Goal: Task Accomplishment & Management: Use online tool/utility

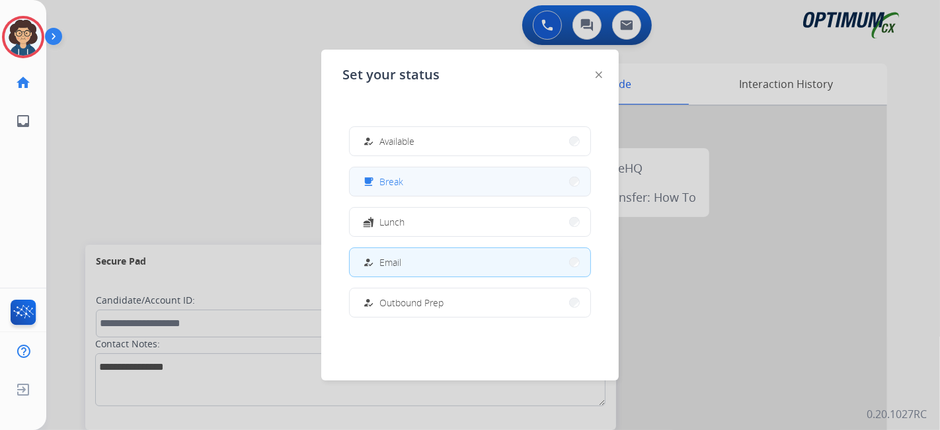
click at [387, 180] on span "Break" at bounding box center [391, 181] width 24 height 14
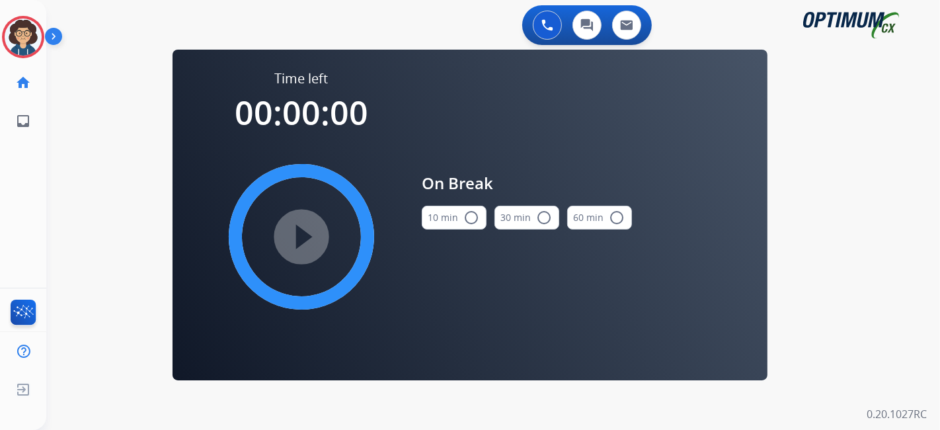
click at [461, 211] on button "10 min radio_button_unchecked" at bounding box center [454, 218] width 65 height 24
click at [309, 232] on mat-icon "play_circle_filled" at bounding box center [301, 237] width 16 height 16
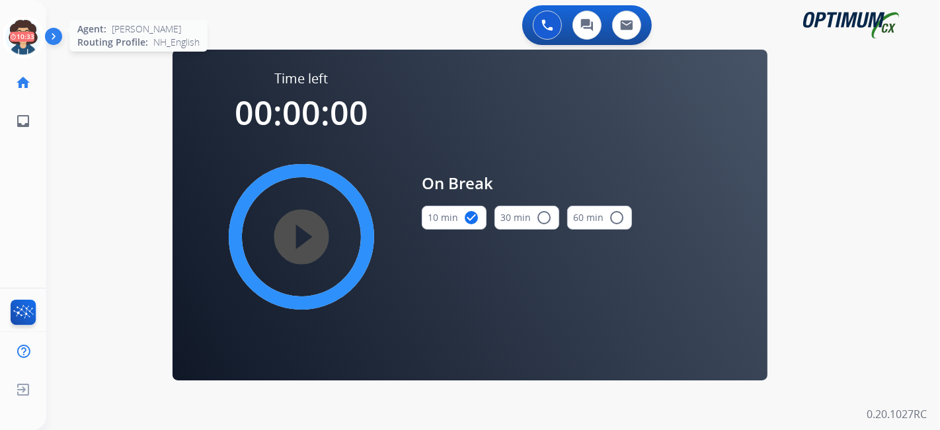
click at [20, 44] on icon at bounding box center [23, 37] width 43 height 43
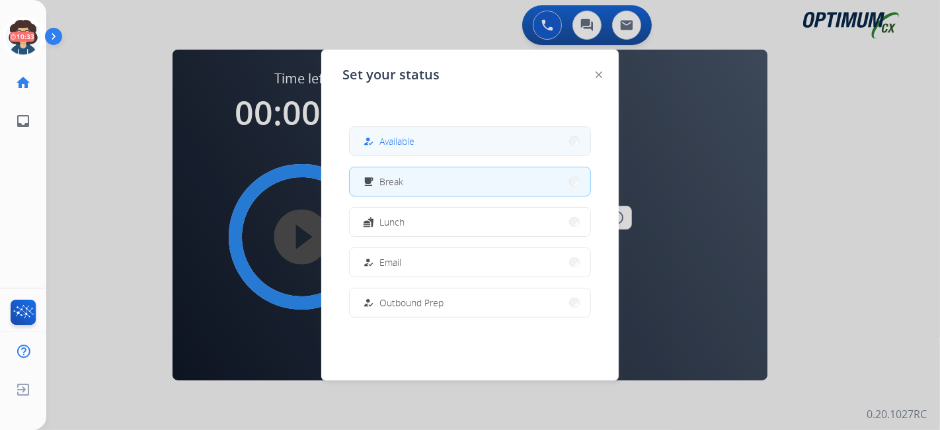
click at [373, 146] on div "how_to_reg" at bounding box center [369, 141] width 19 height 16
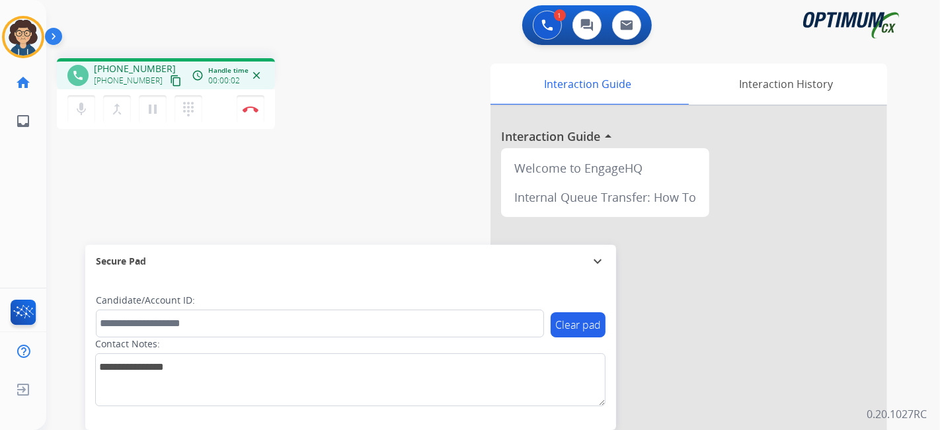
click at [170, 81] on mat-icon "content_copy" at bounding box center [176, 81] width 12 height 12
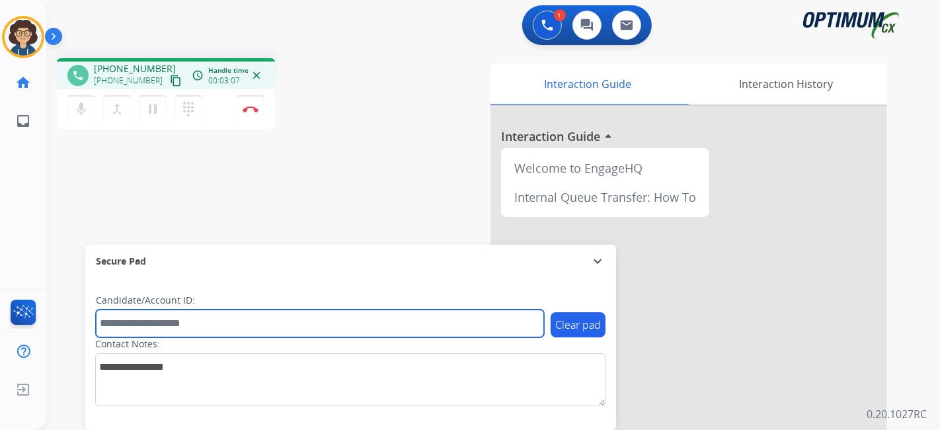
click at [173, 325] on input "text" at bounding box center [320, 323] width 448 height 28
paste input "*******"
type input "*******"
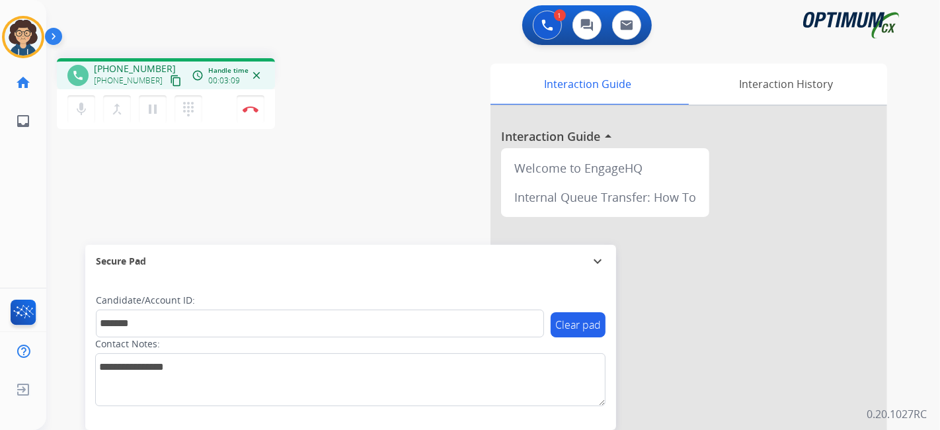
drag, startPoint x: 266, startPoint y: 188, endPoint x: 291, endPoint y: 21, distance: 168.5
click at [268, 179] on div "phone +19567925012 +19567925012 content_copy access_time Call metrics Queue 00:…" at bounding box center [477, 323] width 862 height 551
click at [157, 110] on mat-icon "pause" at bounding box center [153, 109] width 16 height 16
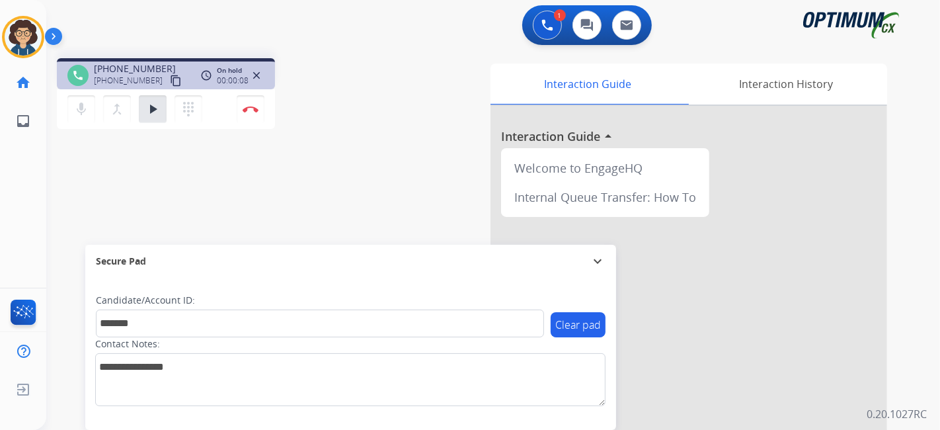
drag, startPoint x: 929, startPoint y: 281, endPoint x: 904, endPoint y: 280, distance: 24.5
click at [929, 281] on div "1 Voice Interactions 0 Chat Interactions 0 Email Interactions phone +1956792501…" at bounding box center [492, 215] width 893 height 430
click at [157, 109] on mat-icon "play_arrow" at bounding box center [153, 109] width 16 height 16
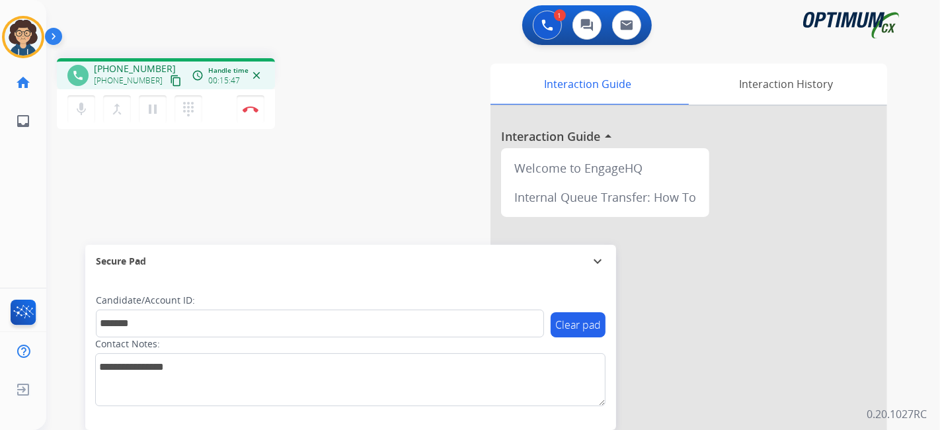
click at [170, 77] on mat-icon "content_copy" at bounding box center [176, 81] width 12 height 12
click at [356, 131] on div "phone +19567925012 +19567925012 content_copy access_time Call metrics Queue 00:…" at bounding box center [223, 95] width 332 height 75
click at [258, 117] on button "Disconnect" at bounding box center [251, 109] width 28 height 28
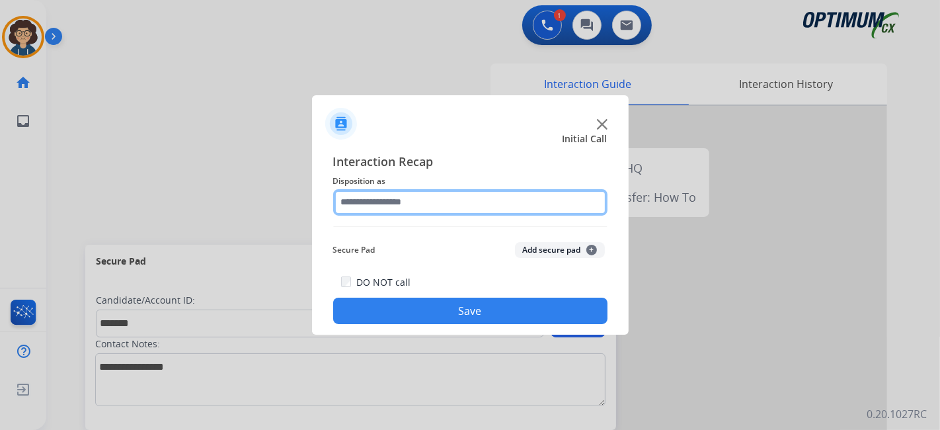
click at [435, 204] on input "text" at bounding box center [470, 202] width 274 height 26
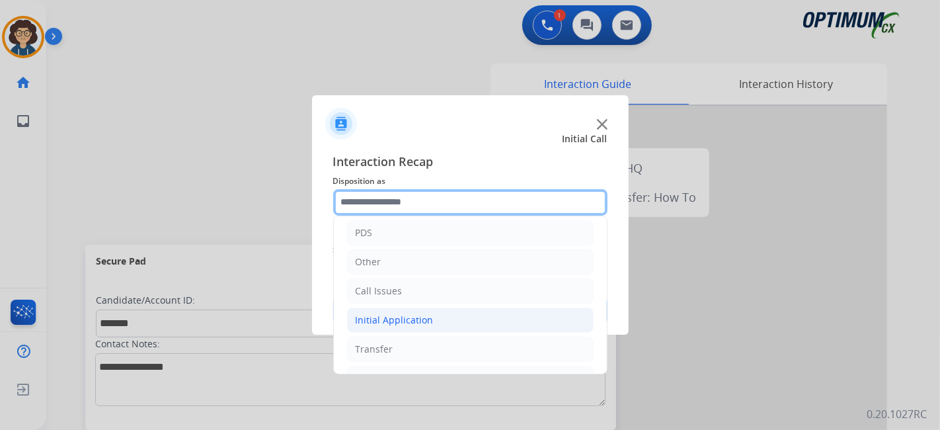
scroll to position [87, 0]
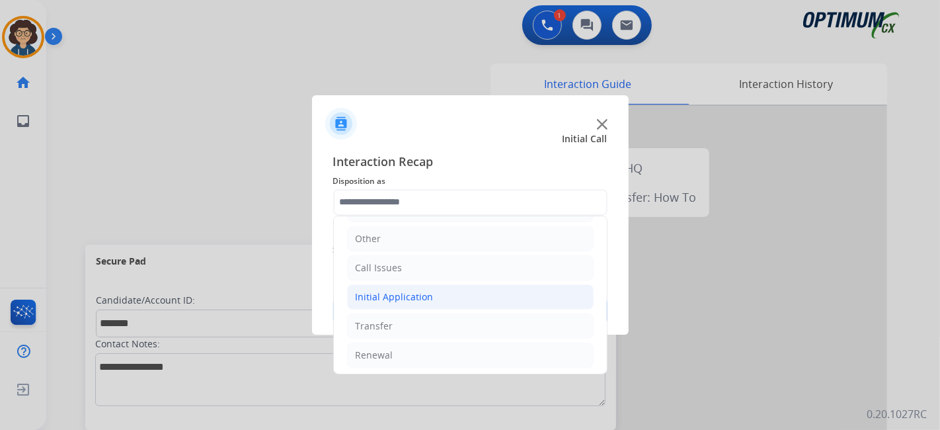
click at [472, 298] on li "Initial Application" at bounding box center [470, 296] width 247 height 25
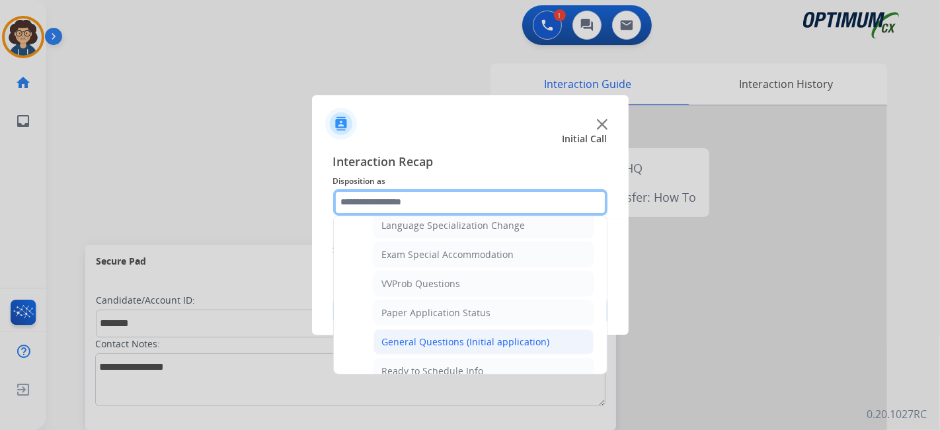
scroll to position [666, 0]
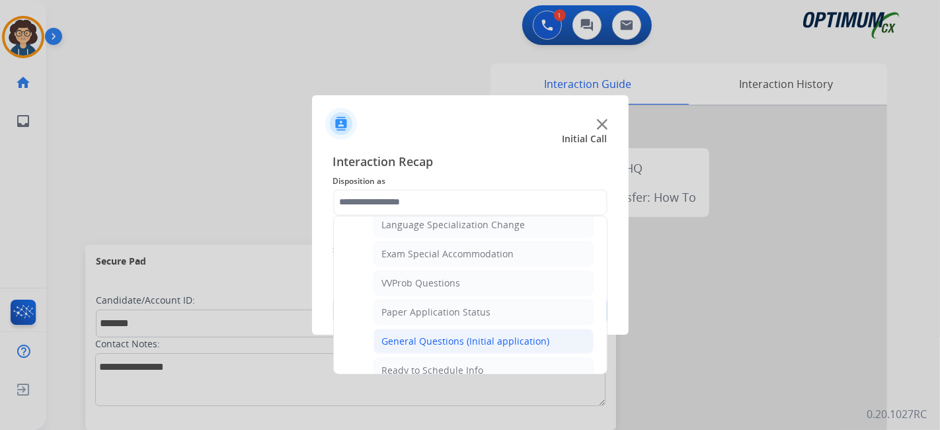
click at [512, 335] on div "General Questions (Initial application)" at bounding box center [466, 340] width 168 height 13
type input "**********"
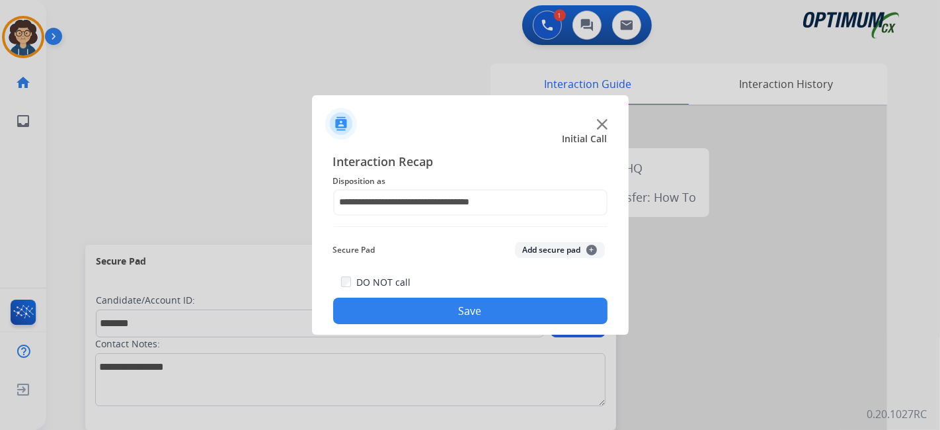
click at [562, 248] on button "Add secure pad +" at bounding box center [560, 250] width 90 height 16
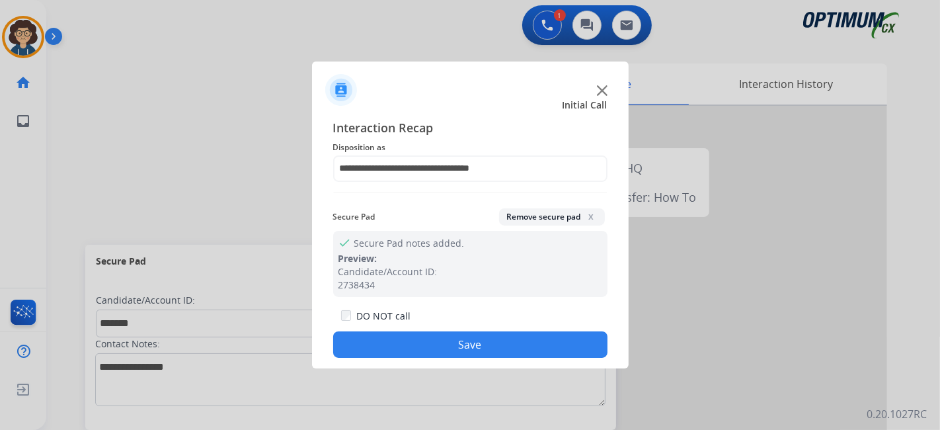
click at [479, 345] on button "Save" at bounding box center [470, 344] width 274 height 26
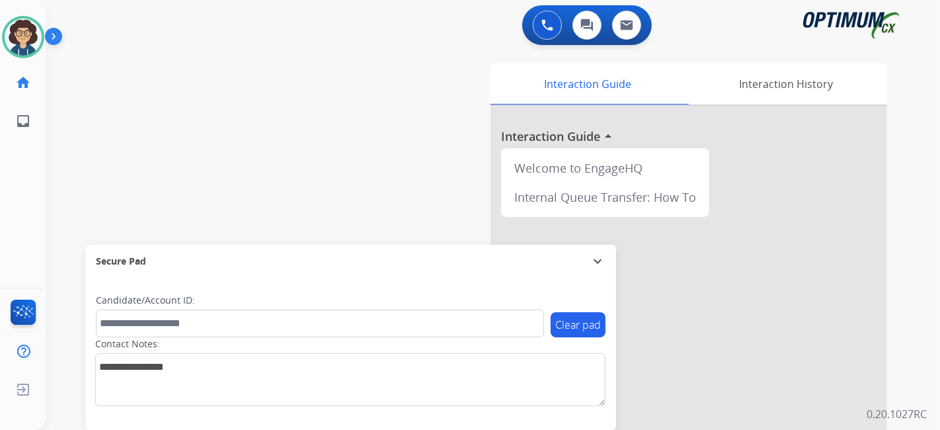
click at [939, 233] on div "0 Voice Interactions 0 Chat Interactions 0 Email Interactions swap_horiz Break …" at bounding box center [492, 215] width 893 height 430
click at [18, 30] on img at bounding box center [23, 37] width 37 height 37
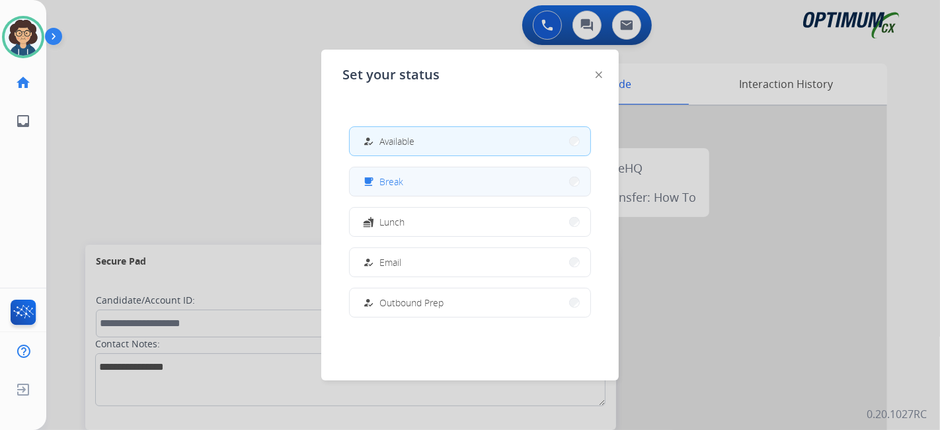
click at [389, 179] on span "Break" at bounding box center [391, 181] width 24 height 14
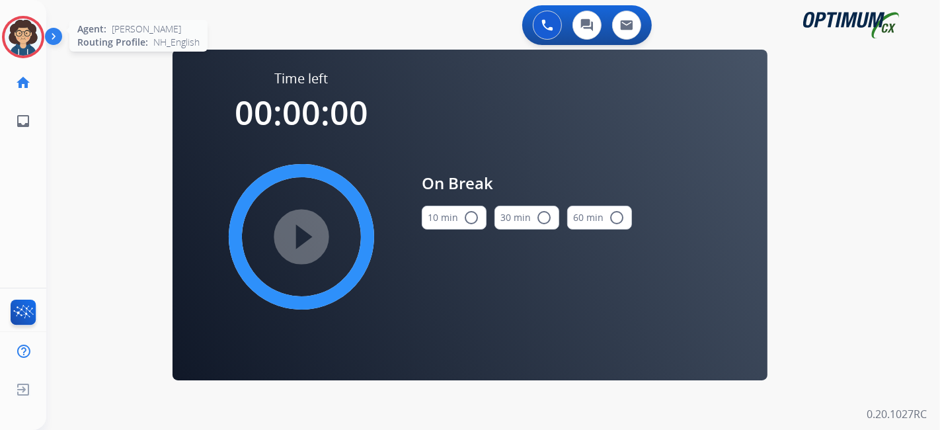
click at [12, 50] on img at bounding box center [23, 37] width 37 height 37
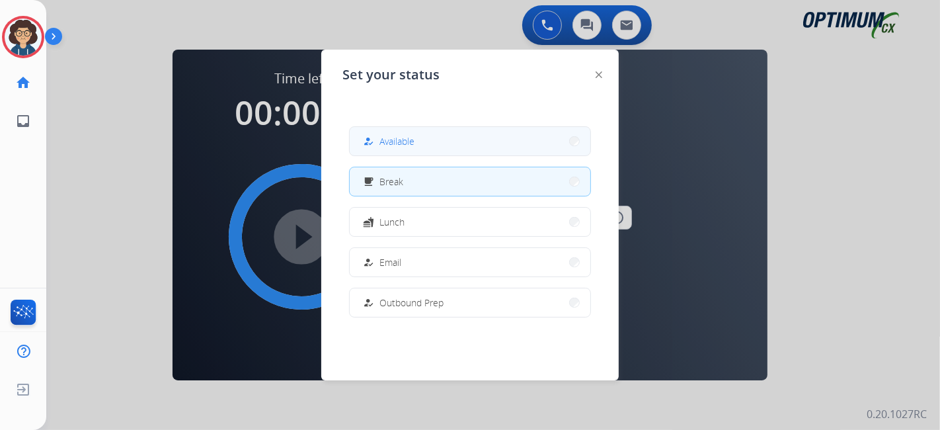
click at [402, 138] on span "Available" at bounding box center [396, 141] width 35 height 14
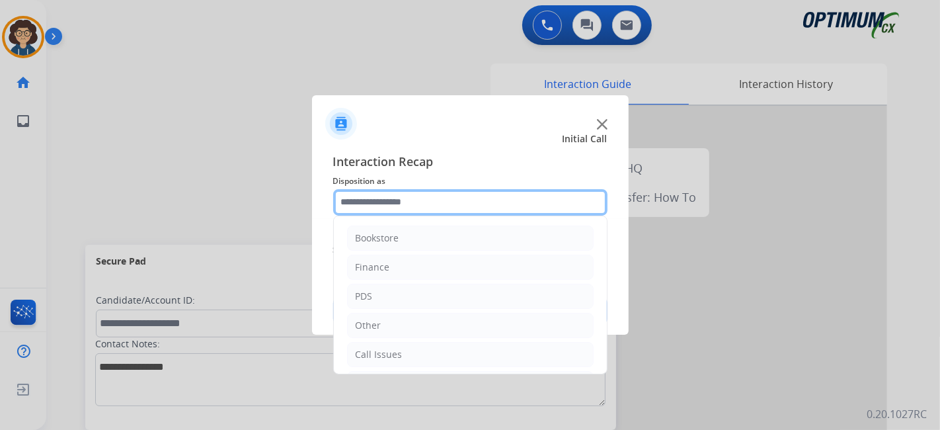
drag, startPoint x: 397, startPoint y: 190, endPoint x: 400, endPoint y: 203, distance: 13.6
click at [400, 196] on input "text" at bounding box center [470, 202] width 274 height 26
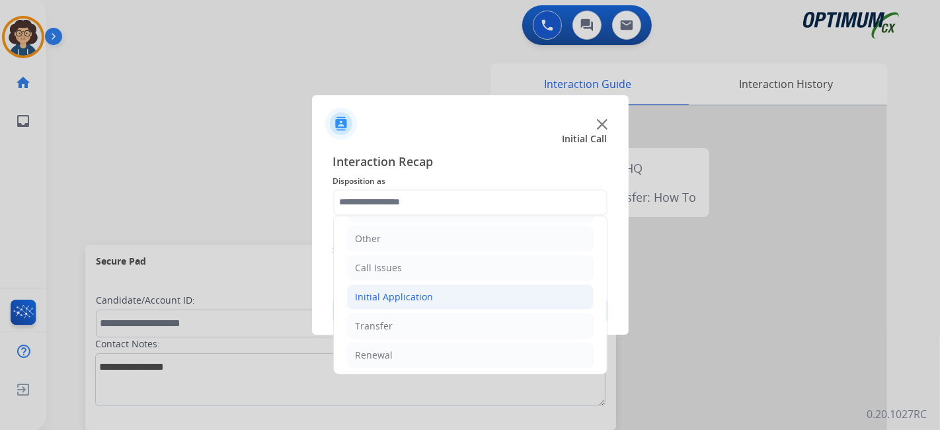
click at [476, 293] on li "Initial Application" at bounding box center [470, 296] width 247 height 25
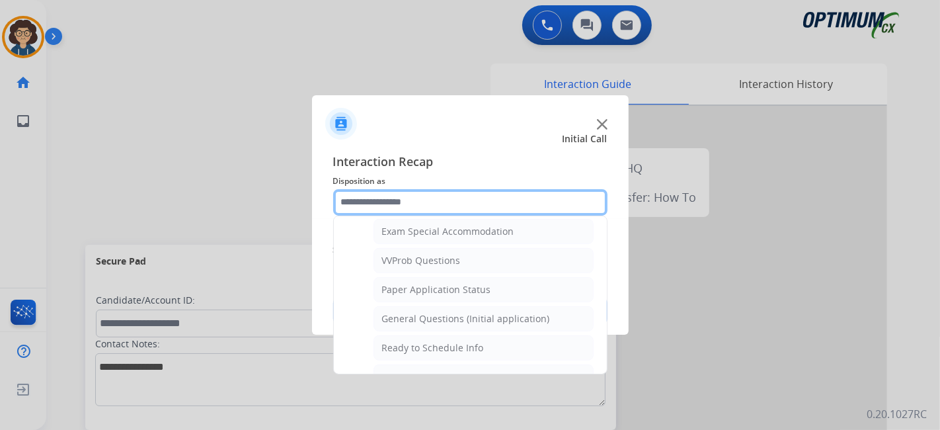
scroll to position [680, 0]
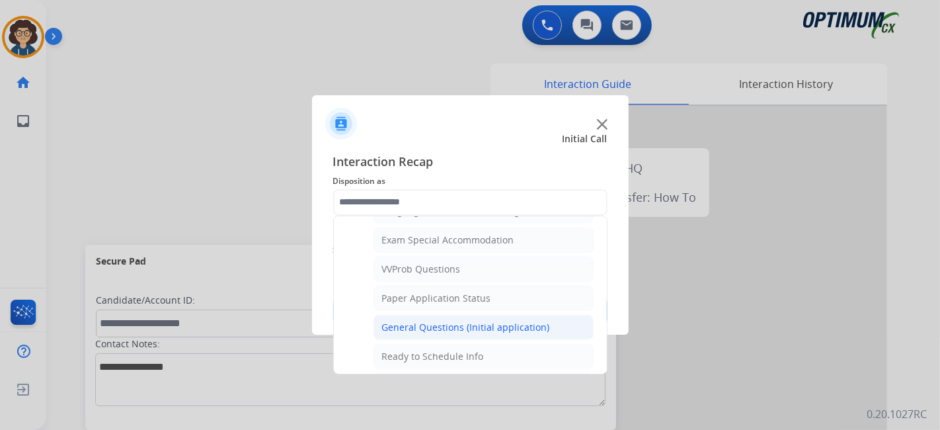
click at [506, 321] on div "General Questions (Initial application)" at bounding box center [466, 327] width 168 height 13
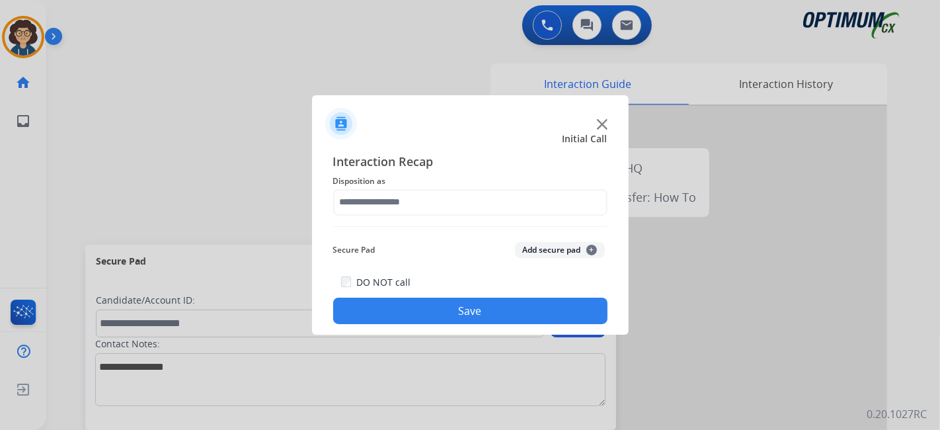
type input "**********"
click at [490, 312] on button "Save" at bounding box center [470, 310] width 274 height 26
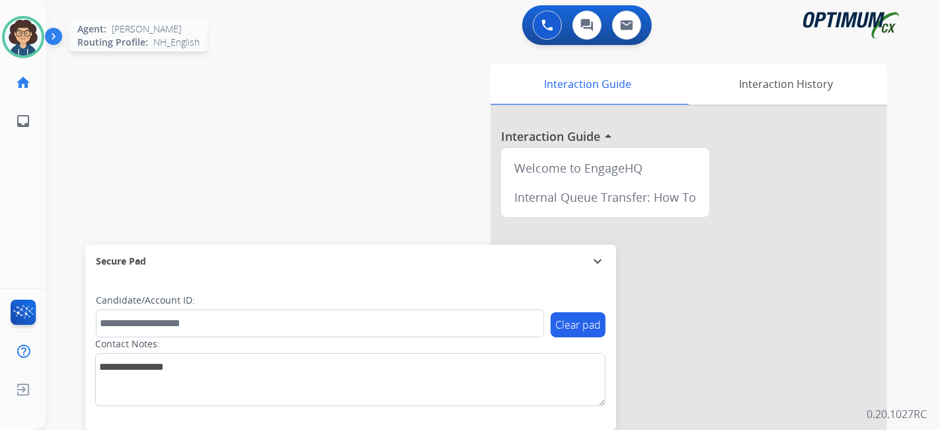
click at [33, 44] on img at bounding box center [23, 37] width 37 height 37
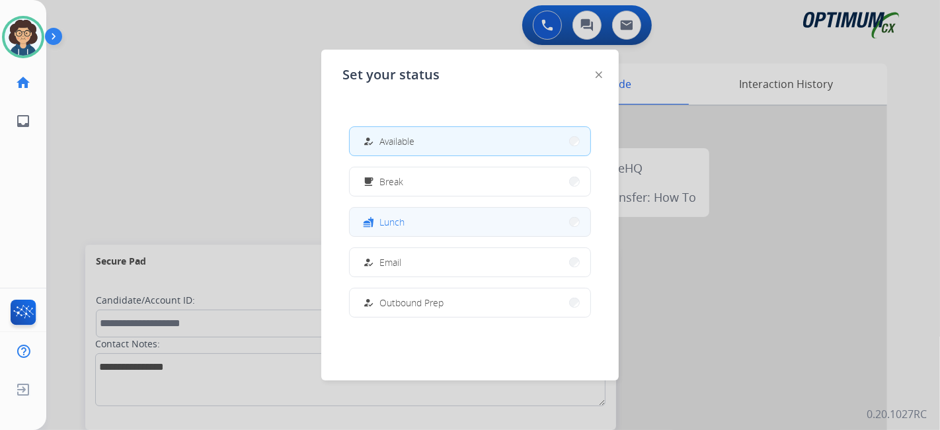
click at [417, 218] on button "fastfood Lunch" at bounding box center [470, 222] width 241 height 28
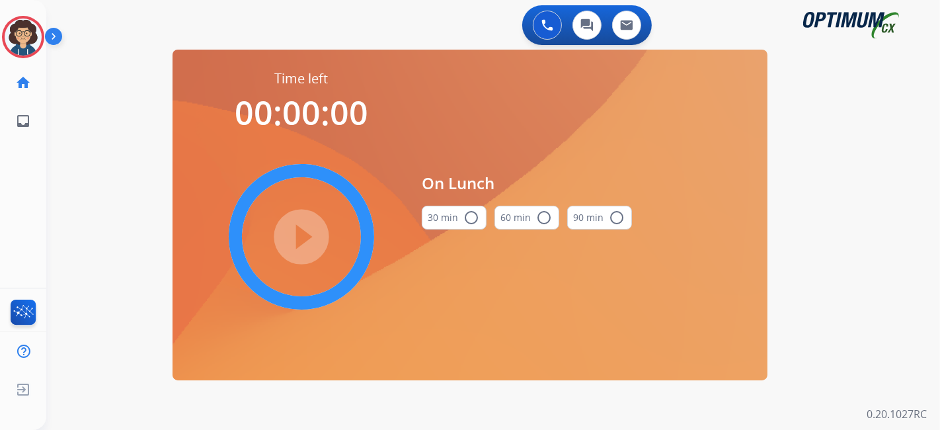
click at [455, 215] on button "30 min radio_button_unchecked" at bounding box center [454, 218] width 65 height 24
click at [309, 238] on mat-icon "play_circle_filled" at bounding box center [301, 237] width 16 height 16
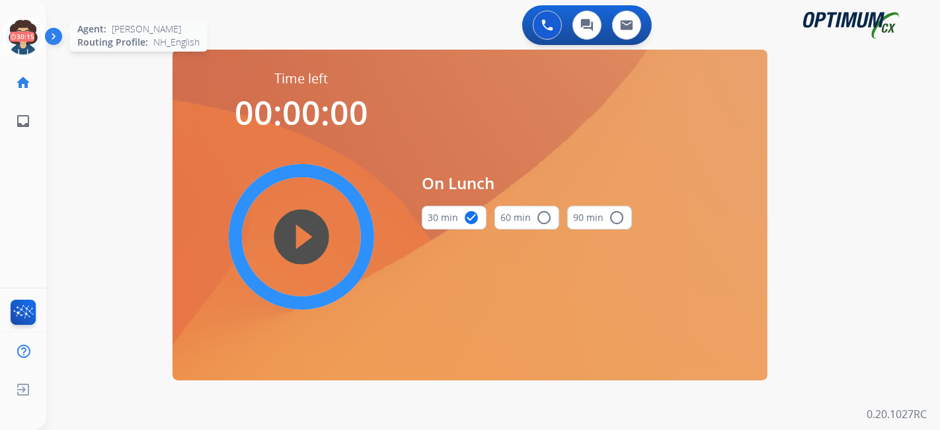
click at [32, 25] on icon at bounding box center [23, 37] width 43 height 43
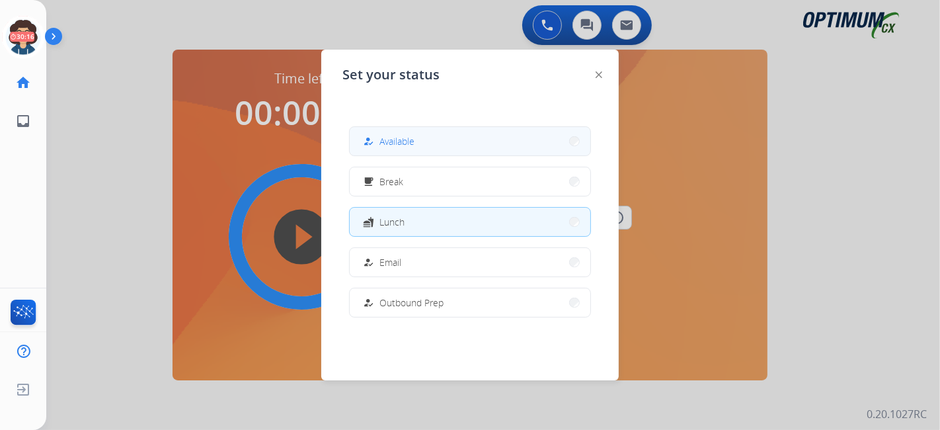
click at [406, 149] on button "how_to_reg Available" at bounding box center [470, 141] width 241 height 28
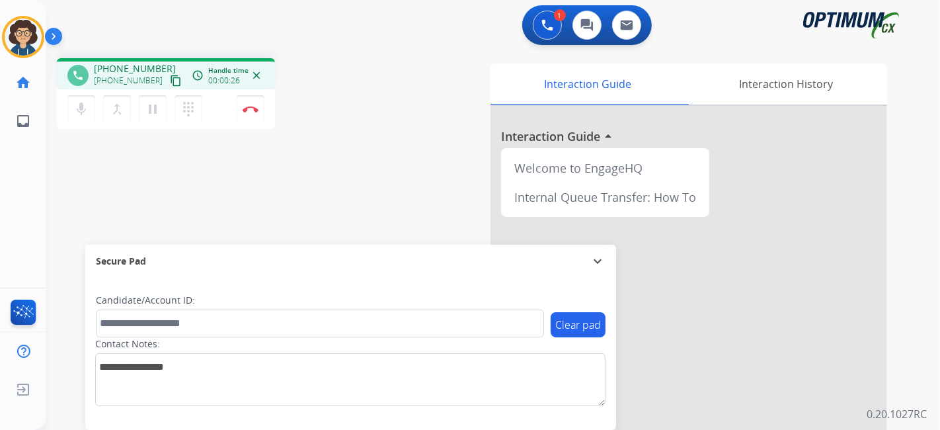
click at [170, 84] on mat-icon "content_copy" at bounding box center [176, 81] width 12 height 12
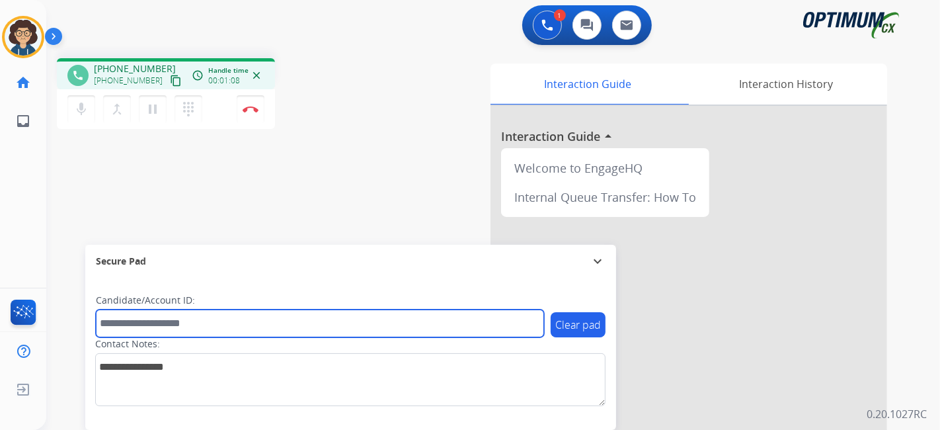
click at [244, 323] on input "text" at bounding box center [320, 323] width 448 height 28
paste input "*******"
type input "*******"
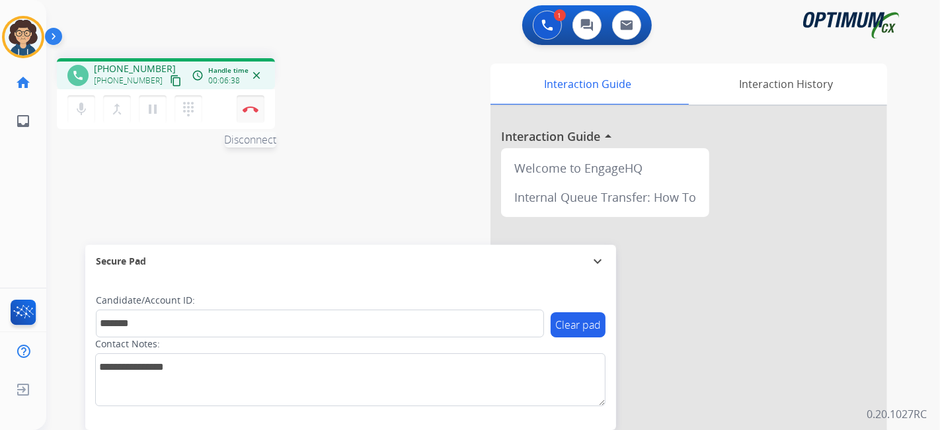
click at [258, 110] on button "Disconnect" at bounding box center [251, 109] width 28 height 28
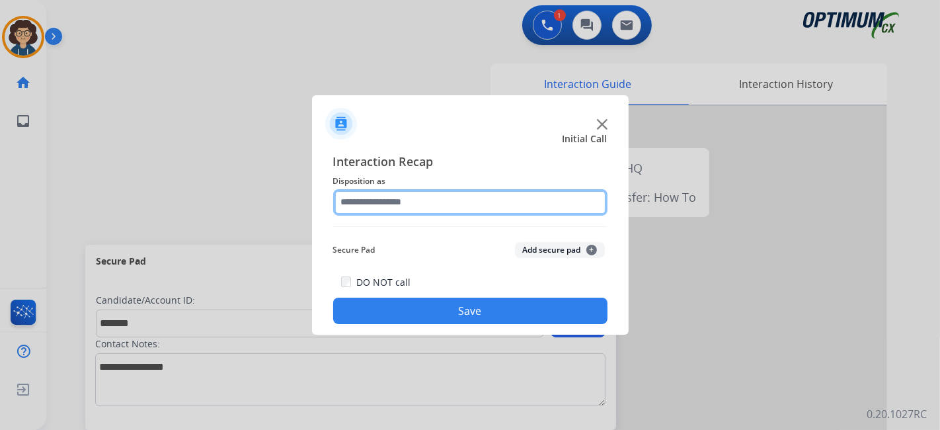
click at [452, 213] on input "text" at bounding box center [470, 202] width 274 height 26
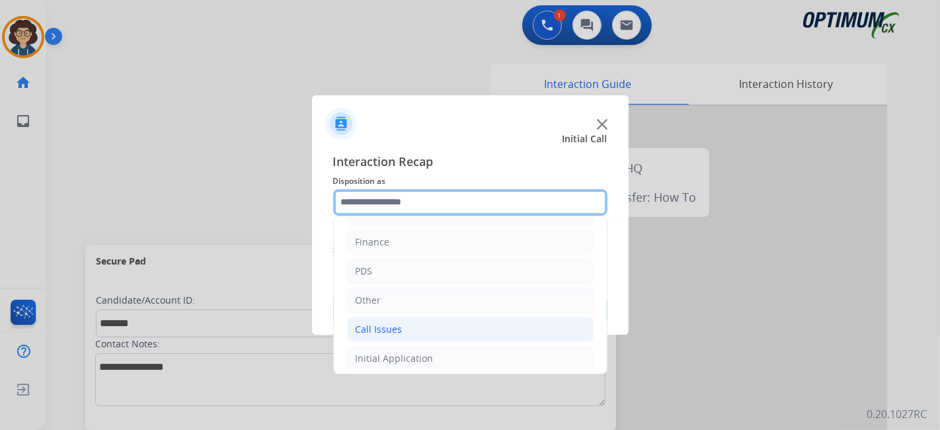
scroll to position [87, 0]
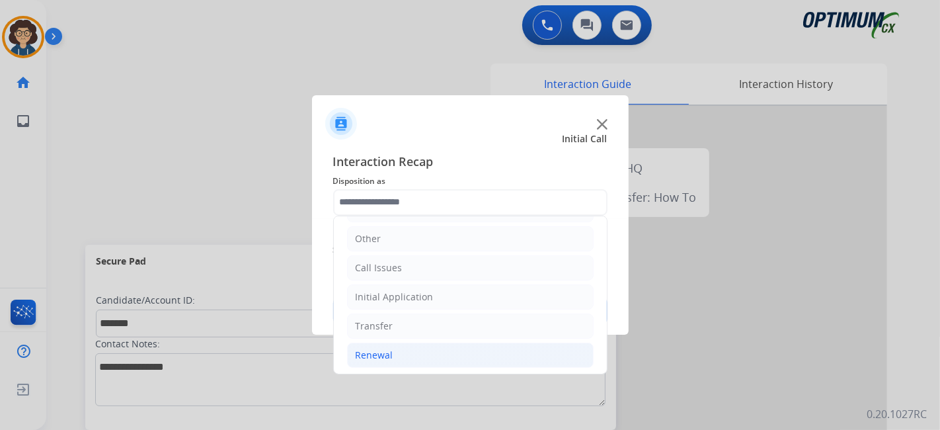
click at [429, 350] on li "Renewal" at bounding box center [470, 354] width 247 height 25
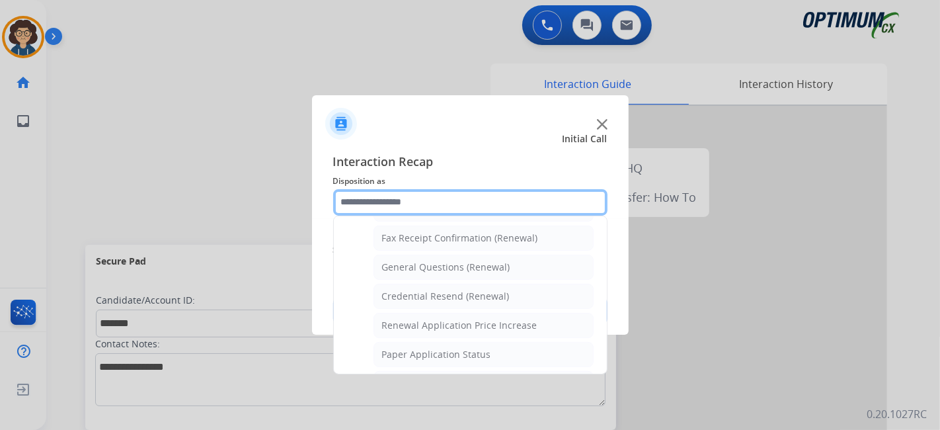
scroll to position [371, 0]
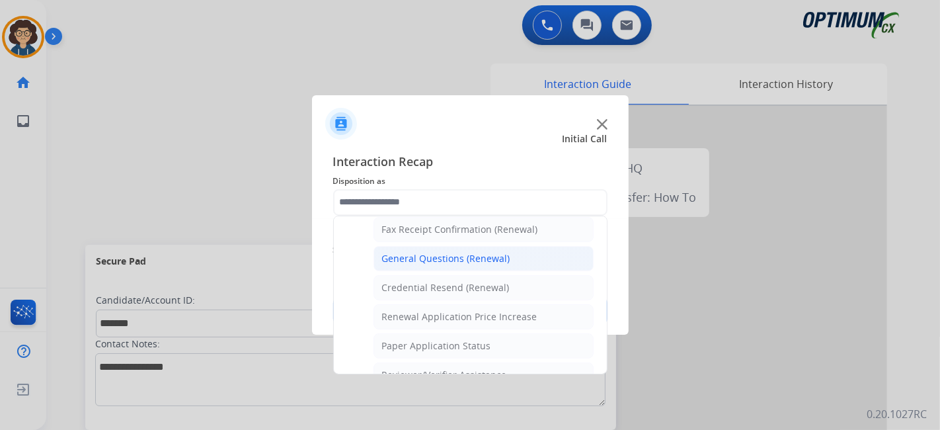
click at [512, 264] on li "General Questions (Renewal)" at bounding box center [483, 258] width 220 height 25
type input "**********"
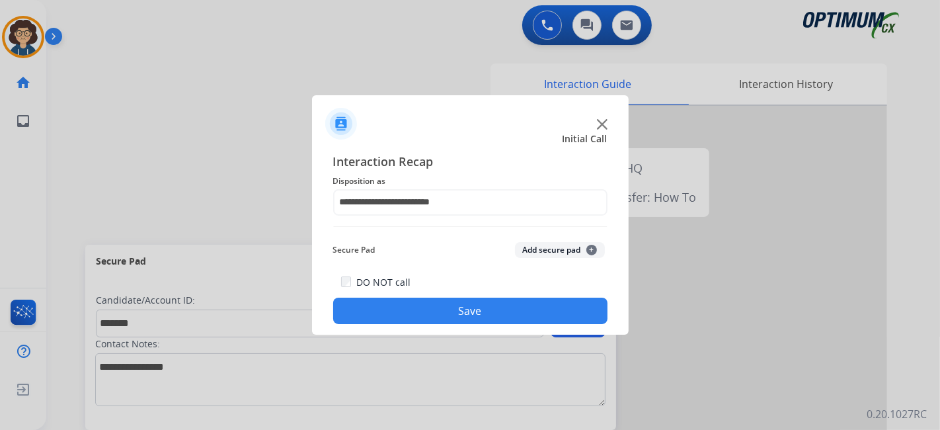
click at [529, 250] on button "Add secure pad +" at bounding box center [560, 250] width 90 height 16
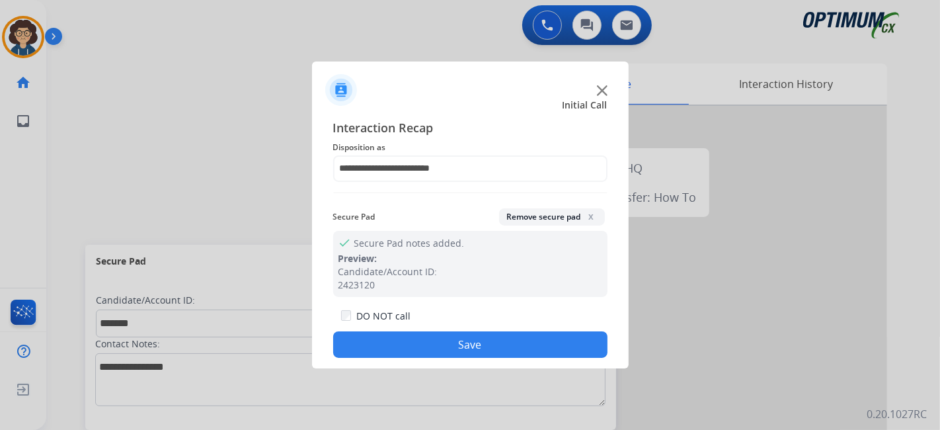
click at [483, 342] on button "Save" at bounding box center [470, 344] width 274 height 26
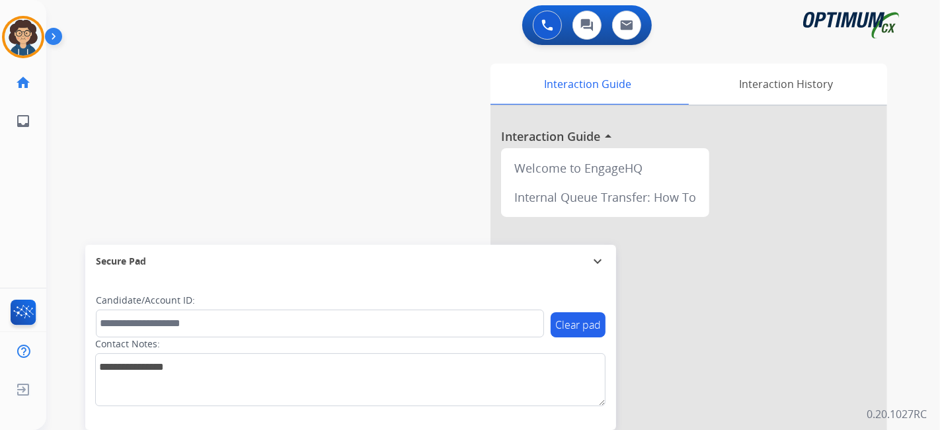
click at [287, 209] on div "swap_horiz Break voice bridge close_fullscreen Connect 3-Way Call merge_type Se…" at bounding box center [477, 323] width 862 height 551
click at [34, 40] on img at bounding box center [23, 37] width 37 height 37
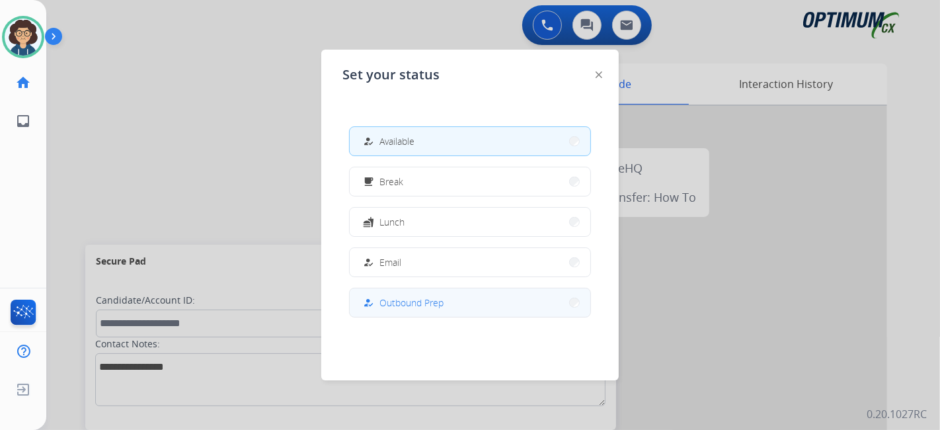
click at [415, 307] on span "Outbound Prep" at bounding box center [411, 302] width 64 height 14
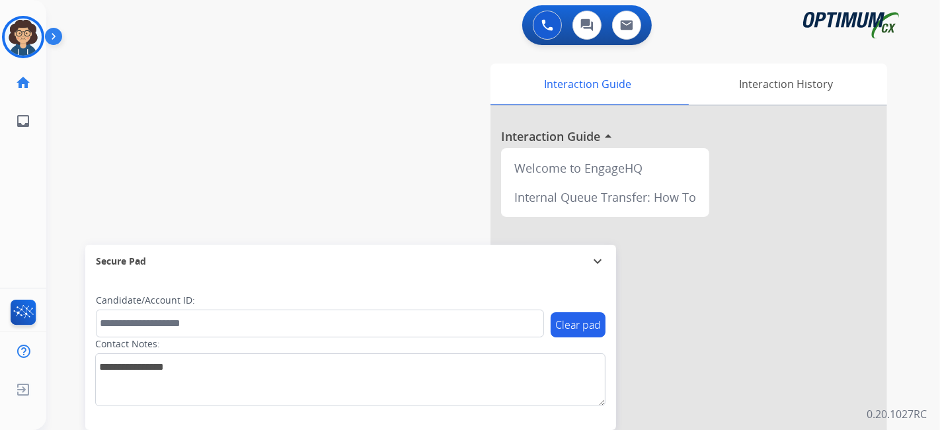
click at [97, 172] on div "swap_horiz Break voice bridge close_fullscreen Connect 3-Way Call merge_type Se…" at bounding box center [477, 323] width 862 height 551
click at [538, 36] on button at bounding box center [547, 25] width 29 height 29
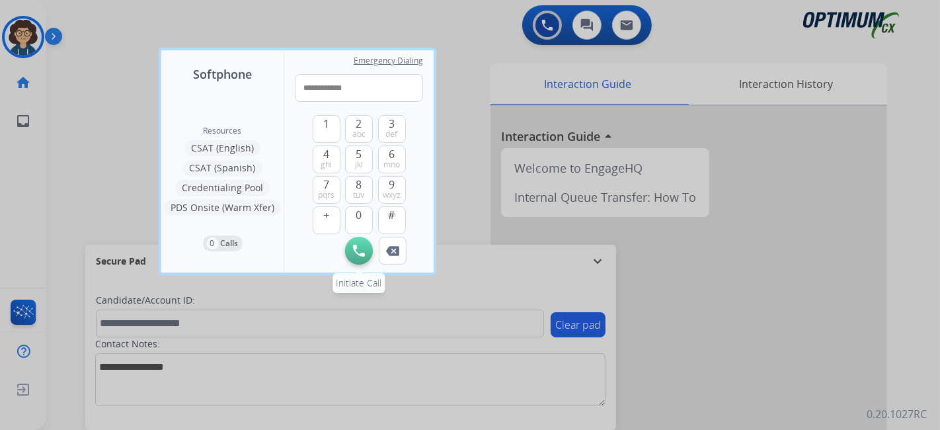
type input "**********"
click at [350, 247] on button "Initiate Call" at bounding box center [359, 251] width 28 height 28
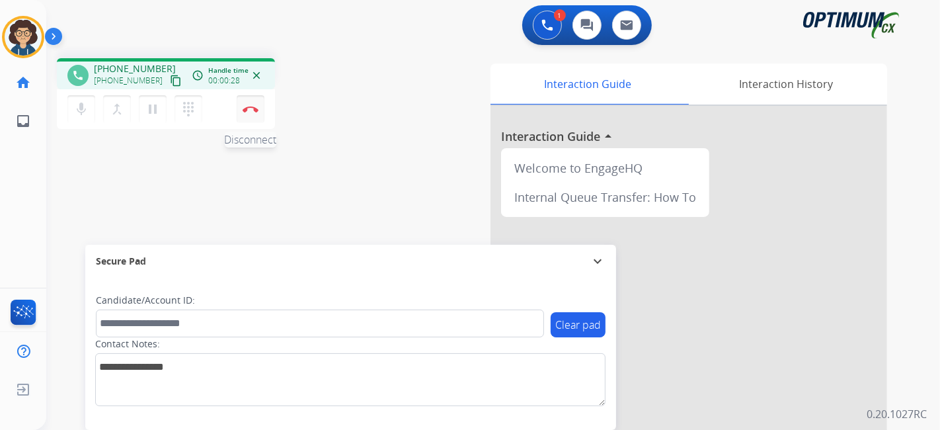
click at [256, 119] on button "Disconnect" at bounding box center [251, 109] width 28 height 28
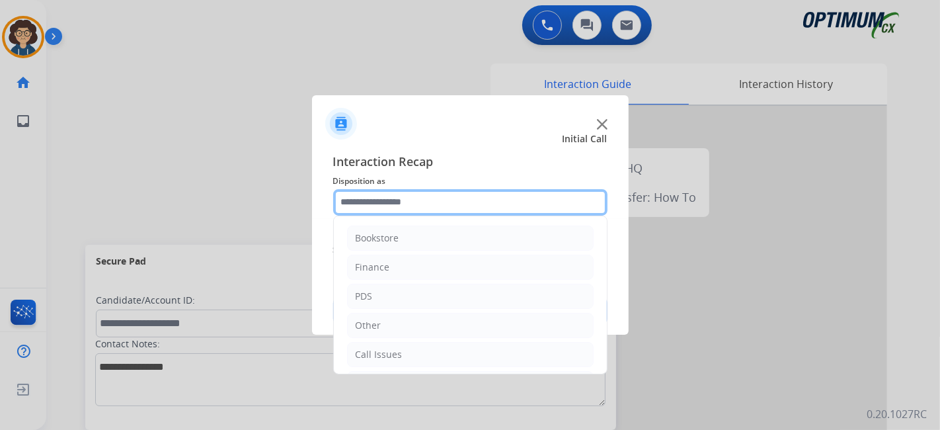
click at [479, 200] on input "text" at bounding box center [470, 202] width 274 height 26
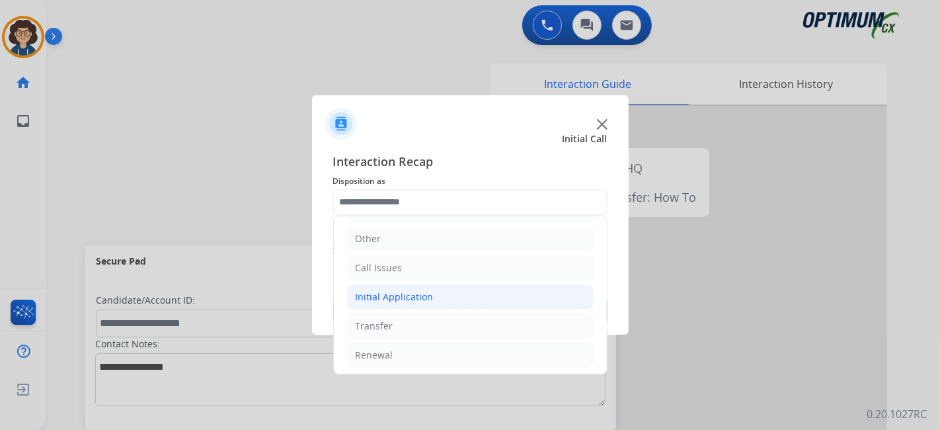
click at [465, 299] on li "Initial Application" at bounding box center [470, 296] width 247 height 25
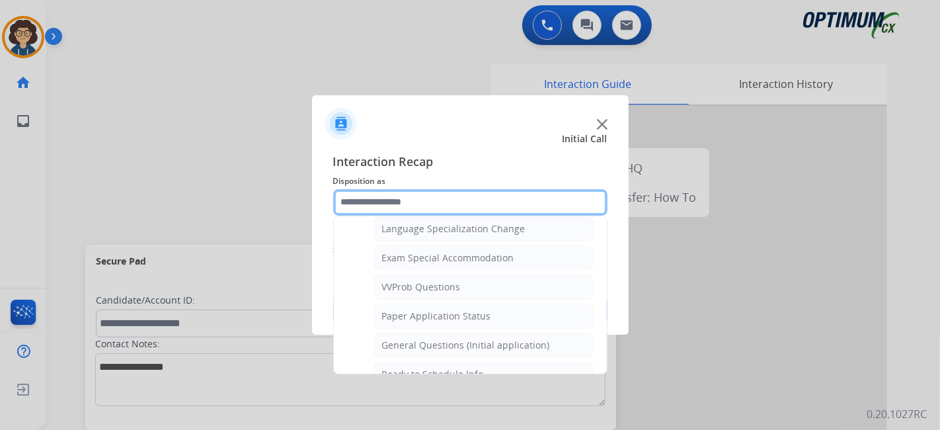
scroll to position [665, 0]
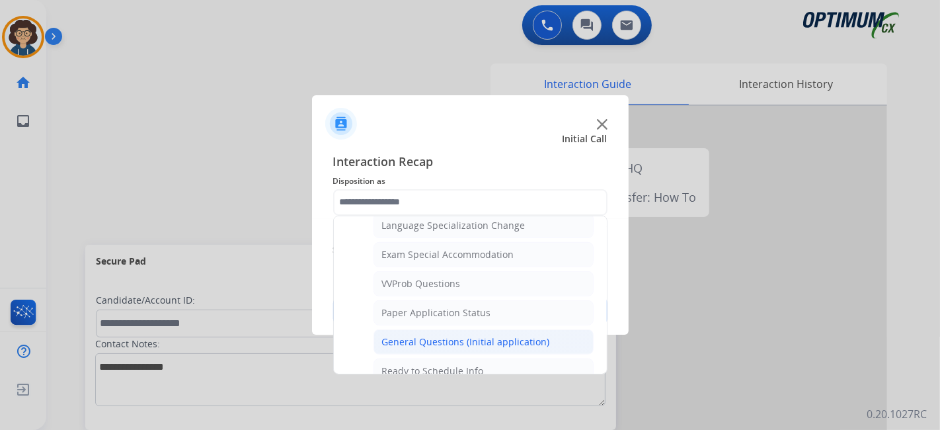
click at [526, 335] on div "General Questions (Initial application)" at bounding box center [466, 341] width 168 height 13
type input "**********"
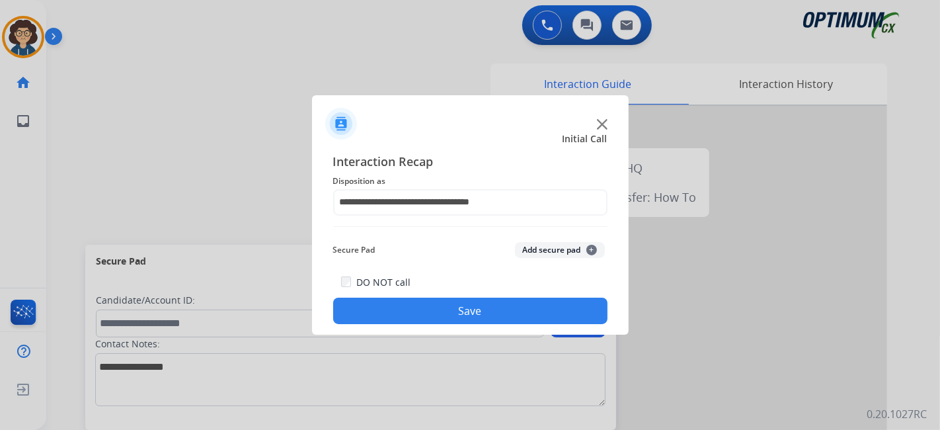
click at [485, 323] on button "Save" at bounding box center [470, 310] width 274 height 26
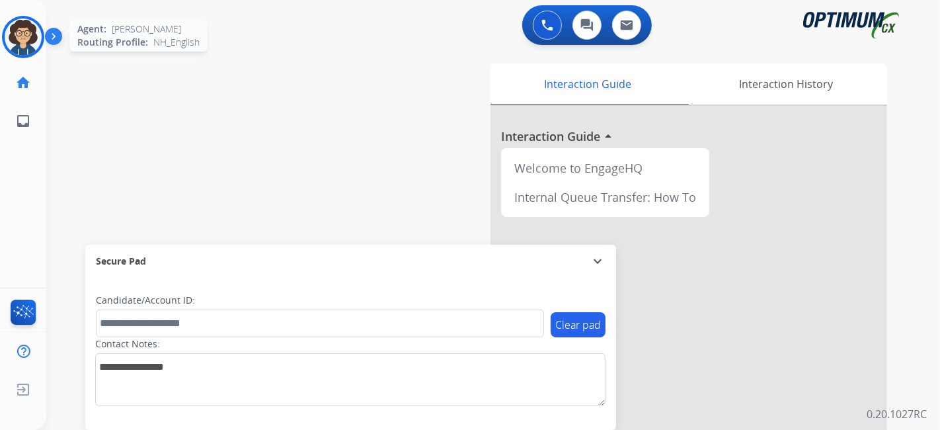
click at [24, 23] on img at bounding box center [23, 37] width 37 height 37
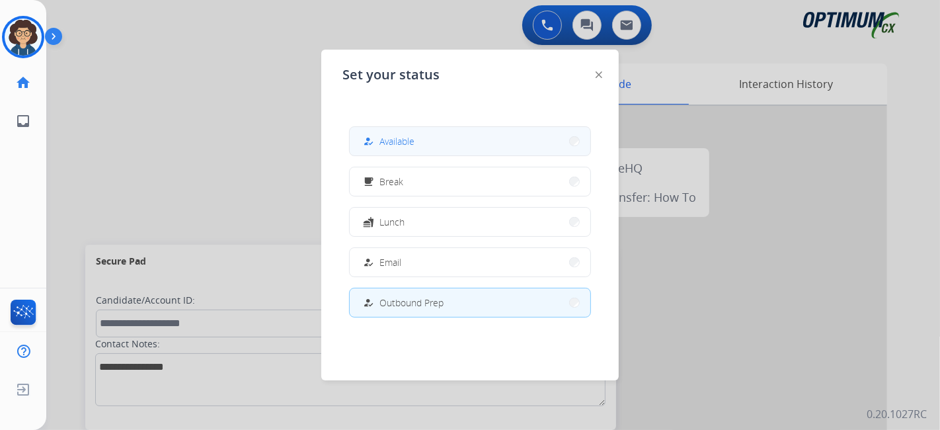
click at [416, 128] on button "how_to_reg Available" at bounding box center [470, 141] width 241 height 28
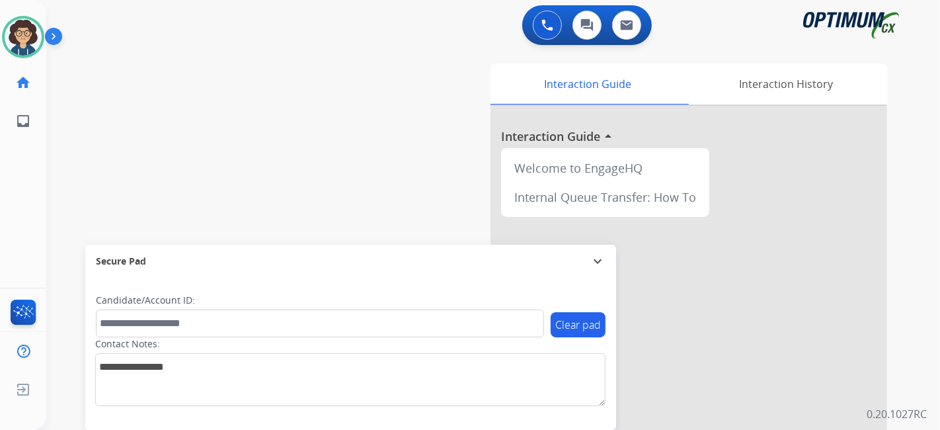
click at [455, 114] on div "Interaction Guide Interaction History Interaction Guide arrow_drop_up Welcome t…" at bounding box center [641, 330] width 492 height 535
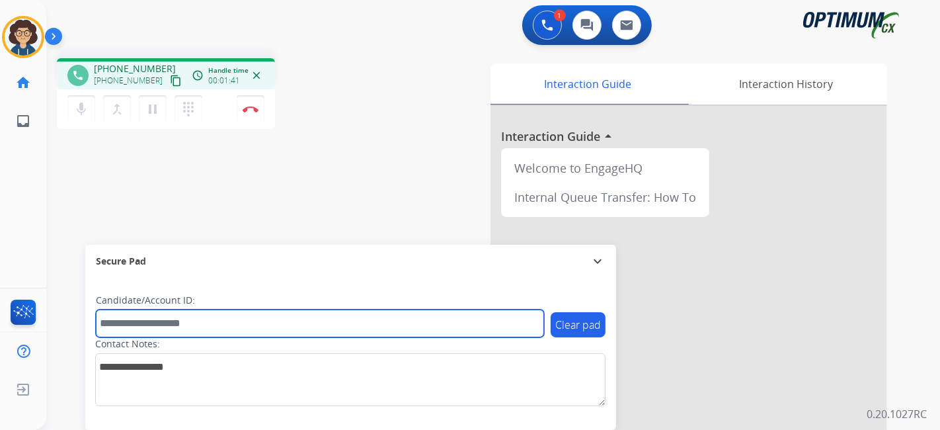
click at [205, 321] on input "text" at bounding box center [320, 323] width 448 height 28
paste input "*******"
type input "*******"
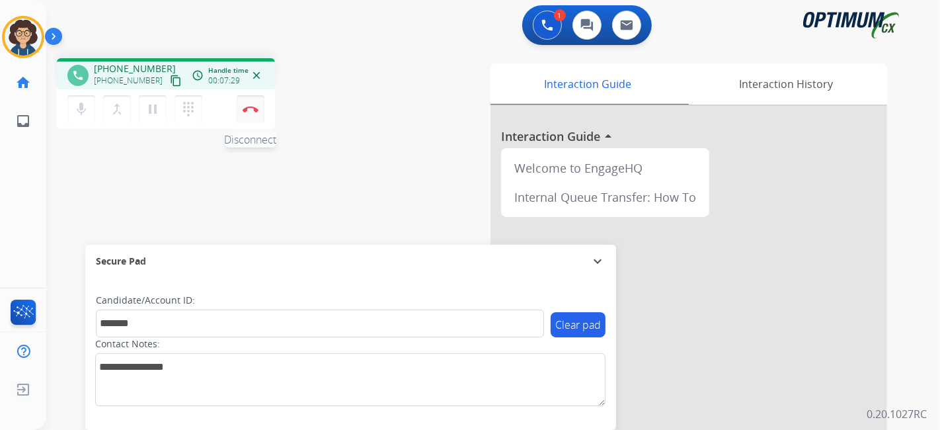
click at [260, 108] on button "Disconnect" at bounding box center [251, 109] width 28 height 28
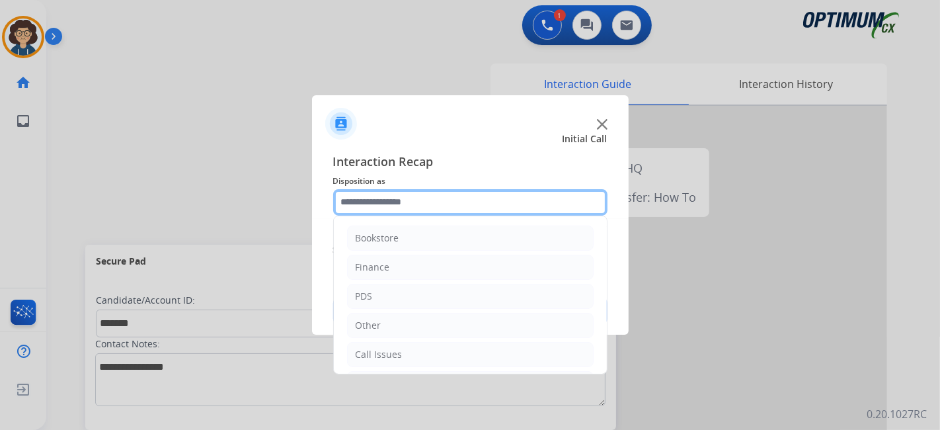
click at [469, 208] on input "text" at bounding box center [470, 202] width 274 height 26
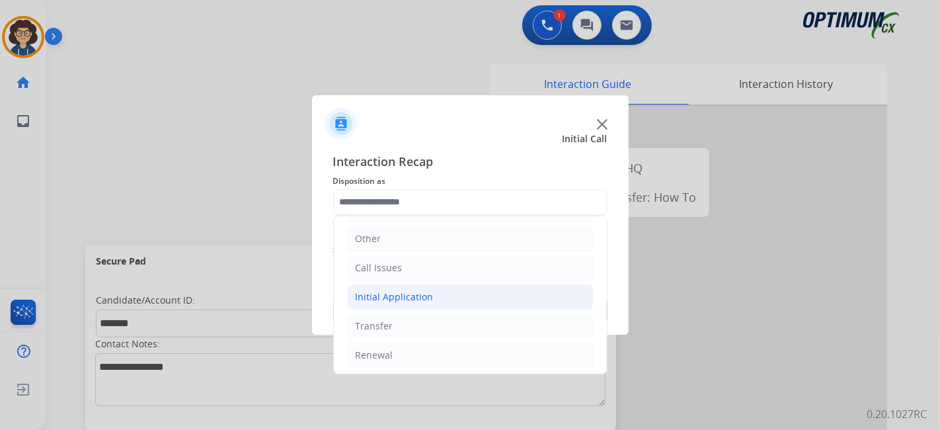
click at [445, 284] on li "Initial Application" at bounding box center [470, 296] width 247 height 25
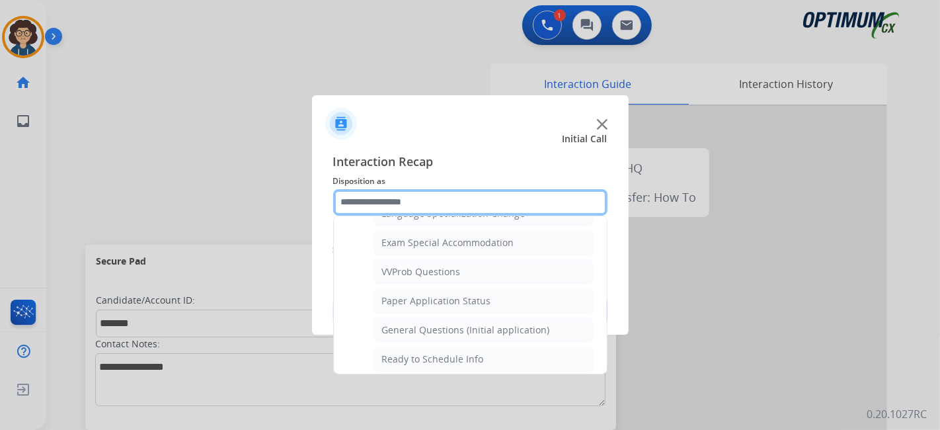
scroll to position [701, 0]
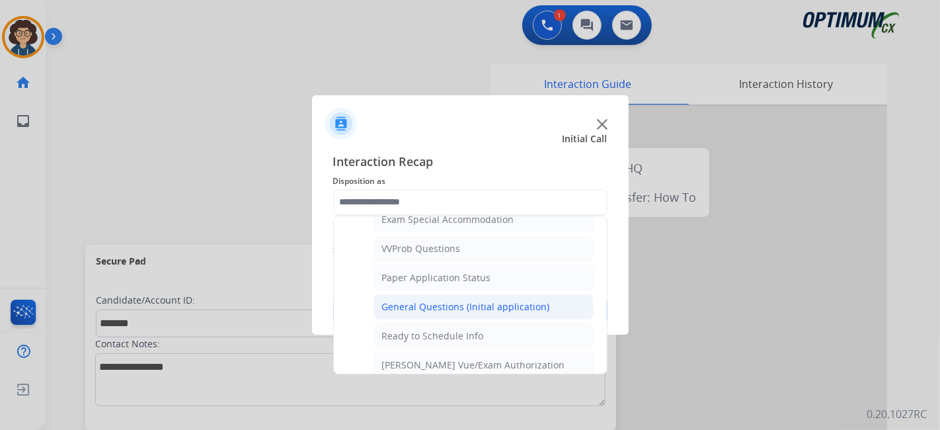
click at [511, 301] on div "General Questions (Initial application)" at bounding box center [466, 306] width 168 height 13
type input "**********"
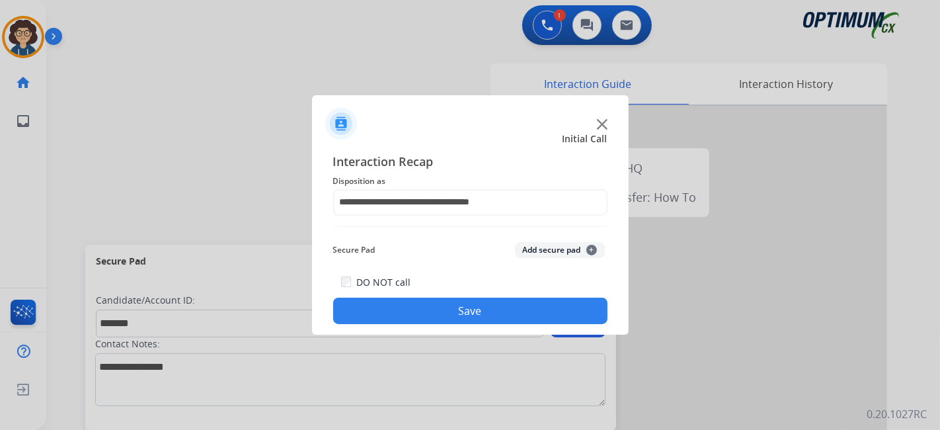
click at [558, 243] on button "Add secure pad +" at bounding box center [560, 250] width 90 height 16
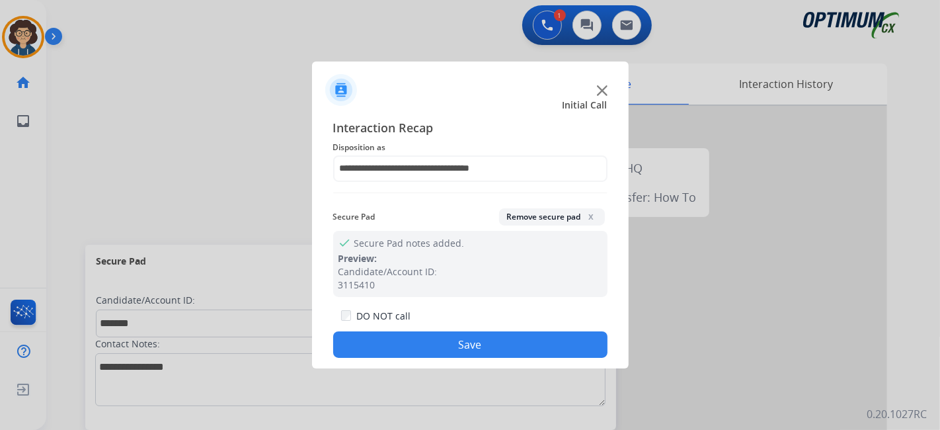
click at [498, 351] on button "Save" at bounding box center [470, 344] width 274 height 26
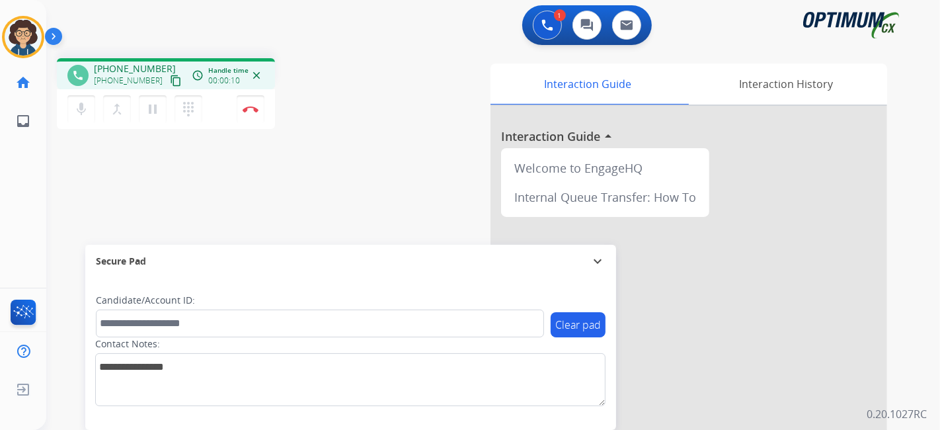
click at [170, 82] on mat-icon "content_copy" at bounding box center [176, 81] width 12 height 12
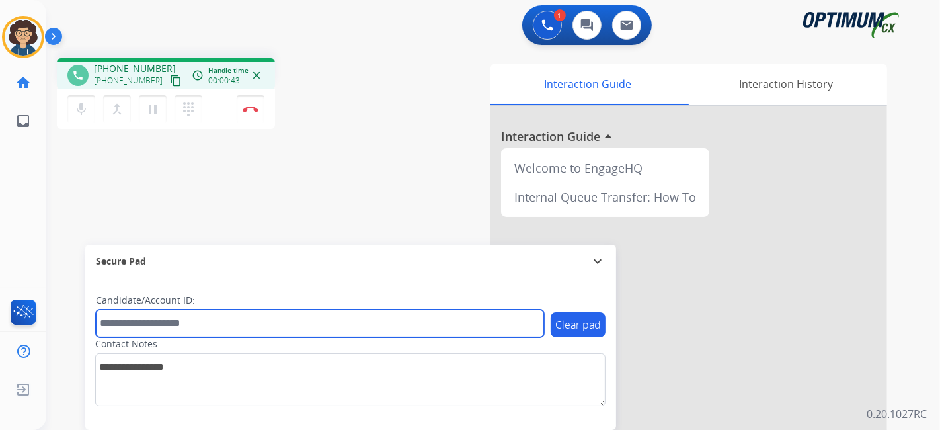
click at [206, 327] on input "text" at bounding box center [320, 323] width 448 height 28
paste input "*******"
type input "*******"
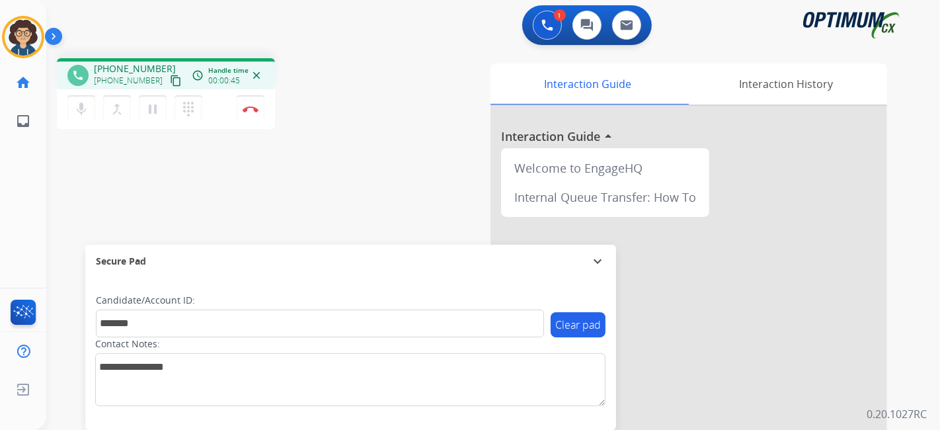
click at [287, 190] on div "phone +17867029168 +17867029168 content_copy access_time Call metrics Queue 00:…" at bounding box center [477, 323] width 862 height 551
click at [249, 112] on button "Disconnect" at bounding box center [251, 109] width 28 height 28
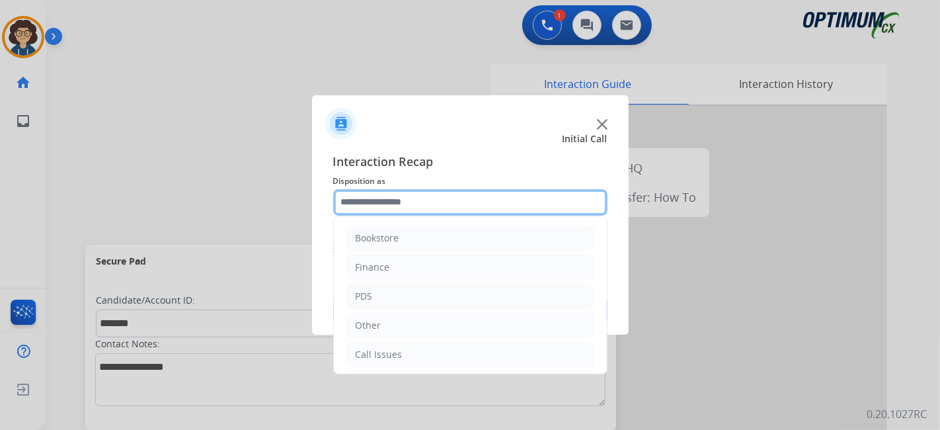
drag, startPoint x: 439, startPoint y: 192, endPoint x: 449, endPoint y: 193, distance: 9.9
click at [439, 193] on input "text" at bounding box center [470, 202] width 274 height 26
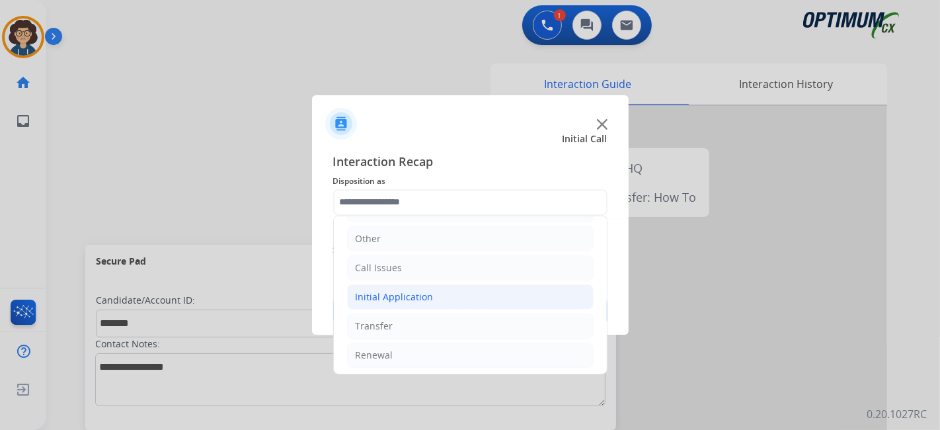
click at [479, 299] on li "Initial Application" at bounding box center [470, 296] width 247 height 25
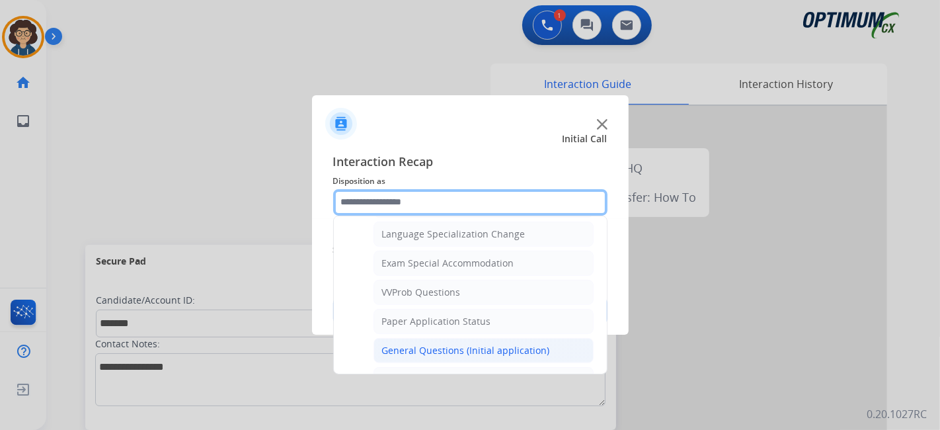
scroll to position [660, 0]
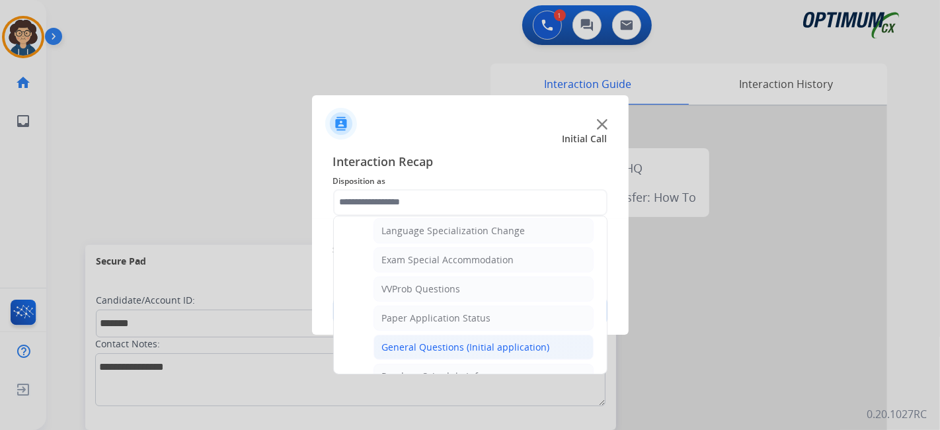
click at [506, 341] on div "General Questions (Initial application)" at bounding box center [466, 346] width 168 height 13
type input "**********"
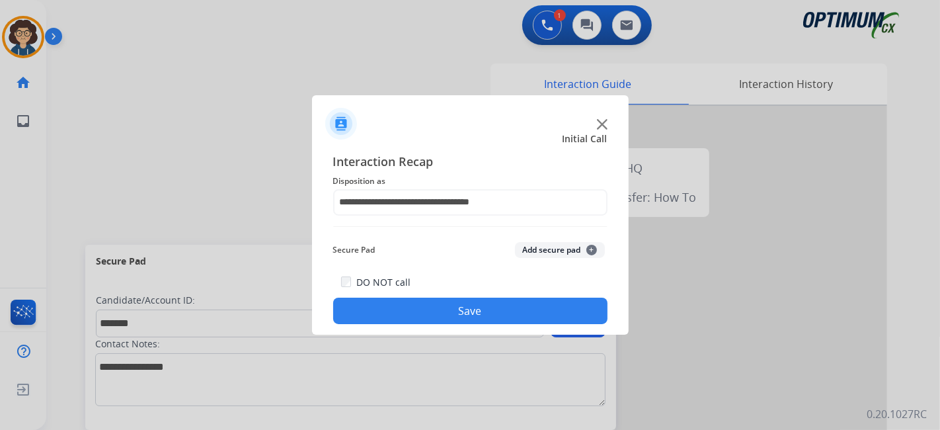
click at [547, 254] on button "Add secure pad +" at bounding box center [560, 250] width 90 height 16
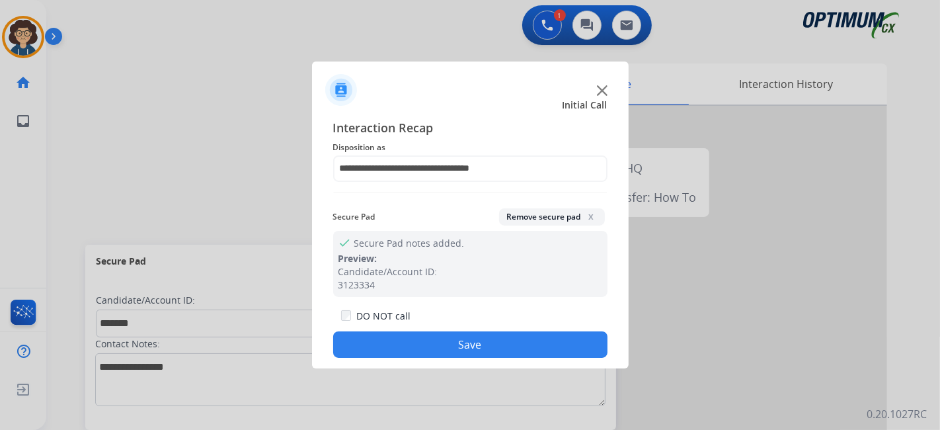
click at [479, 354] on button "Save" at bounding box center [470, 344] width 274 height 26
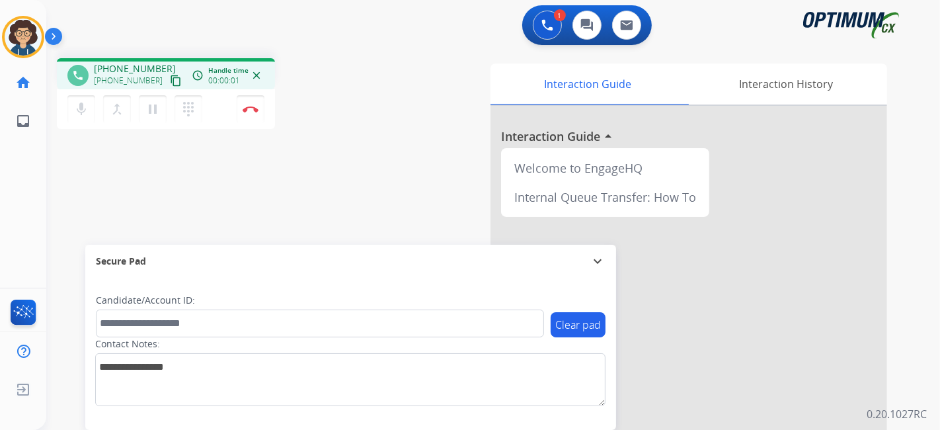
click at [170, 78] on mat-icon "content_copy" at bounding box center [176, 81] width 12 height 12
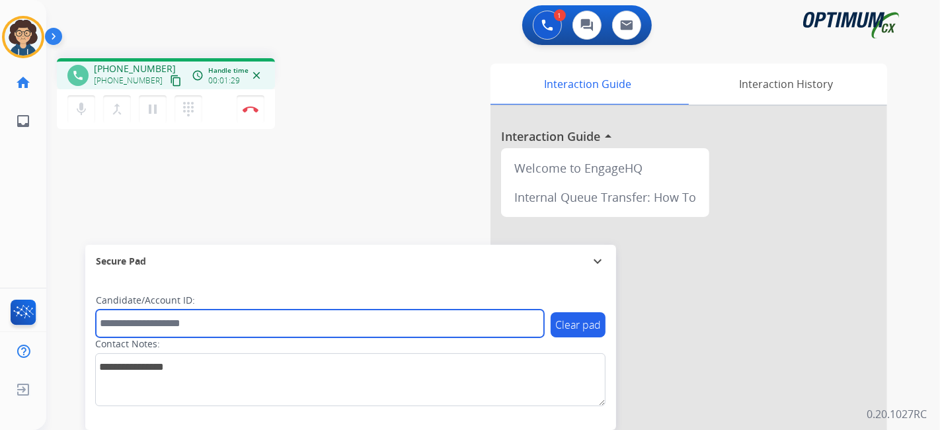
click at [250, 330] on input "text" at bounding box center [320, 323] width 448 height 28
paste input "*******"
type input "*******"
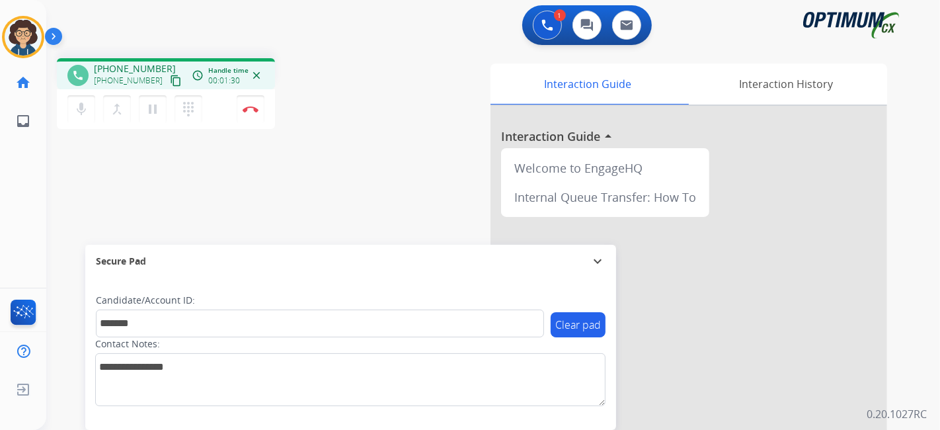
click at [353, 222] on div "phone +12405059282 +12405059282 content_copy access_time Call metrics Queue 00:…" at bounding box center [477, 323] width 862 height 551
click at [147, 114] on mat-icon "pause" at bounding box center [153, 109] width 16 height 16
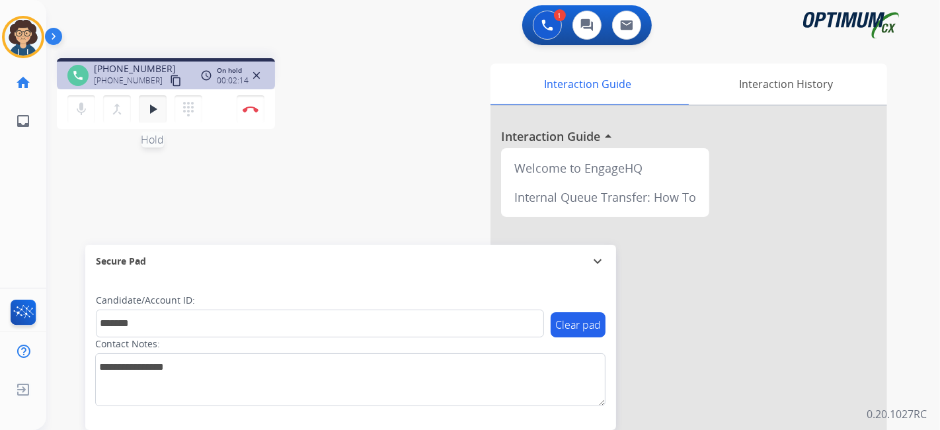
click at [146, 106] on mat-icon "play_arrow" at bounding box center [153, 109] width 16 height 16
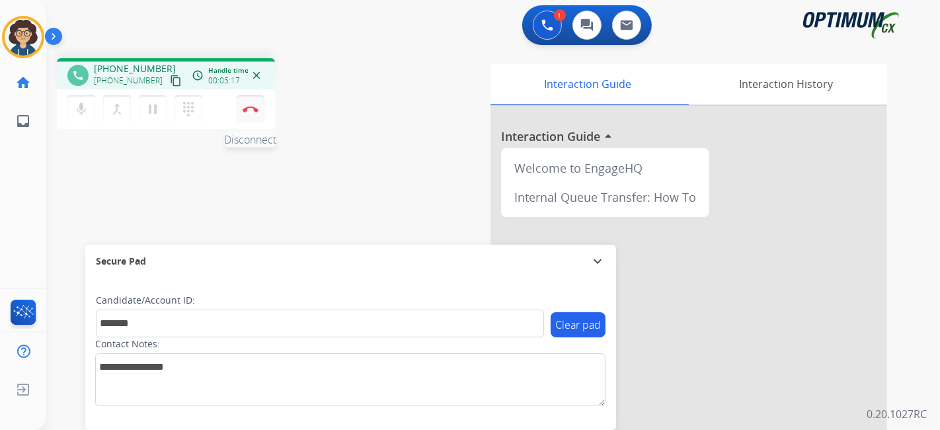
click at [255, 108] on img at bounding box center [251, 109] width 16 height 7
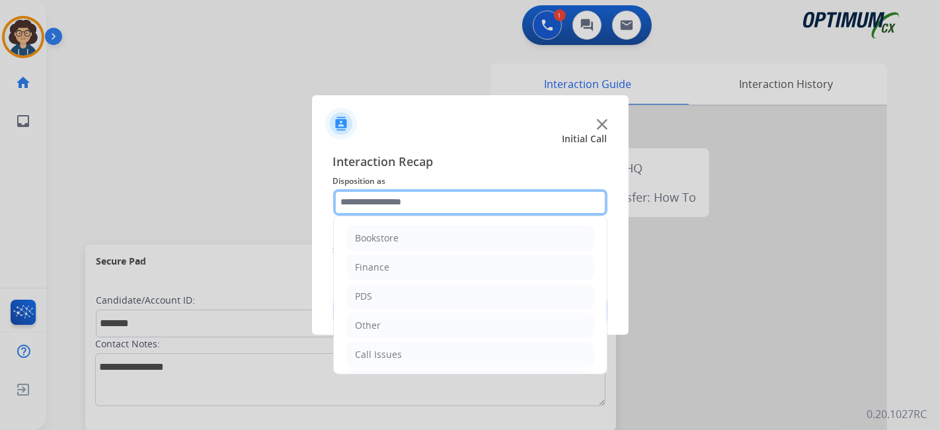
click at [484, 201] on input "text" at bounding box center [470, 202] width 274 height 26
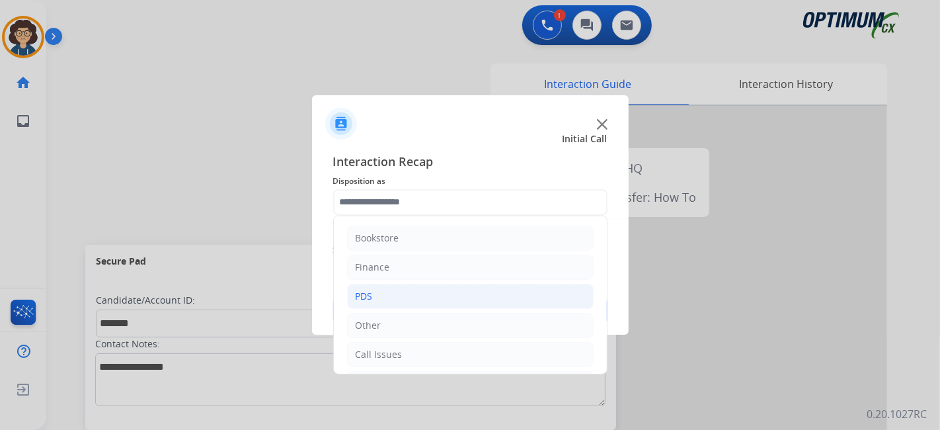
drag, startPoint x: 432, startPoint y: 288, endPoint x: 582, endPoint y: 266, distance: 151.0
click at [434, 288] on li "PDS" at bounding box center [470, 296] width 247 height 25
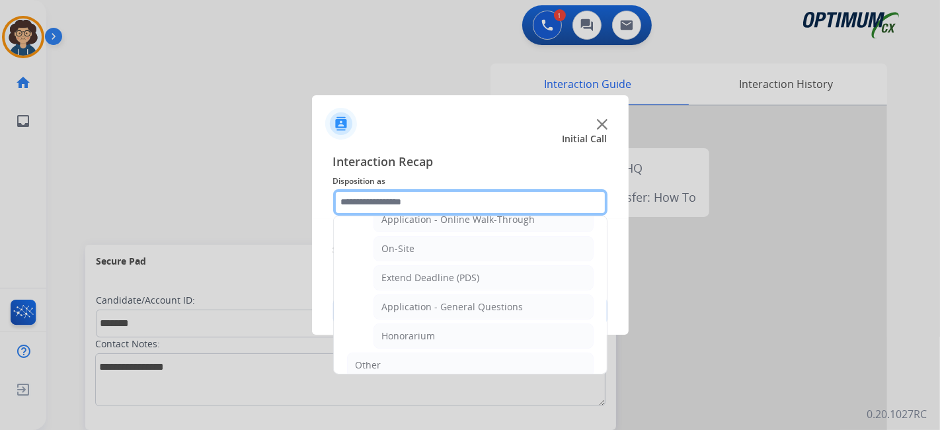
scroll to position [339, 0]
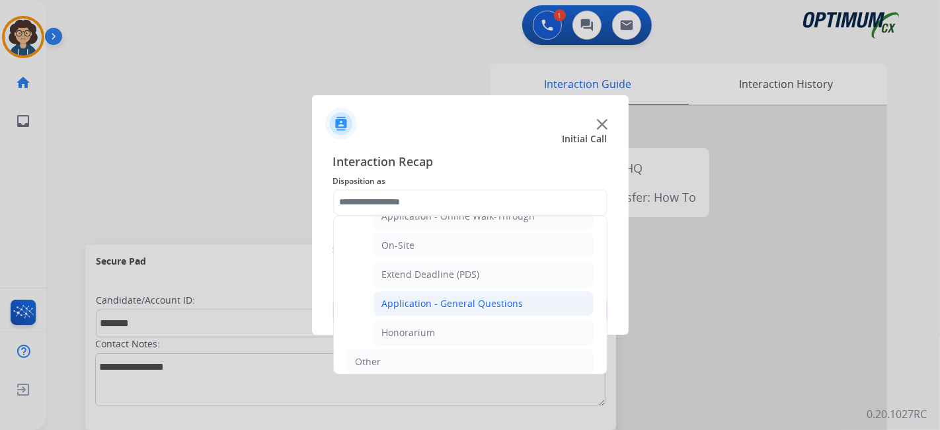
click at [525, 296] on li "Application - General Questions" at bounding box center [483, 303] width 220 height 25
type input "**********"
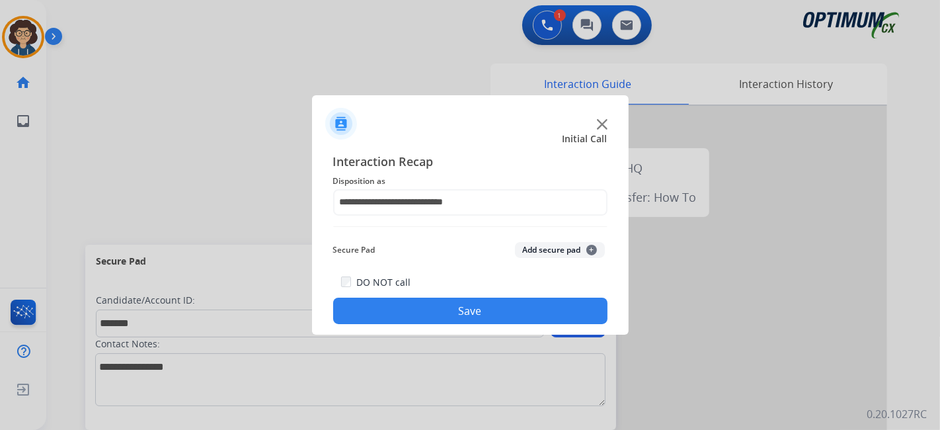
click at [537, 241] on div "Secure Pad Add secure pad +" at bounding box center [470, 250] width 274 height 26
click at [537, 248] on button "Add secure pad +" at bounding box center [560, 250] width 90 height 16
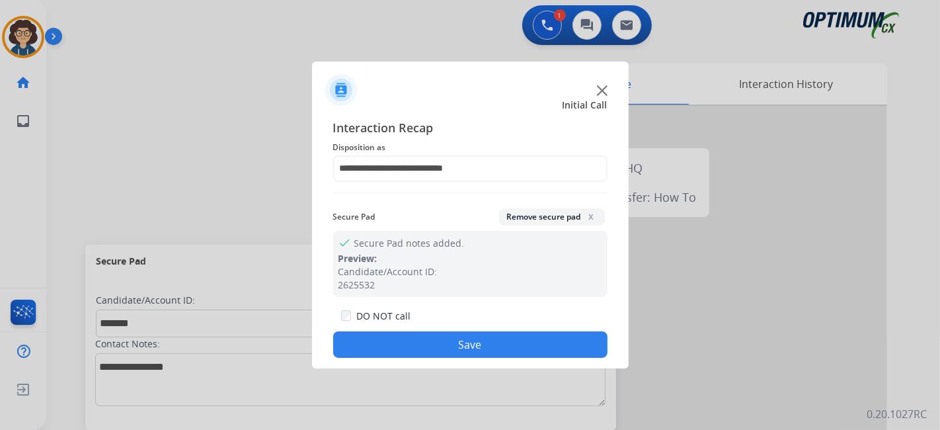
drag, startPoint x: 453, startPoint y: 342, endPoint x: 334, endPoint y: 69, distance: 298.3
click at [453, 336] on button "Save" at bounding box center [470, 344] width 274 height 26
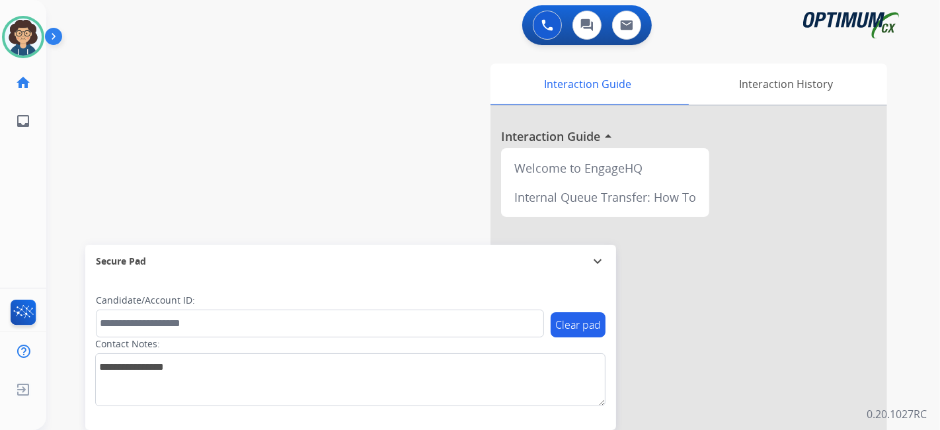
click at [372, 139] on div "swap_horiz Break voice bridge close_fullscreen Connect 3-Way Call merge_type Se…" at bounding box center [477, 323] width 862 height 551
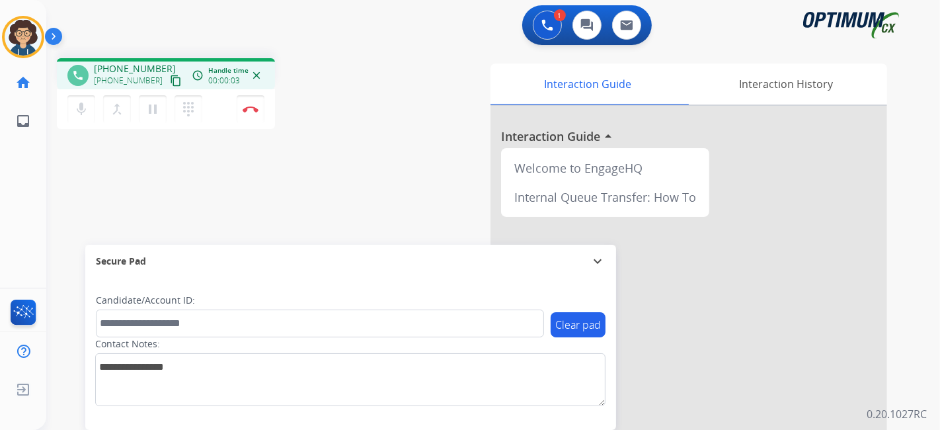
click at [170, 83] on mat-icon "content_copy" at bounding box center [176, 81] width 12 height 12
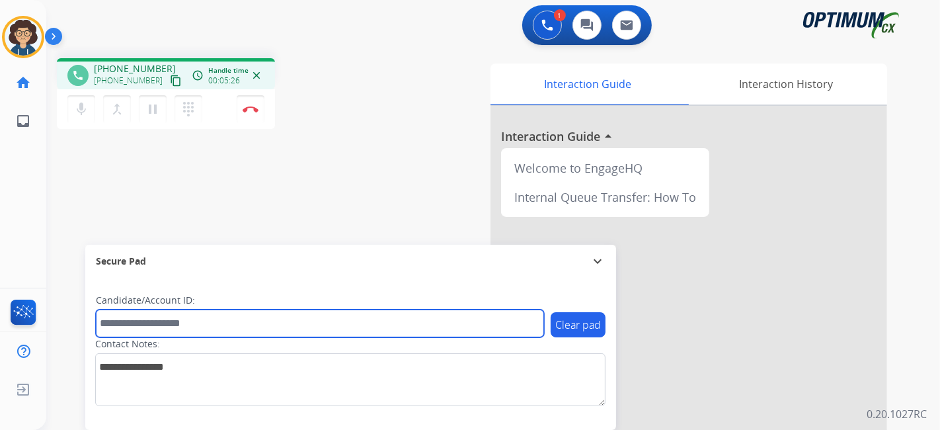
click at [227, 329] on input "text" at bounding box center [320, 323] width 448 height 28
paste input "*******"
type input "*******"
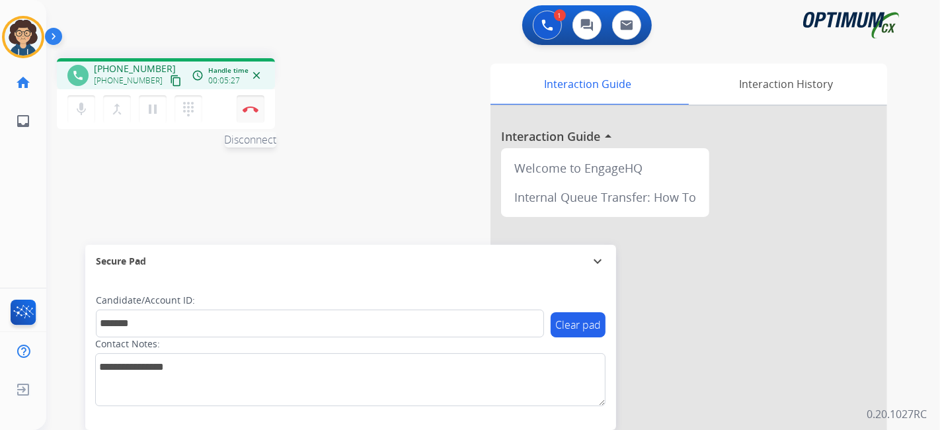
click at [251, 110] on img at bounding box center [251, 109] width 16 height 7
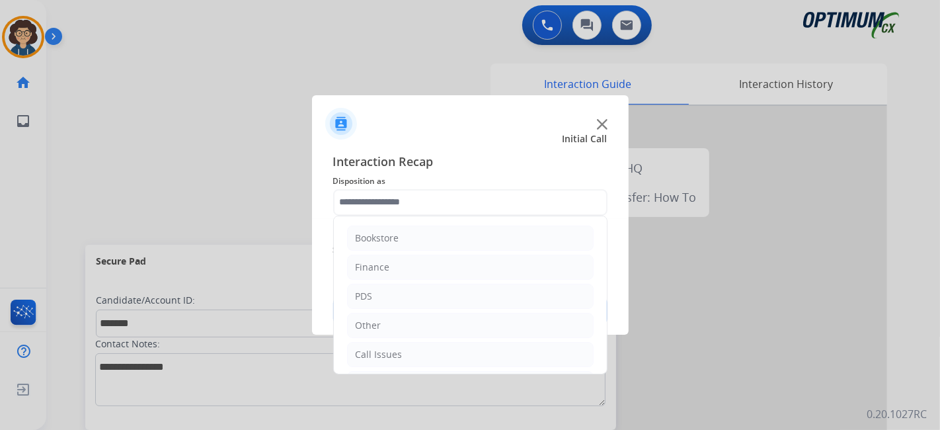
click at [439, 206] on input "text" at bounding box center [470, 202] width 274 height 26
click at [475, 301] on li "Initial Application" at bounding box center [470, 296] width 247 height 25
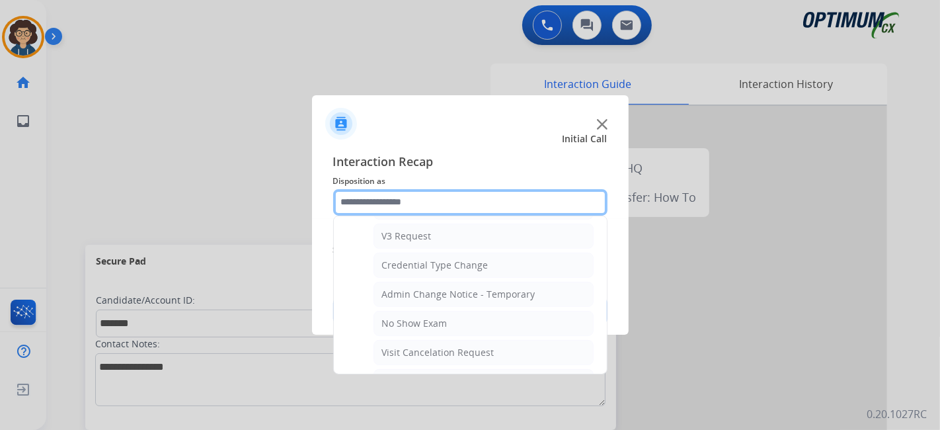
scroll to position [565, 0]
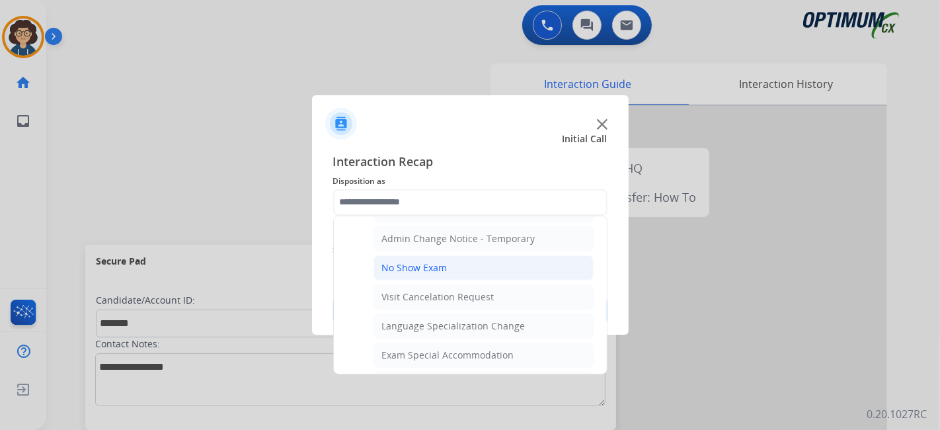
click at [476, 259] on li "No Show Exam" at bounding box center [483, 267] width 220 height 25
type input "**********"
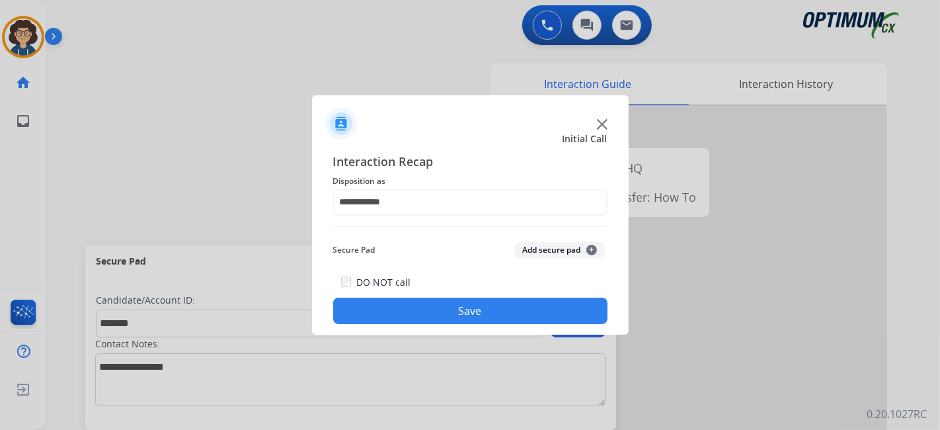
click at [534, 256] on button "Add secure pad +" at bounding box center [560, 250] width 90 height 16
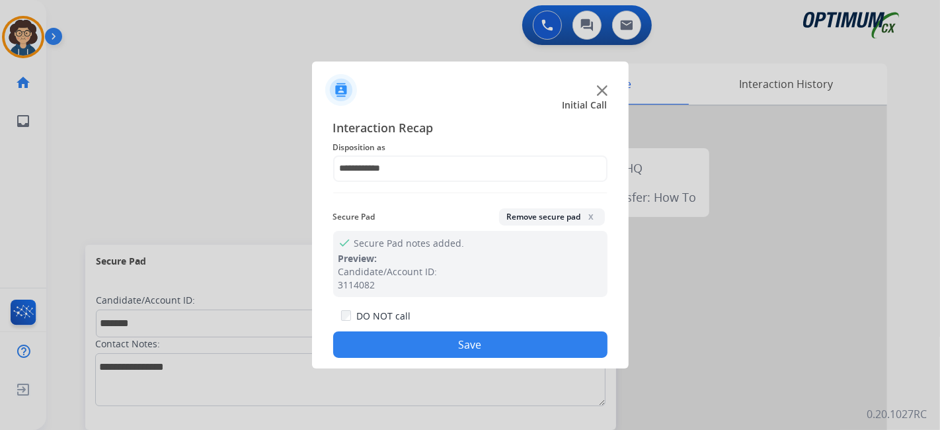
click at [485, 337] on button "Save" at bounding box center [470, 344] width 274 height 26
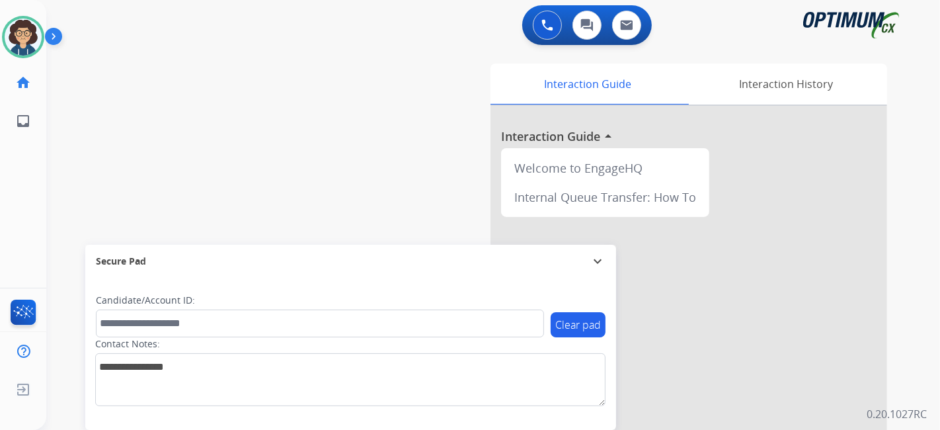
click at [397, 217] on div "Interaction Guide Interaction History Interaction Guide arrow_drop_up Welcome t…" at bounding box center [641, 330] width 492 height 535
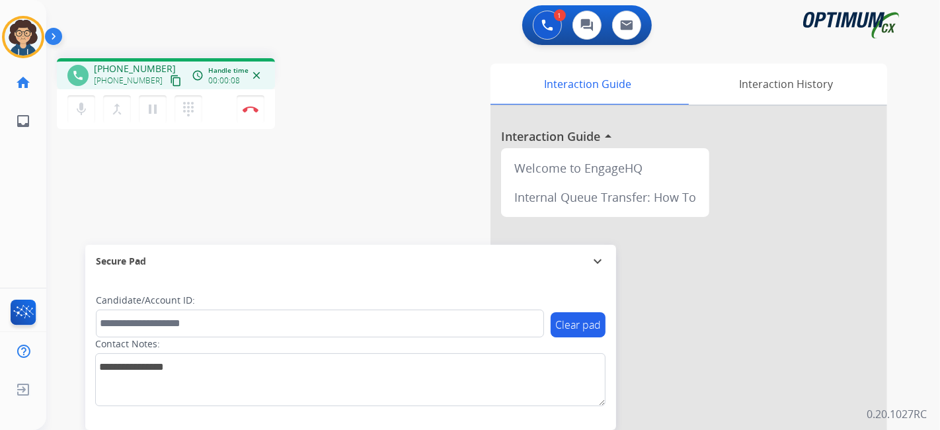
click at [168, 83] on button "content_copy" at bounding box center [176, 81] width 16 height 16
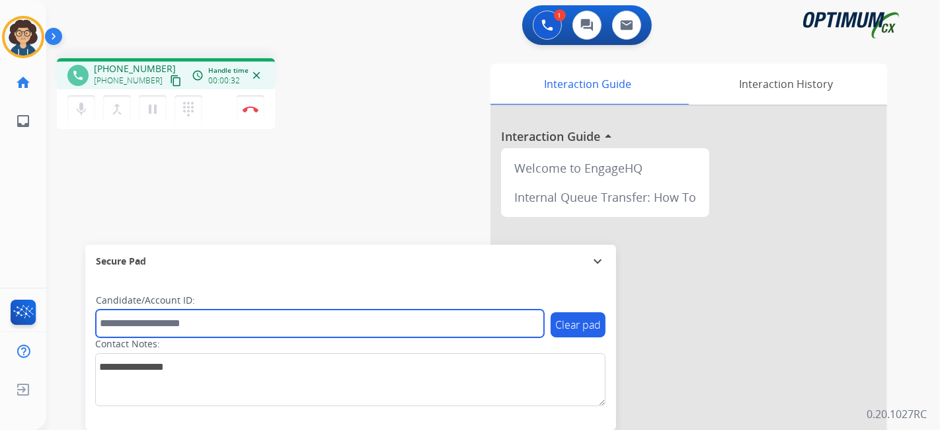
click at [176, 319] on input "text" at bounding box center [320, 323] width 448 height 28
paste input "*******"
type input "*******"
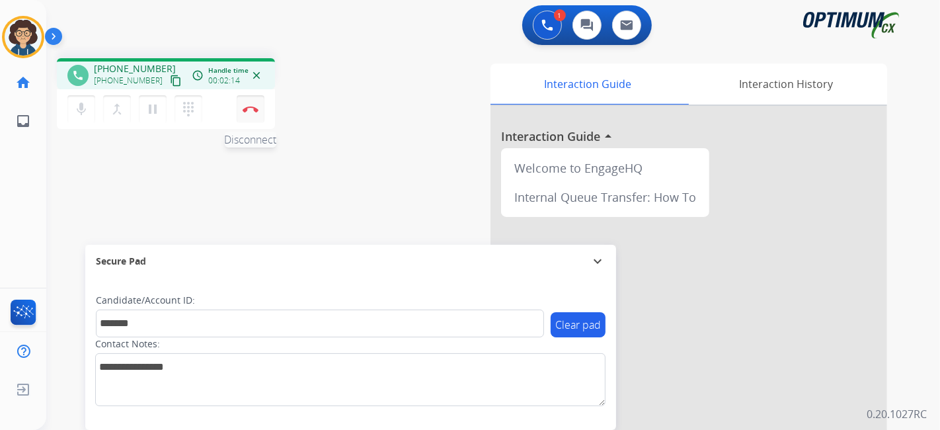
click at [250, 110] on img at bounding box center [251, 109] width 16 height 7
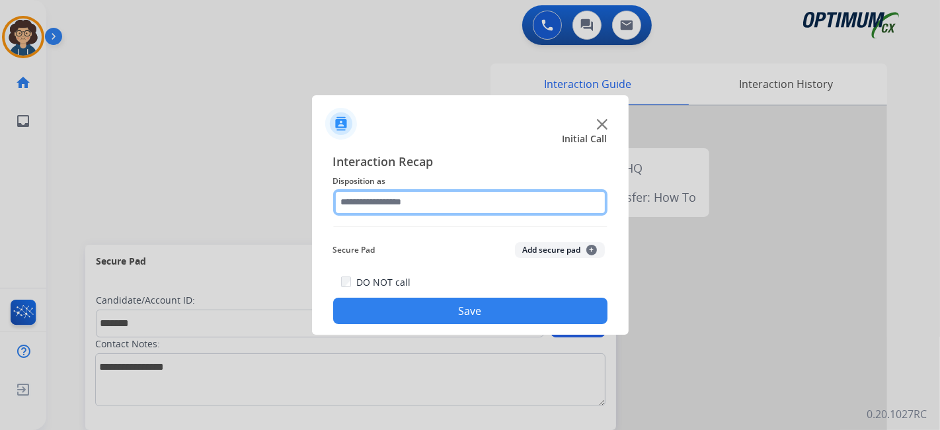
click at [479, 203] on input "text" at bounding box center [470, 202] width 274 height 26
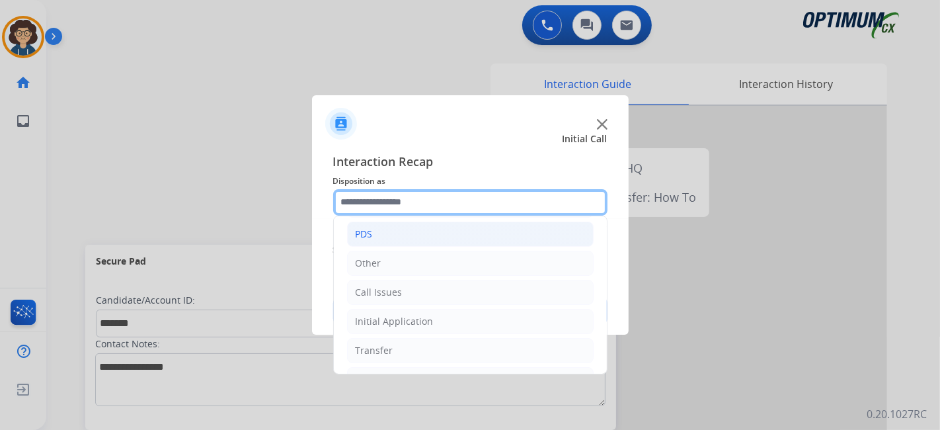
scroll to position [87, 0]
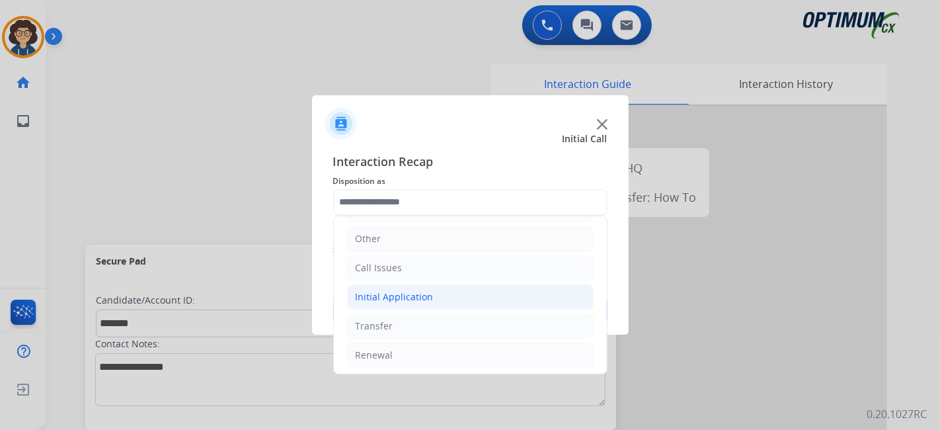
click at [432, 291] on li "Initial Application" at bounding box center [470, 296] width 247 height 25
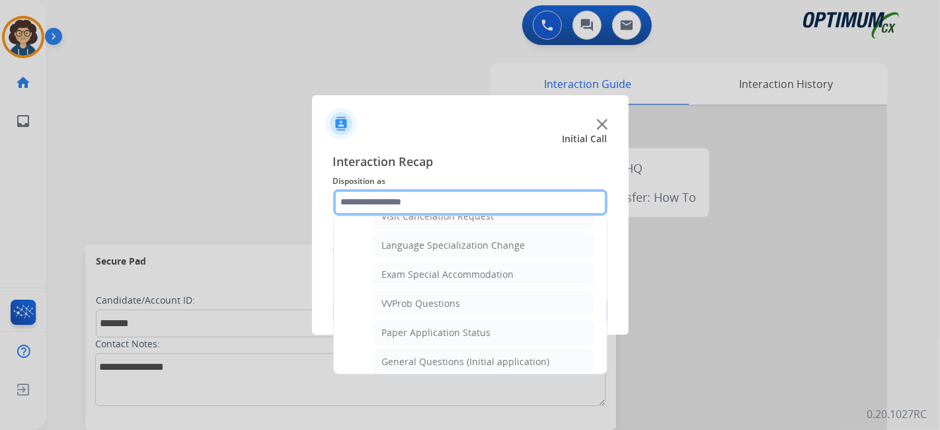
scroll to position [672, 0]
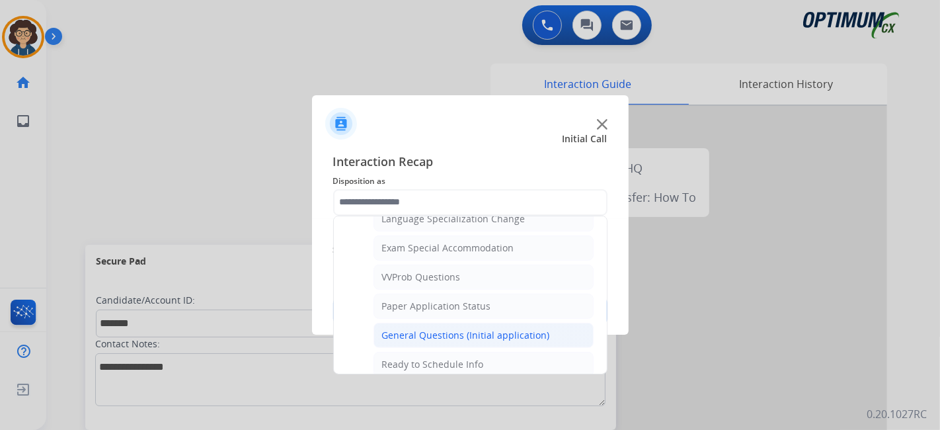
click at [464, 330] on div "General Questions (Initial application)" at bounding box center [466, 334] width 168 height 13
type input "**********"
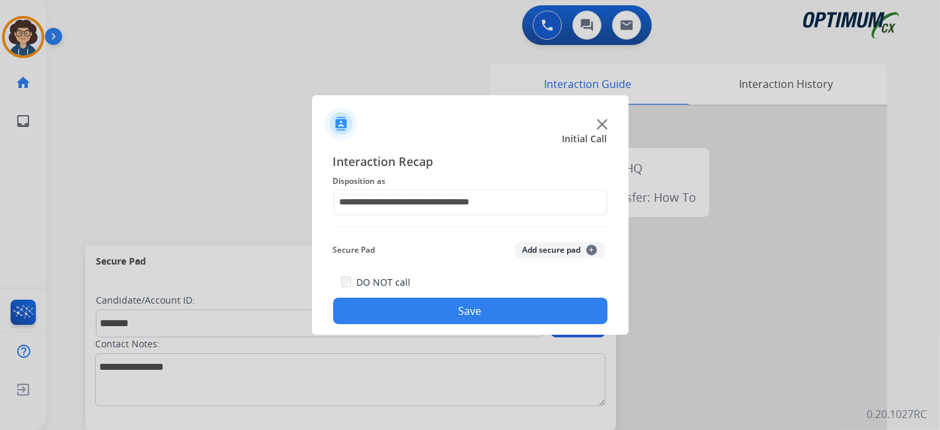
click at [545, 242] on div "Secure Pad Add secure pad +" at bounding box center [470, 250] width 274 height 26
click at [531, 257] on button "Add secure pad +" at bounding box center [560, 250] width 90 height 16
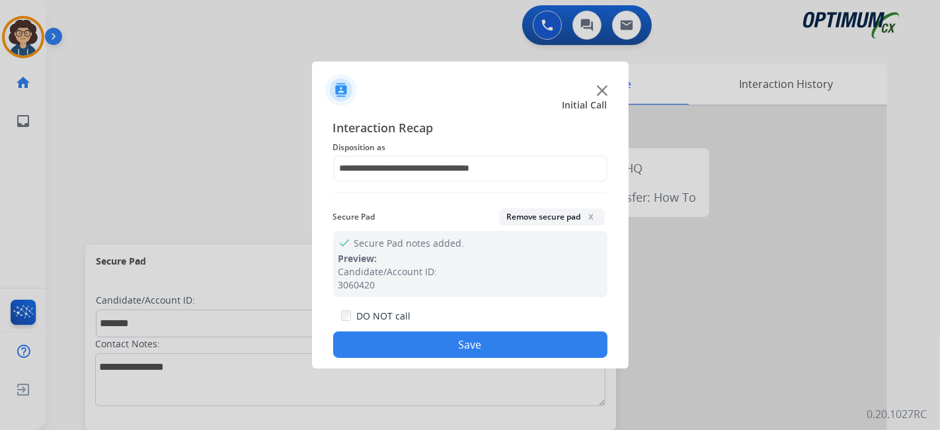
click at [451, 348] on button "Save" at bounding box center [470, 344] width 274 height 26
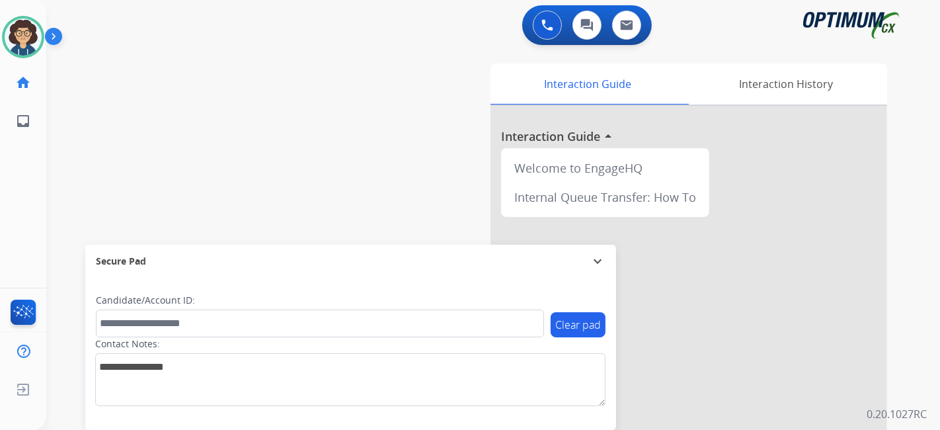
click at [106, 184] on div "swap_horiz Break voice bridge close_fullscreen Connect 3-Way Call merge_type Se…" at bounding box center [477, 323] width 862 height 551
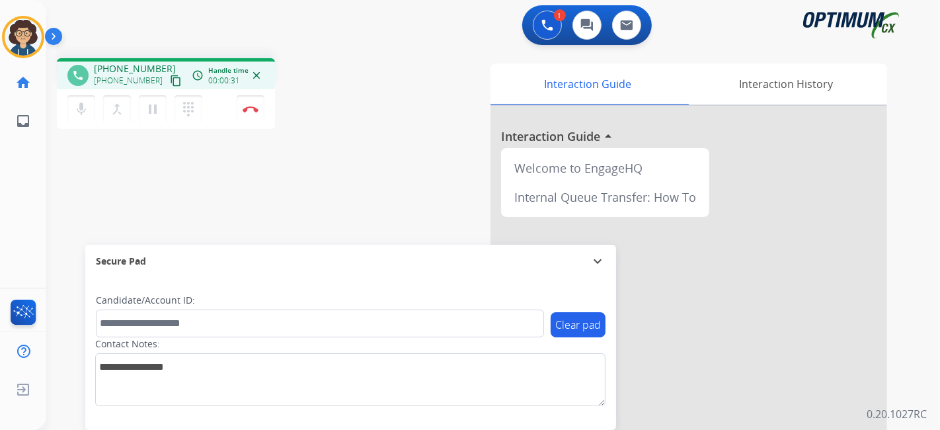
drag, startPoint x: 165, startPoint y: 81, endPoint x: 213, endPoint y: 3, distance: 91.9
click at [168, 78] on button "content_copy" at bounding box center [176, 81] width 16 height 16
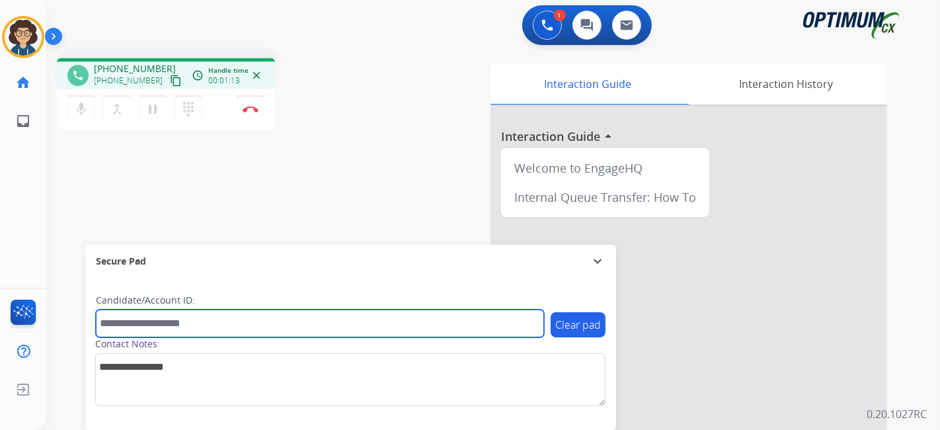
click at [208, 327] on input "text" at bounding box center [320, 323] width 448 height 28
paste input "*******"
type input "*******"
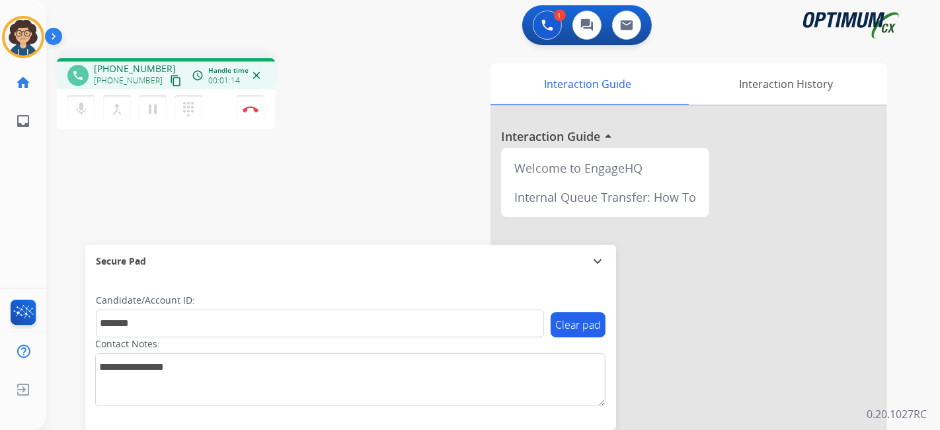
drag, startPoint x: 323, startPoint y: 198, endPoint x: 322, endPoint y: 176, distance: 21.2
click at [324, 192] on div "phone +19083271950 +19083271950 content_copy access_time Call metrics Queue 00:…" at bounding box center [477, 323] width 862 height 551
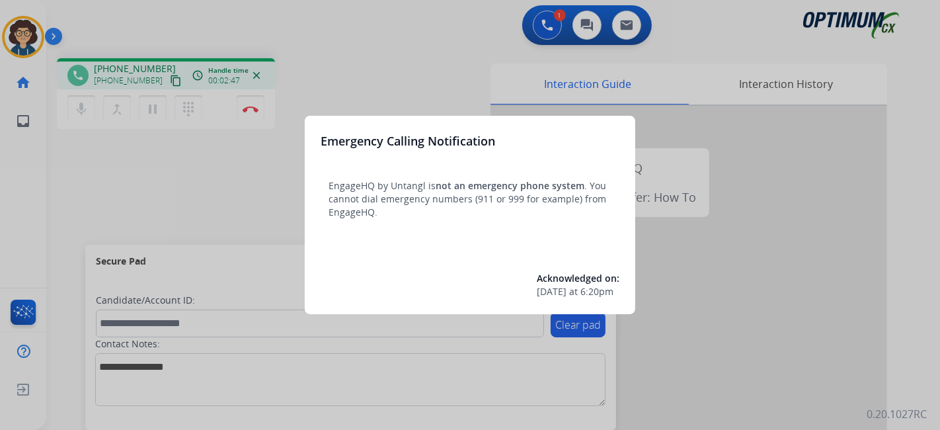
click at [424, 77] on div at bounding box center [470, 215] width 940 height 430
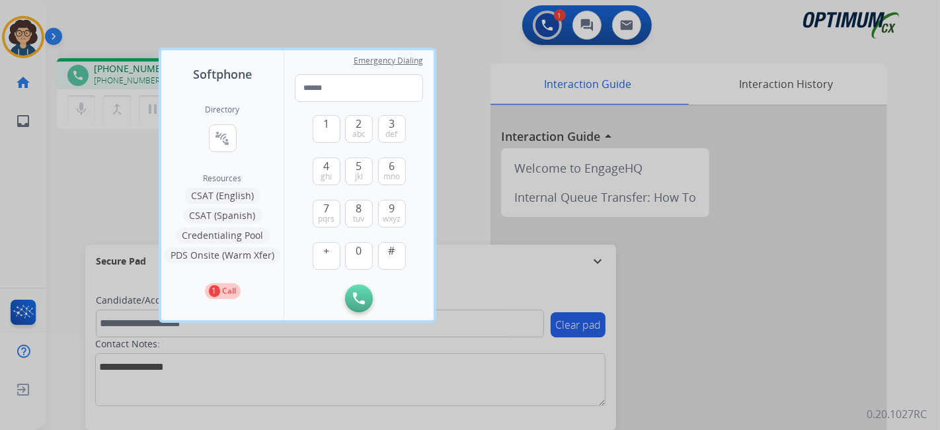
click at [399, 65] on span "Emergency Dialing" at bounding box center [388, 61] width 69 height 11
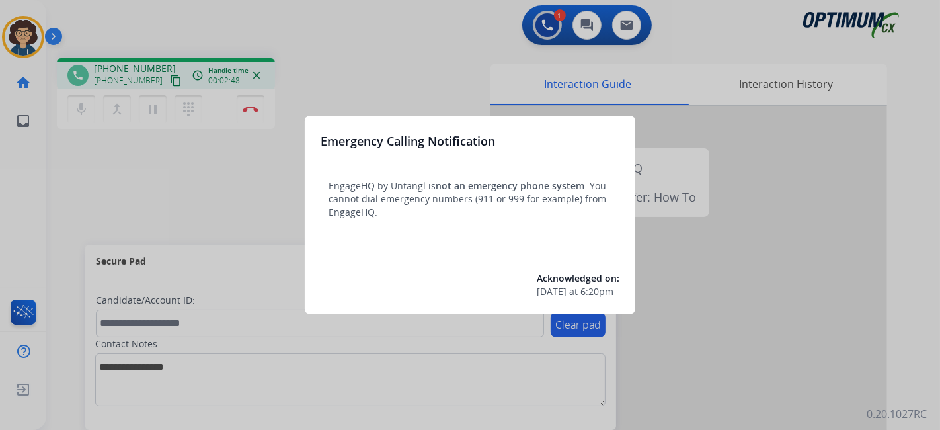
click at [352, 44] on div at bounding box center [470, 215] width 940 height 430
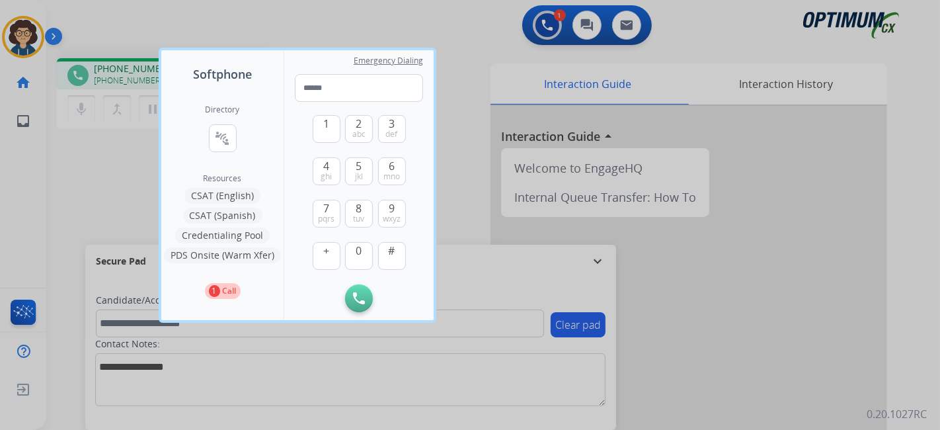
click at [391, 14] on div at bounding box center [470, 215] width 940 height 430
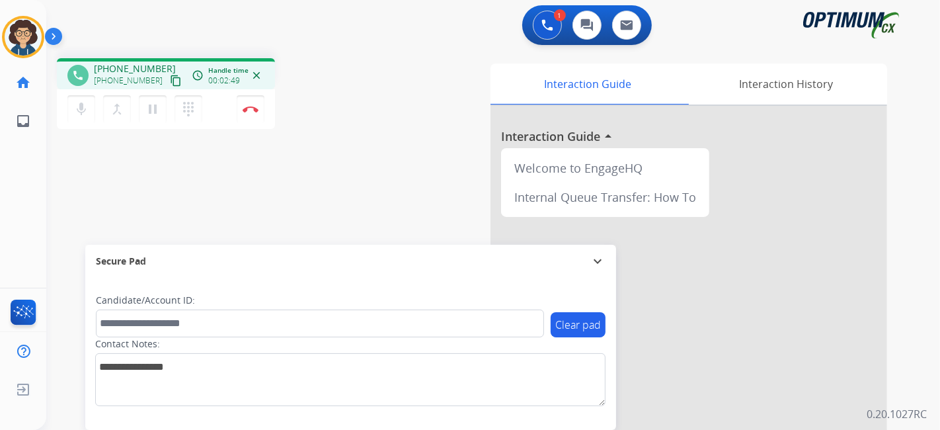
click at [252, 75] on mat-icon "close" at bounding box center [256, 75] width 12 height 12
click at [252, 104] on button "Disconnect" at bounding box center [251, 109] width 28 height 28
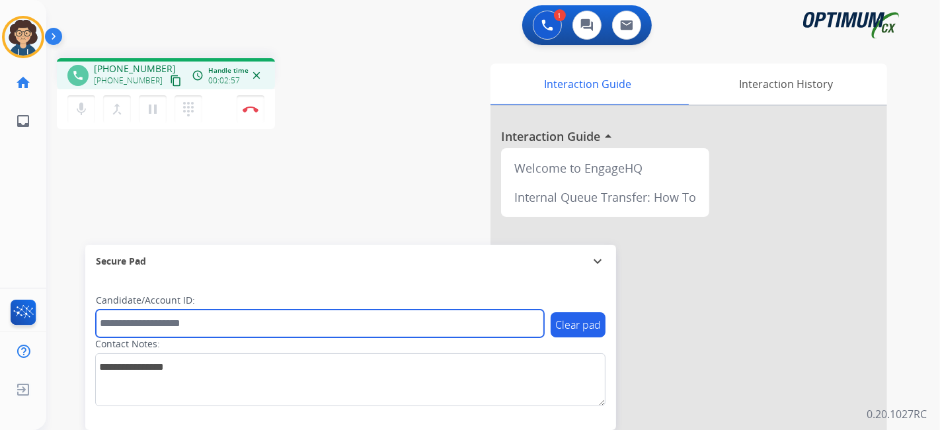
click at [237, 313] on input "text" at bounding box center [320, 323] width 448 height 28
paste input "*******"
type input "*******"
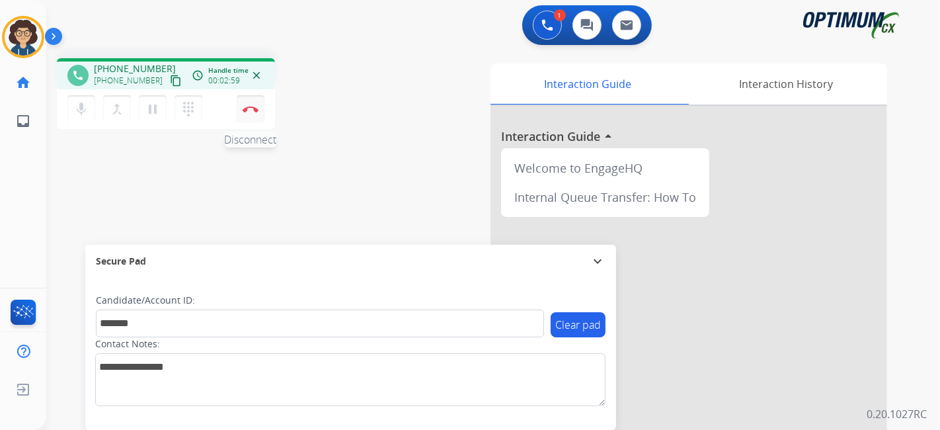
click at [243, 116] on button "Disconnect" at bounding box center [251, 109] width 28 height 28
click at [247, 110] on img at bounding box center [251, 109] width 16 height 7
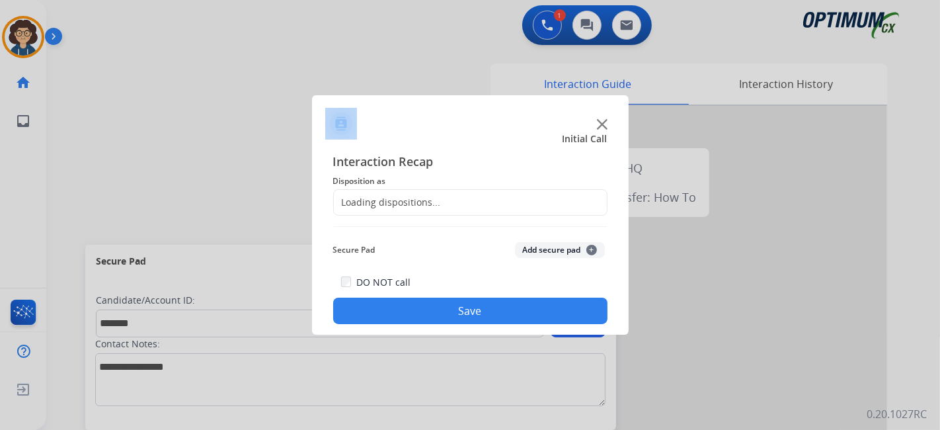
click at [247, 110] on div at bounding box center [470, 215] width 940 height 430
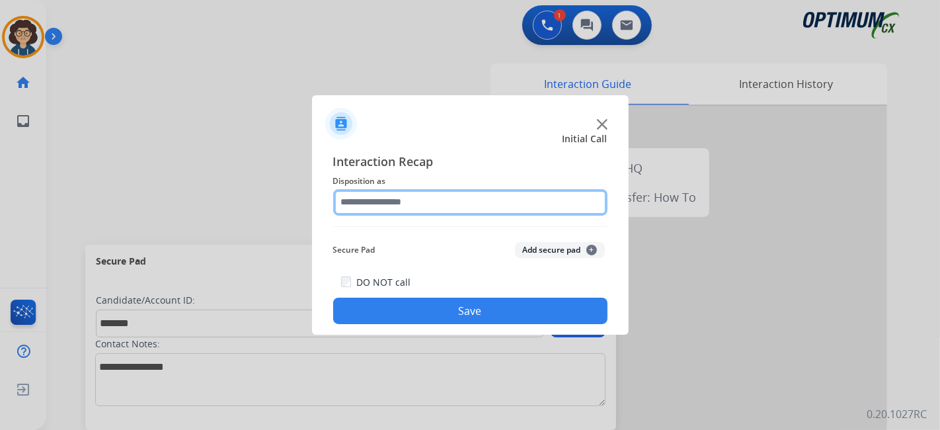
drag, startPoint x: 413, startPoint y: 202, endPoint x: 418, endPoint y: 208, distance: 7.5
click at [413, 202] on input "text" at bounding box center [470, 202] width 274 height 26
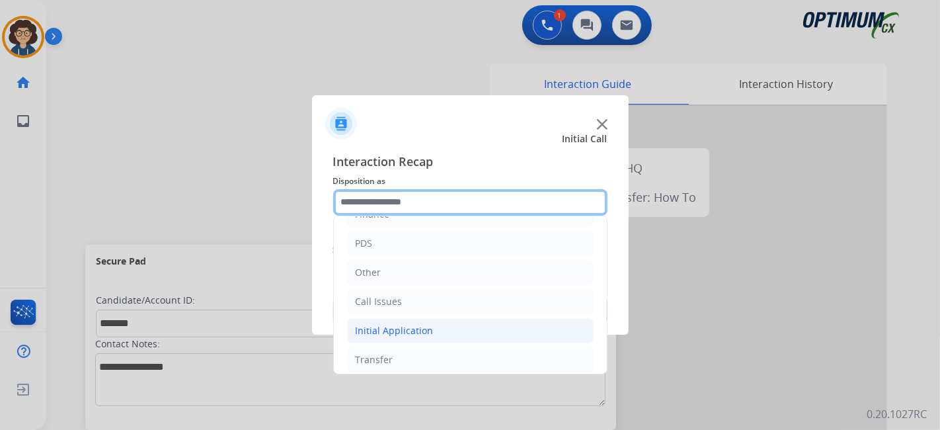
scroll to position [87, 0]
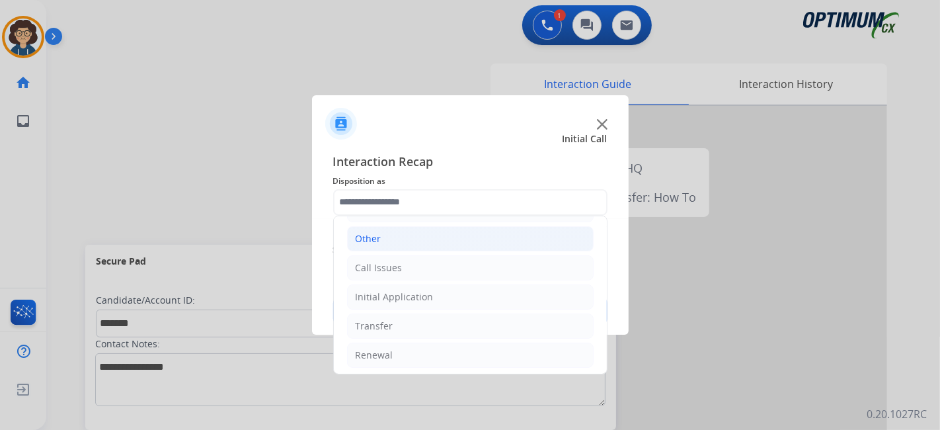
click at [465, 244] on li "Other" at bounding box center [470, 238] width 247 height 25
click at [485, 236] on li "Other" at bounding box center [470, 238] width 247 height 25
click at [459, 275] on li "Call Issues" at bounding box center [470, 267] width 247 height 25
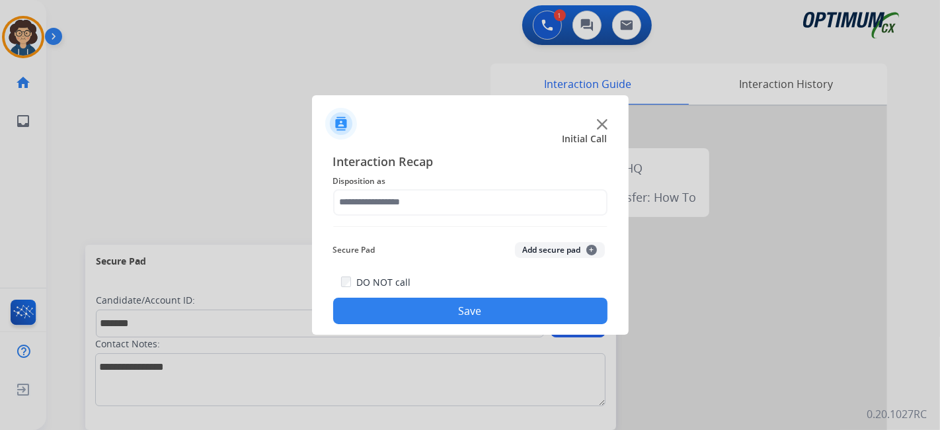
click at [551, 254] on button "Add secure pad +" at bounding box center [560, 250] width 90 height 16
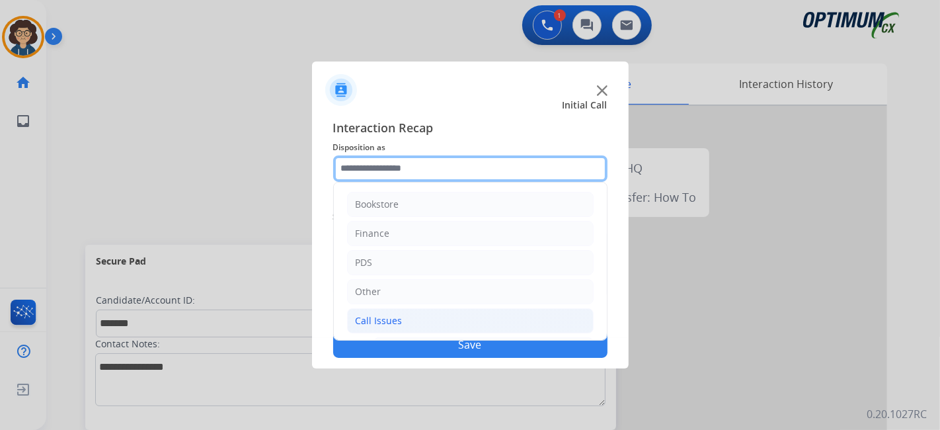
click at [540, 155] on input "text" at bounding box center [470, 168] width 274 height 26
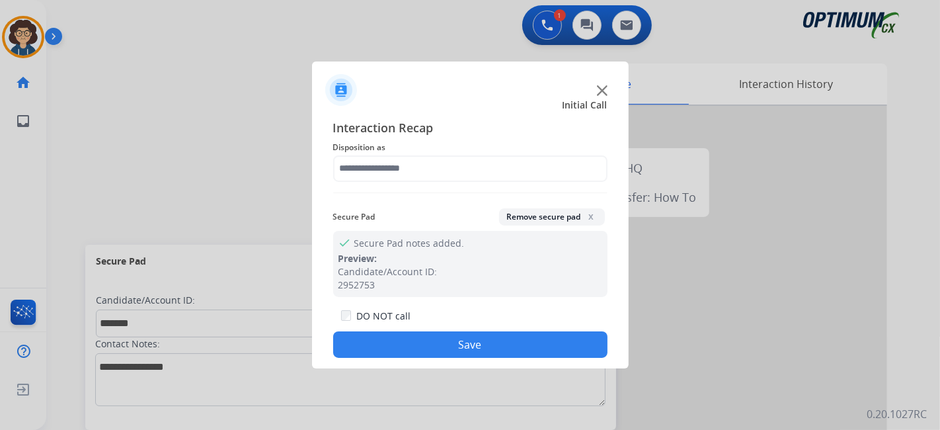
click at [540, 140] on span "Disposition as" at bounding box center [470, 147] width 274 height 16
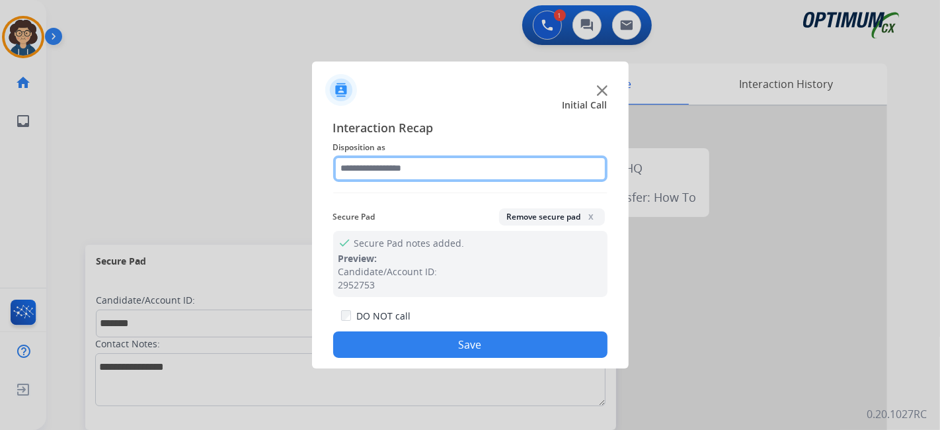
click at [558, 171] on input "text" at bounding box center [470, 168] width 274 height 26
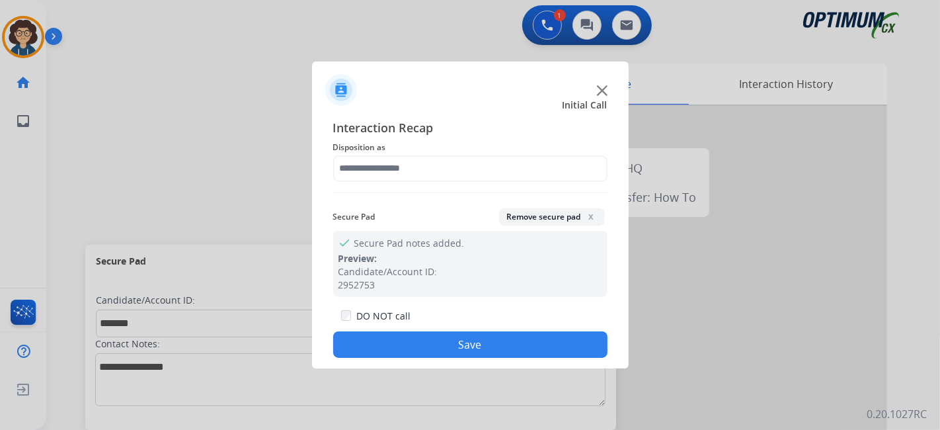
drag, startPoint x: 599, startPoint y: 188, endPoint x: 591, endPoint y: 184, distance: 8.3
click at [596, 187] on div "Interaction Recap Disposition as Secure Pad Remove secure pad x check Secure Pa…" at bounding box center [470, 238] width 274 height 240
drag, startPoint x: 527, startPoint y: 126, endPoint x: 580, endPoint y: 169, distance: 68.1
click at [527, 126] on span "Interaction Recap" at bounding box center [470, 128] width 274 height 21
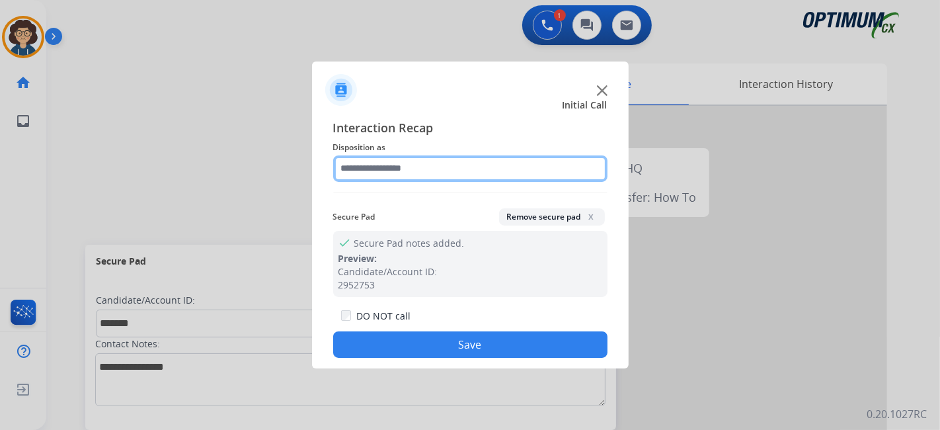
click at [583, 169] on input "text" at bounding box center [470, 168] width 274 height 26
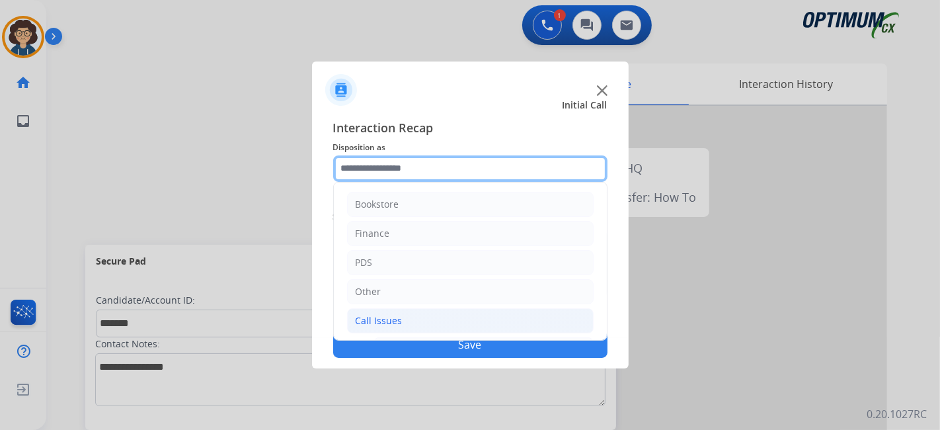
scroll to position [230, 0]
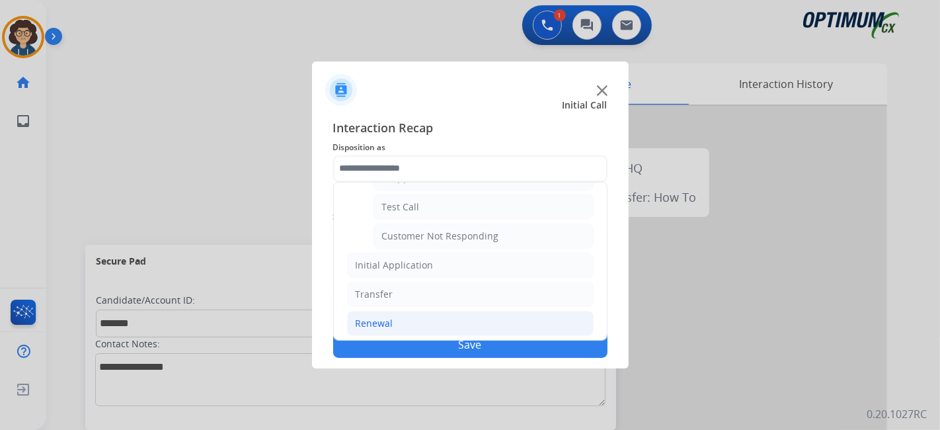
click at [479, 320] on li "Renewal" at bounding box center [470, 323] width 247 height 25
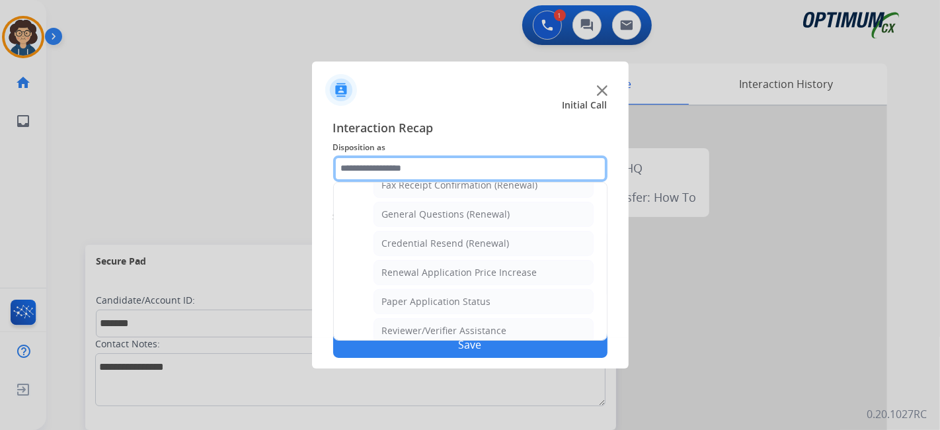
scroll to position [379, 0]
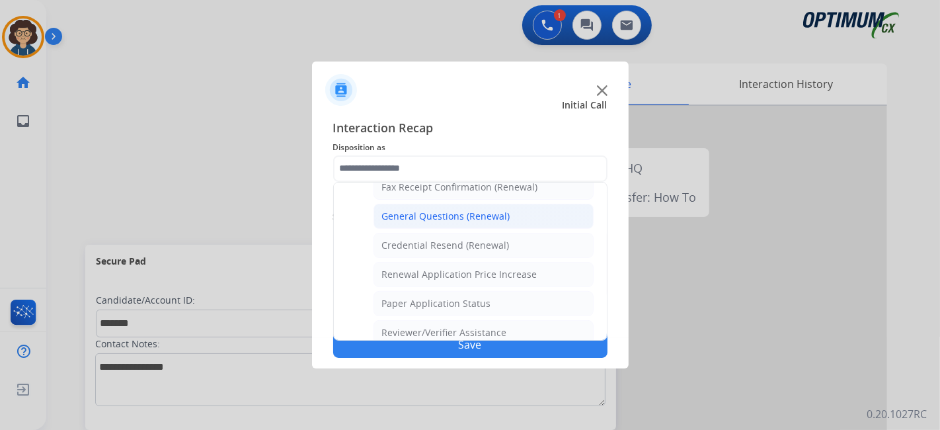
click at [498, 214] on div "General Questions (Renewal)" at bounding box center [446, 215] width 128 height 13
type input "**********"
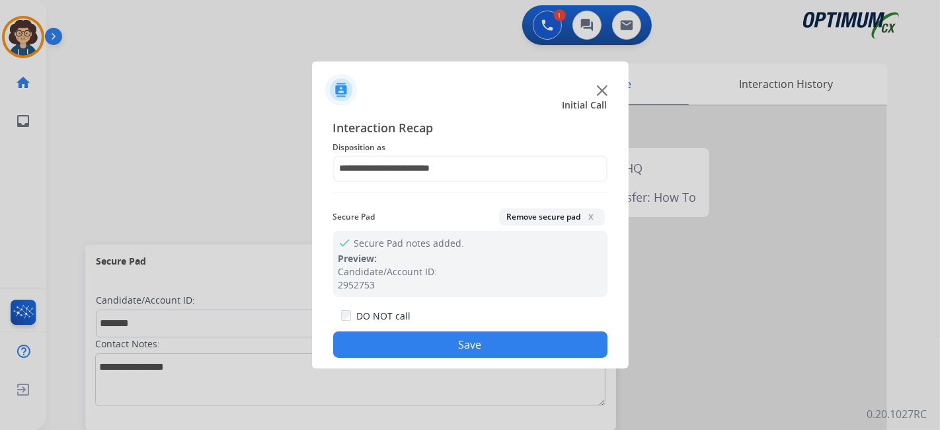
drag, startPoint x: 479, startPoint y: 345, endPoint x: 366, endPoint y: 116, distance: 255.7
click at [478, 345] on button "Save" at bounding box center [470, 344] width 274 height 26
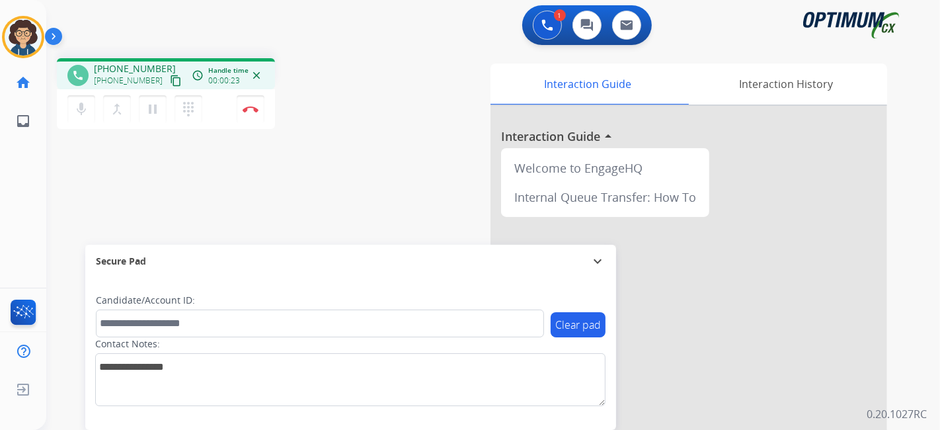
drag, startPoint x: 163, startPoint y: 73, endPoint x: 192, endPoint y: 3, distance: 76.1
click at [164, 69] on div "[PHONE_NUMBER] [PHONE_NUMBER] content_copy" at bounding box center [139, 75] width 90 height 26
drag, startPoint x: 157, startPoint y: 76, endPoint x: 179, endPoint y: 1, distance: 78.0
click at [159, 70] on div "[PHONE_NUMBER] [PHONE_NUMBER] content_copy" at bounding box center [139, 75] width 90 height 26
click at [168, 84] on button "content_copy" at bounding box center [176, 81] width 16 height 16
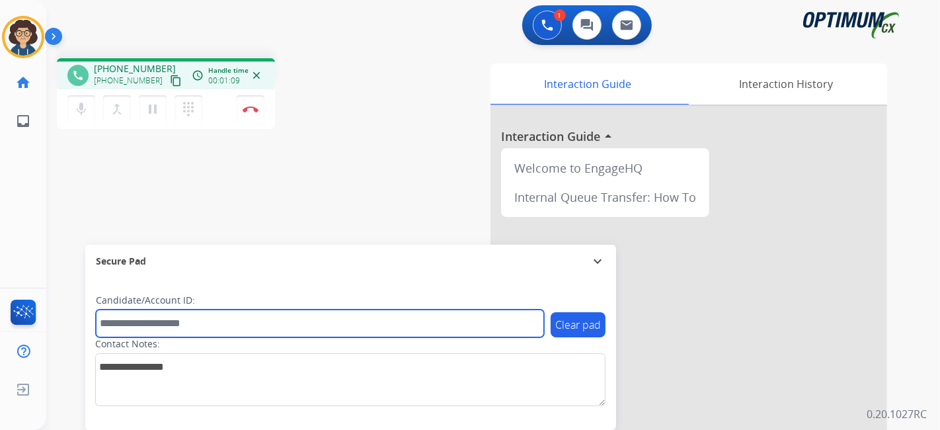
click at [261, 326] on input "text" at bounding box center [320, 323] width 448 height 28
paste input "*******"
type input "*******"
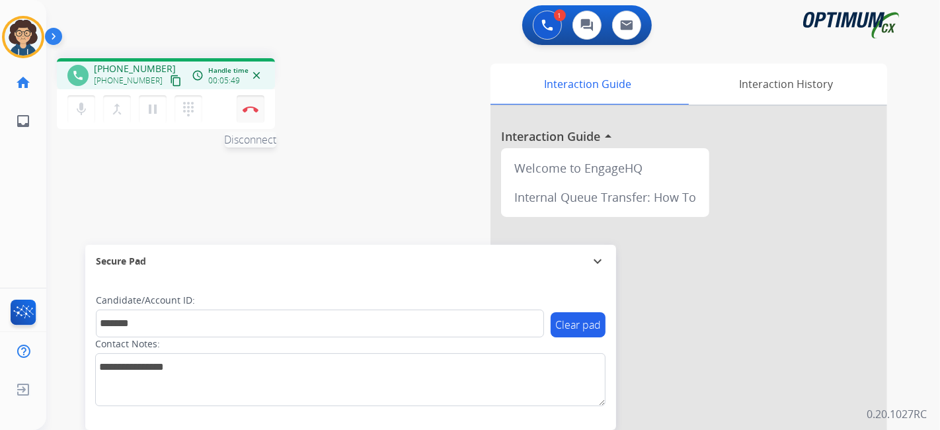
click at [258, 105] on button "Disconnect" at bounding box center [251, 109] width 28 height 28
click at [254, 112] on button "Disconnect" at bounding box center [251, 109] width 28 height 28
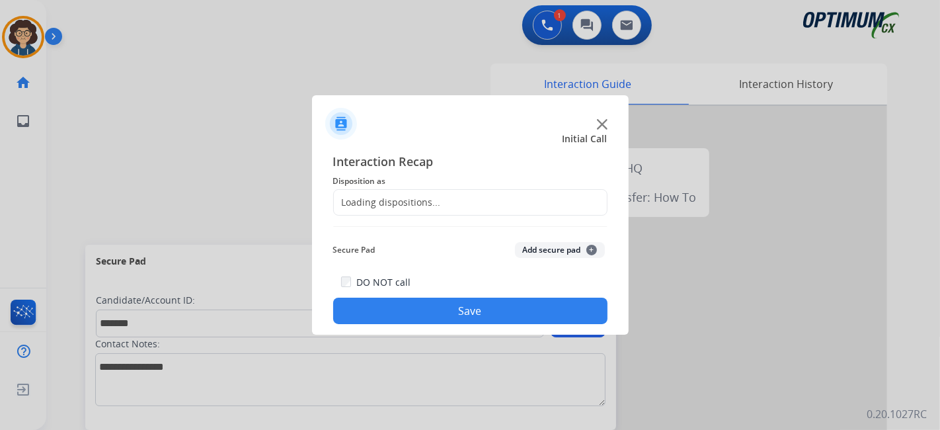
click at [465, 200] on div "Loading dispositions..." at bounding box center [470, 202] width 274 height 26
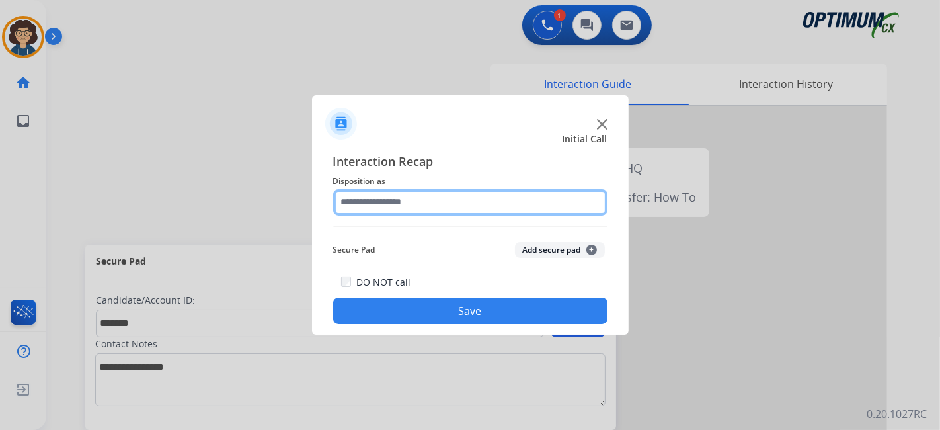
click at [465, 200] on input "text" at bounding box center [470, 202] width 274 height 26
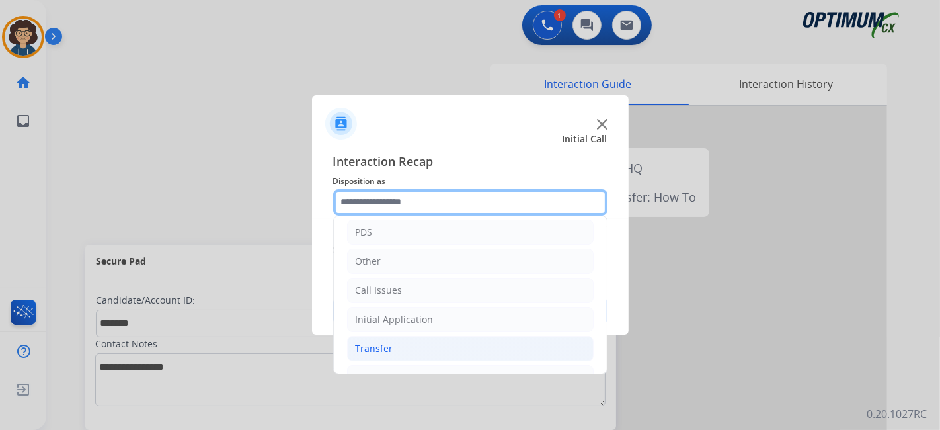
scroll to position [87, 0]
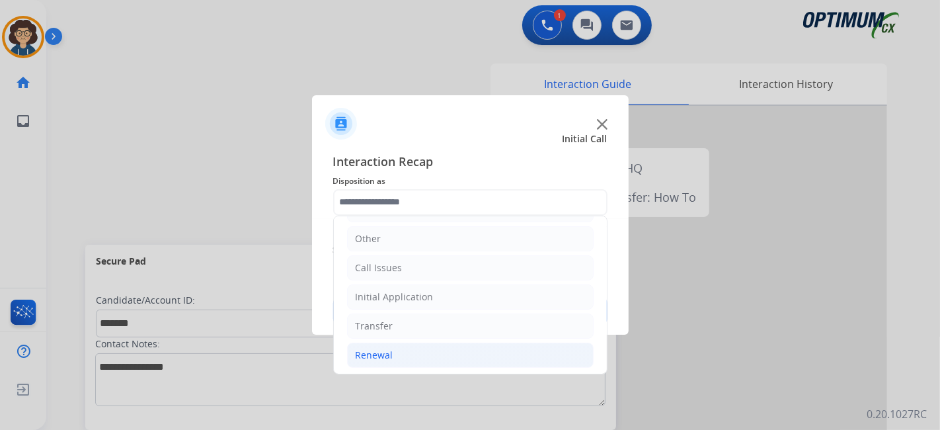
click at [451, 343] on li "Renewal" at bounding box center [470, 354] width 247 height 25
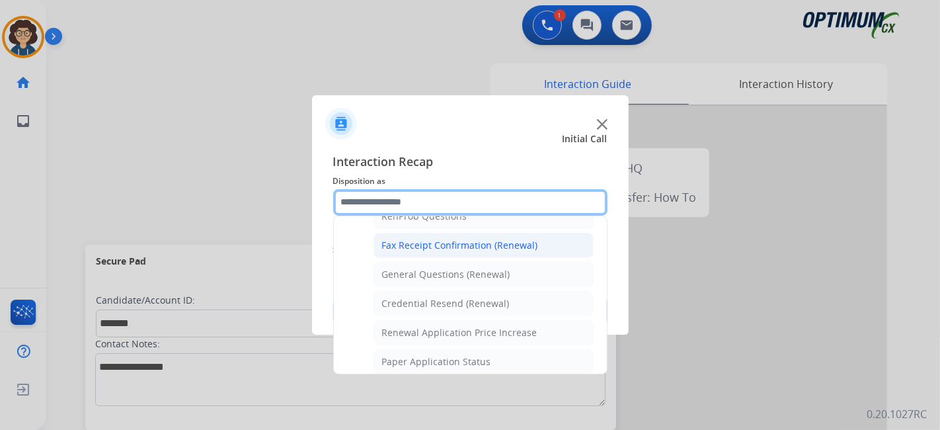
scroll to position [332, 0]
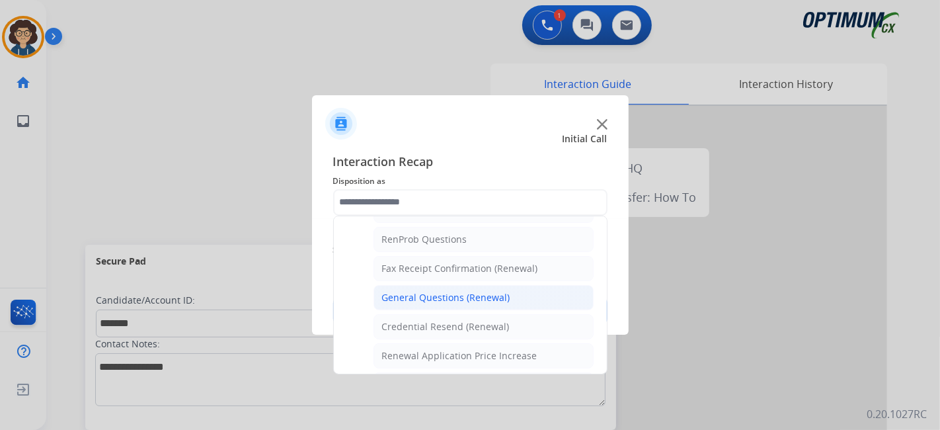
click at [491, 291] on div "General Questions (Renewal)" at bounding box center [446, 297] width 128 height 13
type input "**********"
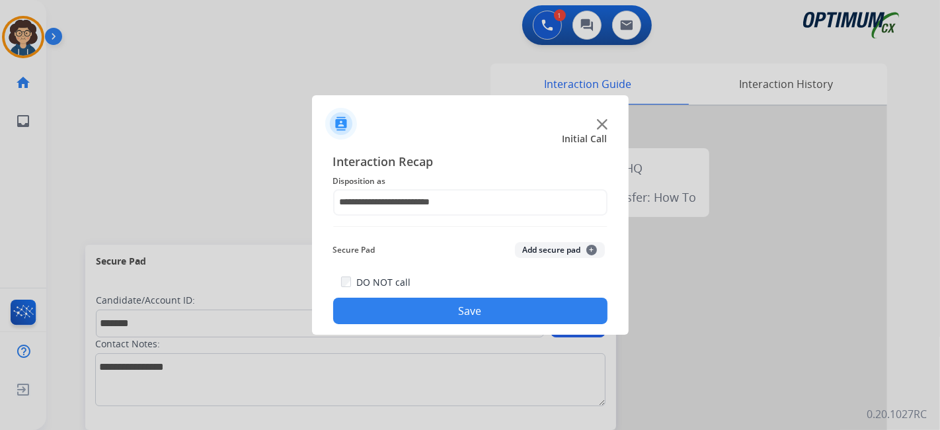
click at [532, 239] on div "Secure Pad Add secure pad +" at bounding box center [470, 250] width 274 height 26
click at [532, 250] on button "Add secure pad +" at bounding box center [560, 250] width 90 height 16
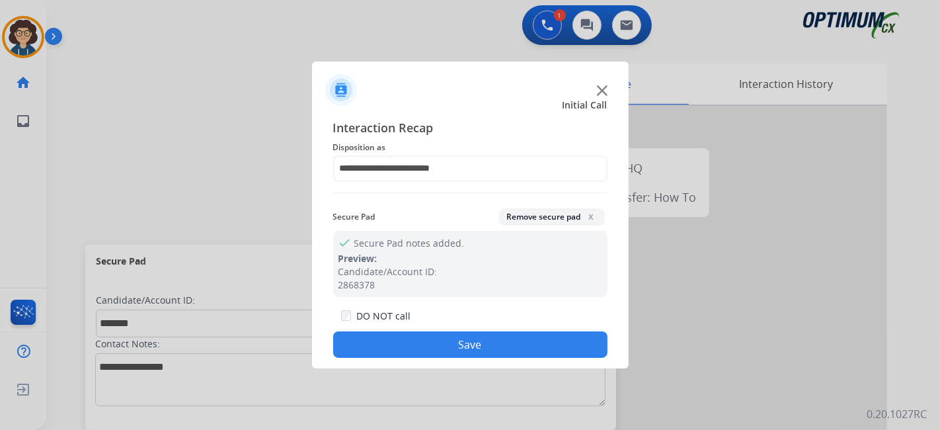
drag, startPoint x: 497, startPoint y: 350, endPoint x: 289, endPoint y: 1, distance: 406.0
click at [494, 350] on button "Save" at bounding box center [470, 344] width 274 height 26
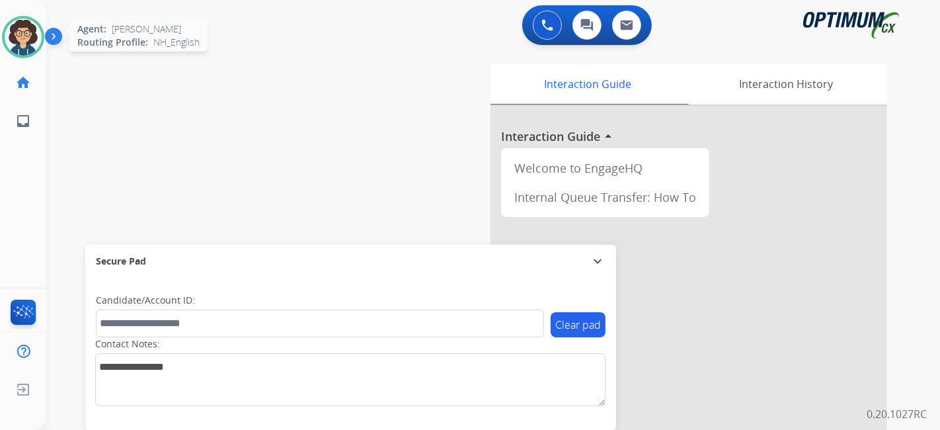
click at [30, 42] on img at bounding box center [23, 37] width 37 height 37
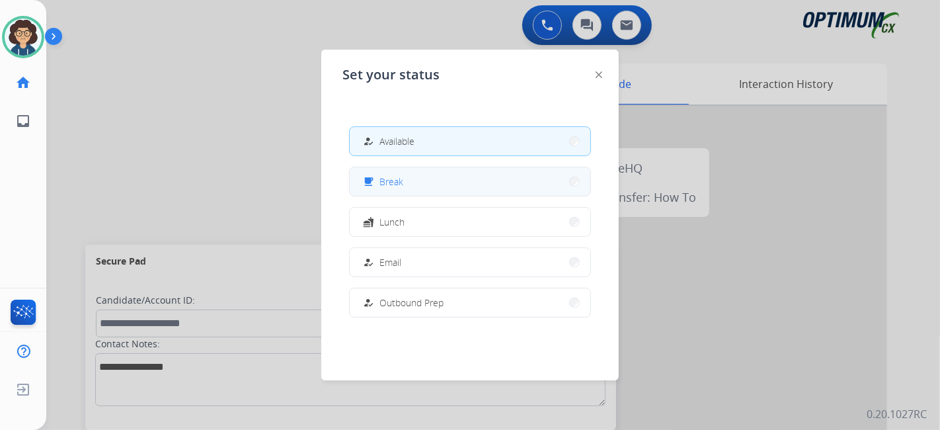
click at [488, 171] on button "free_breakfast Break" at bounding box center [470, 181] width 241 height 28
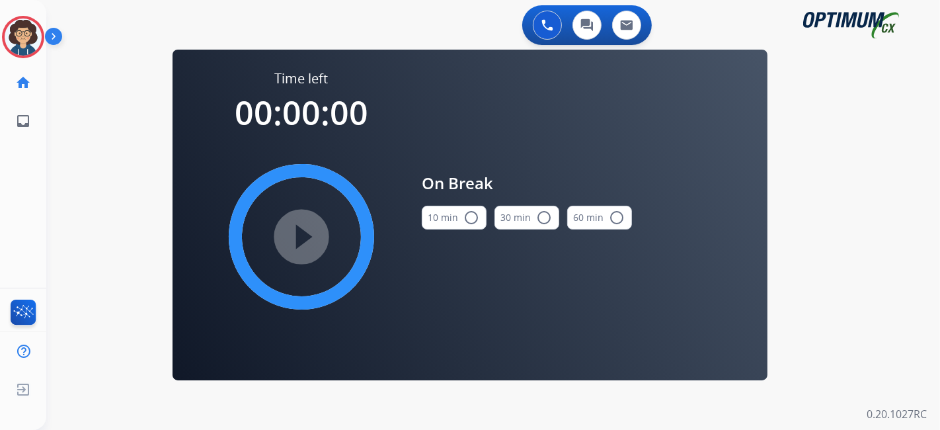
click at [464, 218] on mat-icon "radio_button_unchecked" at bounding box center [471, 217] width 16 height 16
click at [298, 245] on mat-icon "play_circle_filled" at bounding box center [301, 237] width 16 height 16
click at [298, 245] on mat-icon "pause_circle_filled" at bounding box center [301, 237] width 16 height 16
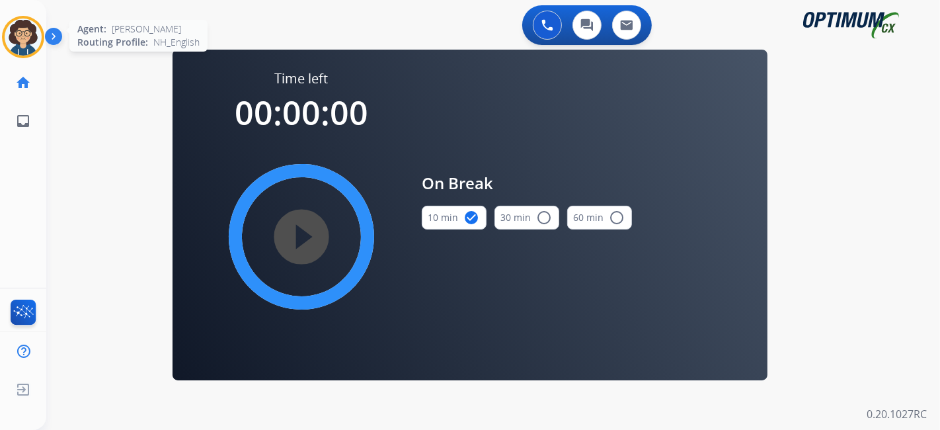
click at [26, 38] on img at bounding box center [23, 37] width 37 height 37
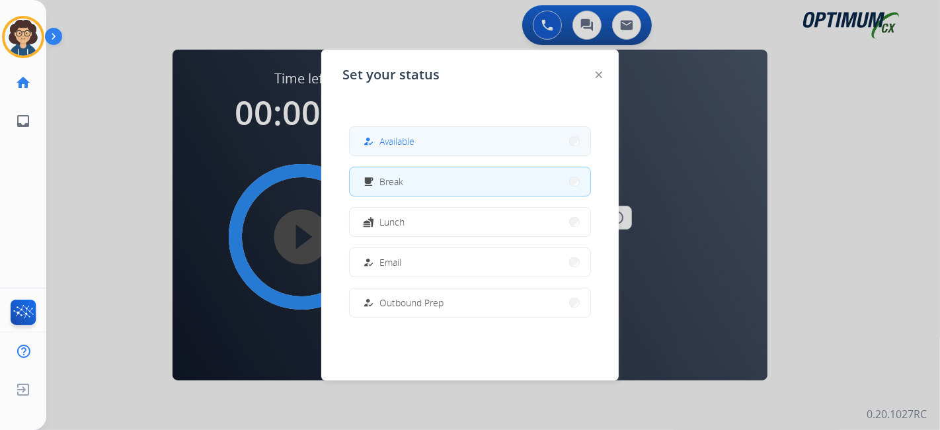
click at [432, 143] on button "how_to_reg Available" at bounding box center [470, 141] width 241 height 28
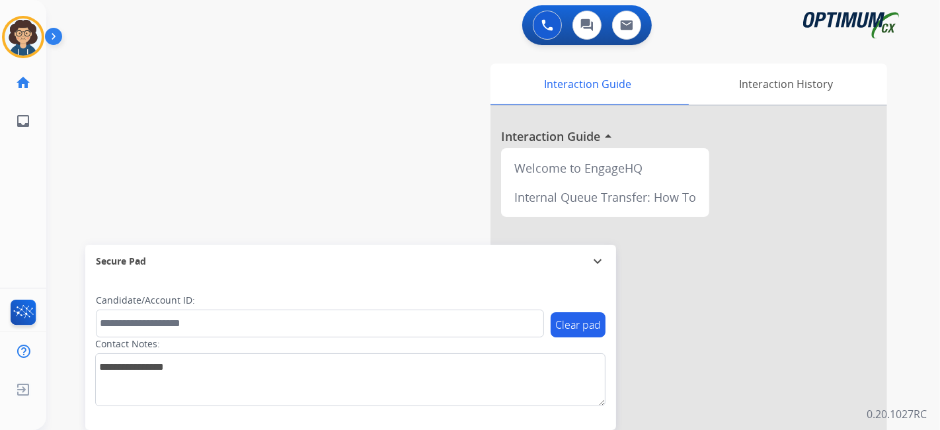
drag, startPoint x: 117, startPoint y: 172, endPoint x: 124, endPoint y: 161, distance: 13.4
click at [124, 161] on div "swap_horiz Break voice bridge close_fullscreen Connect 3-Way Call merge_type Se…" at bounding box center [477, 323] width 862 height 551
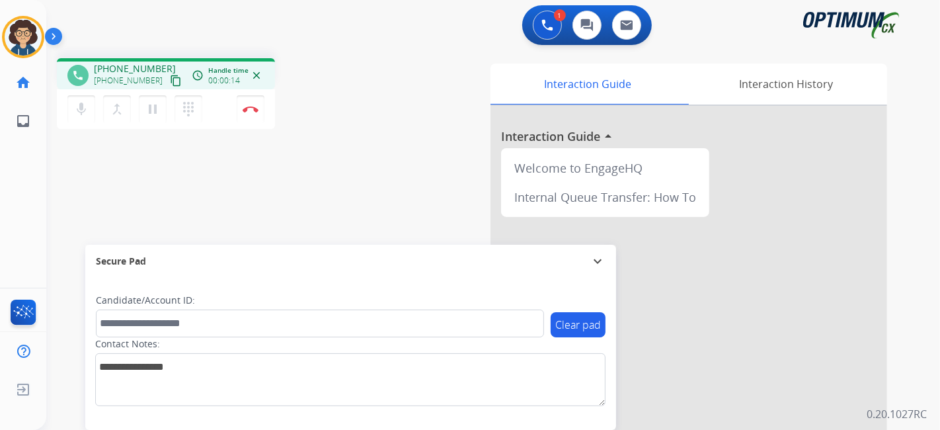
drag, startPoint x: 165, startPoint y: 83, endPoint x: 202, endPoint y: 31, distance: 63.1
click at [170, 82] on mat-icon "content_copy" at bounding box center [176, 81] width 12 height 12
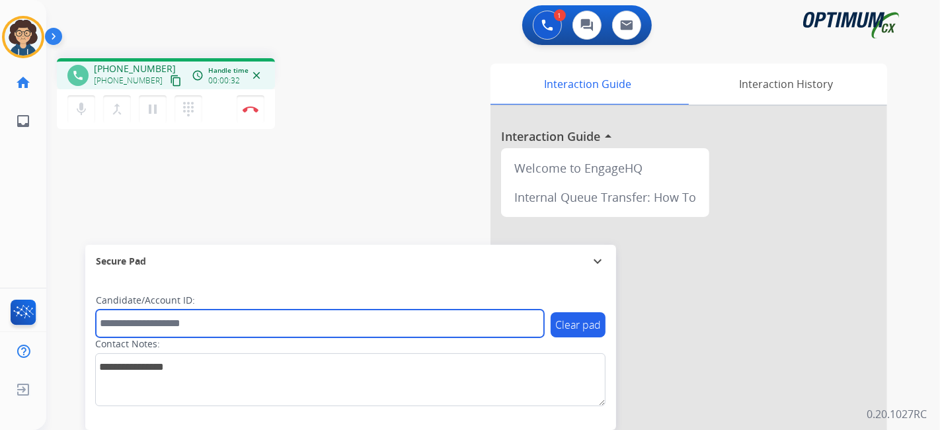
click at [267, 325] on input "text" at bounding box center [320, 323] width 448 height 28
paste input "*******"
type input "*******"
drag, startPoint x: 154, startPoint y: 325, endPoint x: 59, endPoint y: 326, distance: 94.5
click at [59, 326] on div "phone [PHONE_NUMBER] [PHONE_NUMBER] content_copy access_time Call metrics Queue…" at bounding box center [477, 323] width 862 height 551
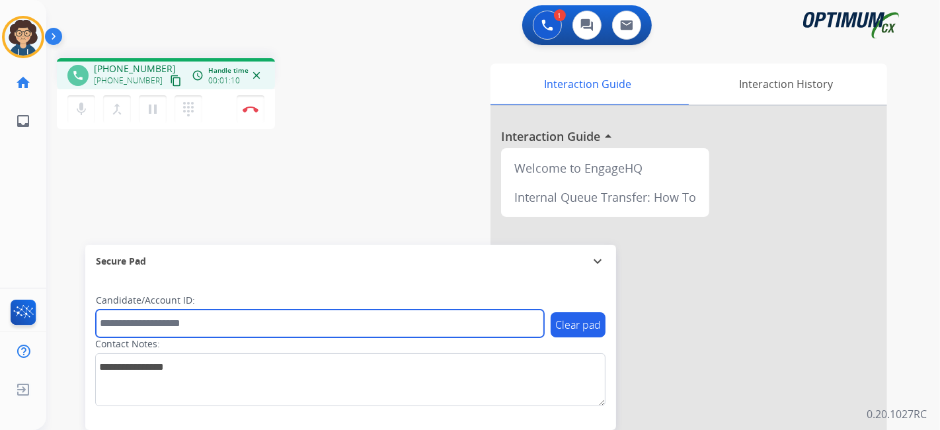
paste input "*******"
type input "*******"
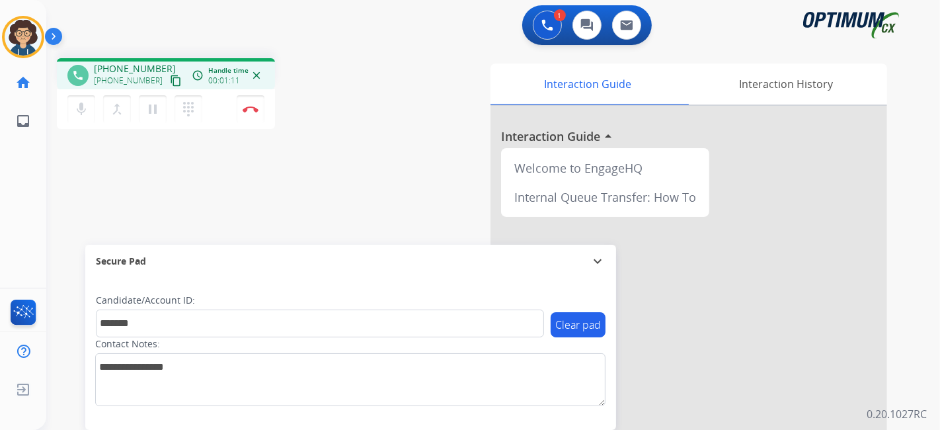
click at [311, 233] on div "phone [PHONE_NUMBER] [PHONE_NUMBER] content_copy access_time Call metrics Queue…" at bounding box center [477, 323] width 862 height 551
click at [256, 108] on img at bounding box center [251, 109] width 16 height 7
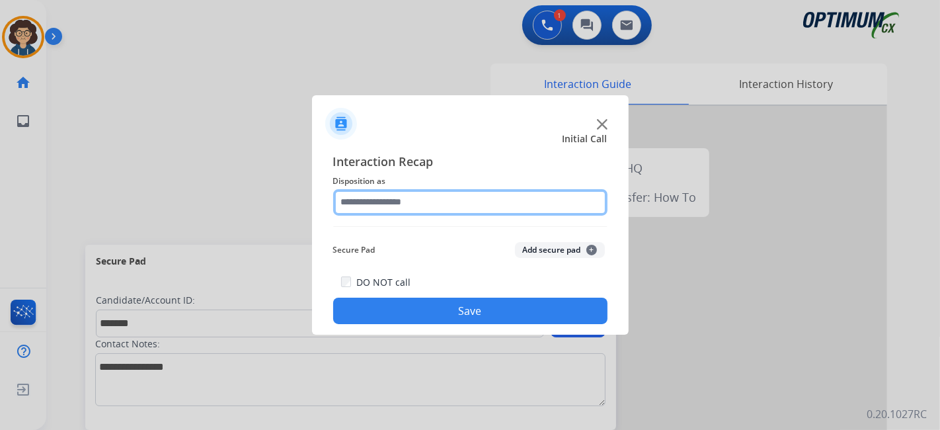
click at [456, 205] on input "text" at bounding box center [470, 202] width 274 height 26
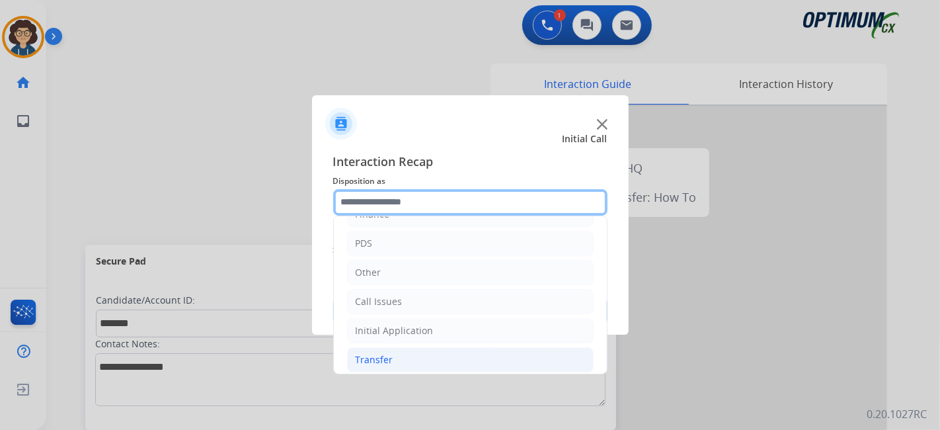
scroll to position [87, 0]
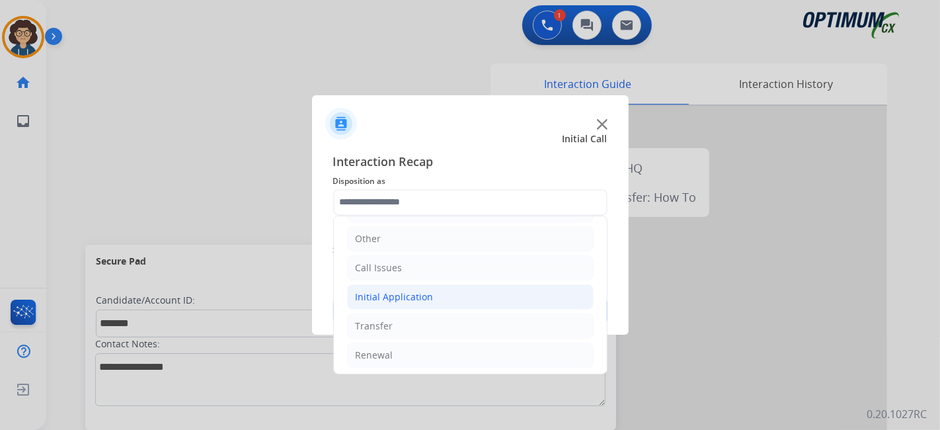
drag, startPoint x: 461, startPoint y: 299, endPoint x: 562, endPoint y: 288, distance: 101.7
click at [465, 297] on li "Initial Application" at bounding box center [470, 296] width 247 height 25
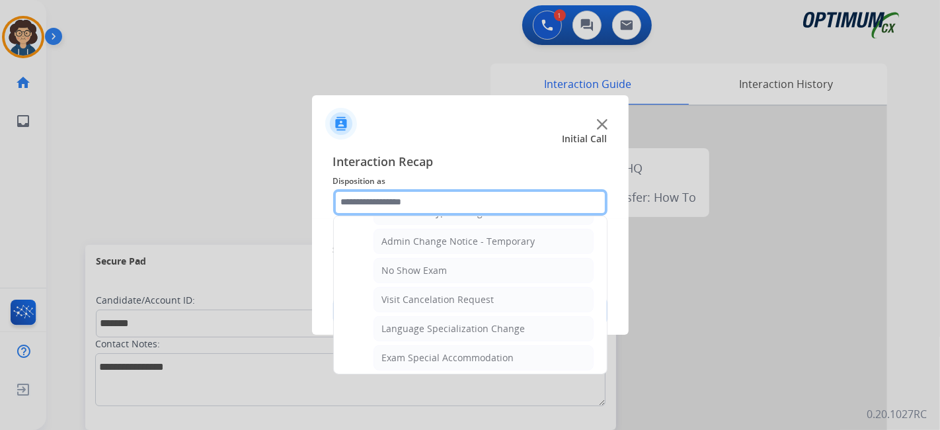
scroll to position [663, 0]
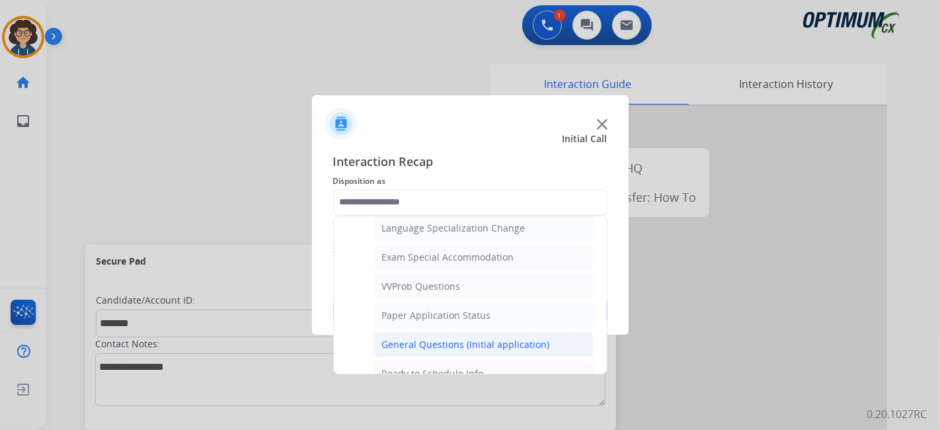
click at [483, 338] on div "General Questions (Initial application)" at bounding box center [466, 344] width 168 height 13
type input "**********"
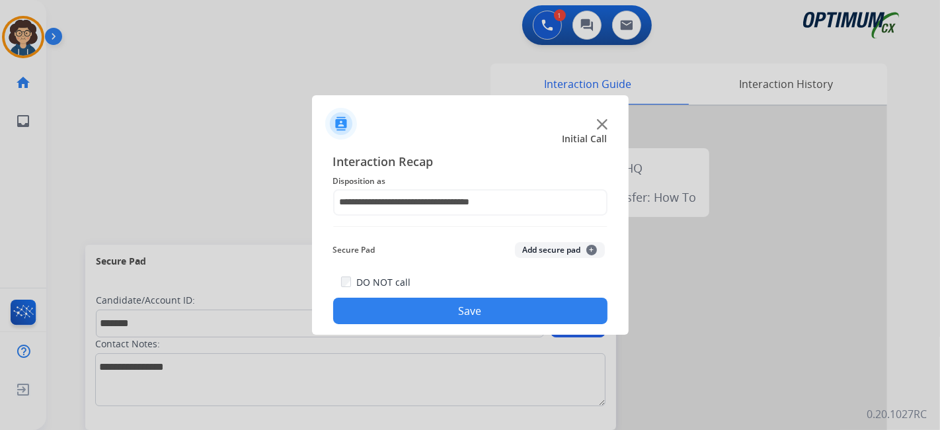
click at [560, 254] on button "Add secure pad +" at bounding box center [560, 250] width 90 height 16
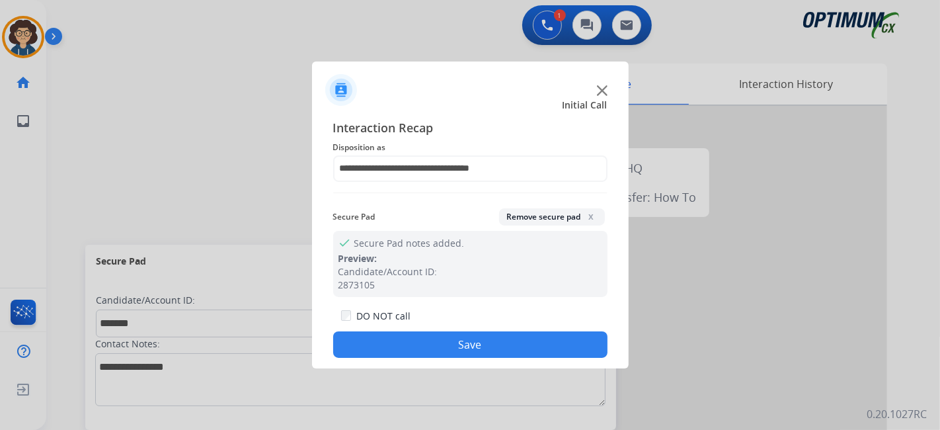
drag, startPoint x: 506, startPoint y: 336, endPoint x: 520, endPoint y: 309, distance: 30.8
click at [512, 325] on div "DO NOT call Save" at bounding box center [470, 332] width 274 height 50
click at [469, 337] on button "Save" at bounding box center [470, 344] width 274 height 26
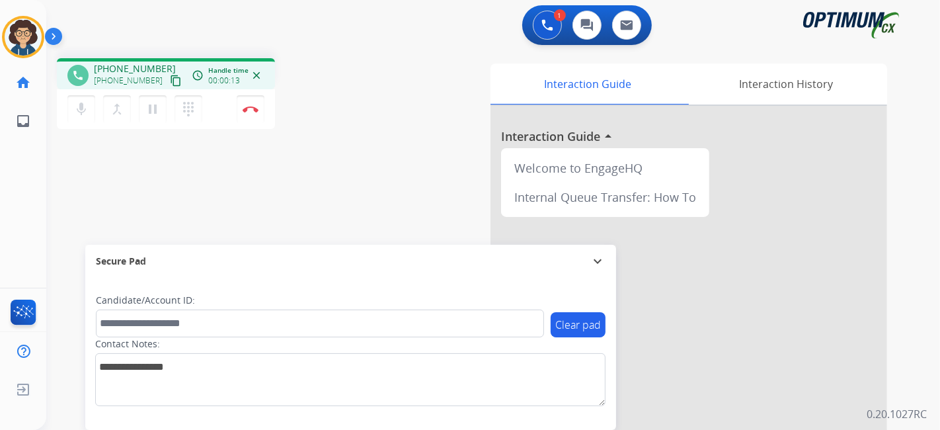
click at [170, 79] on mat-icon "content_copy" at bounding box center [176, 81] width 12 height 12
click at [207, 308] on div "Candidate/Account ID:" at bounding box center [320, 315] width 448 height 44
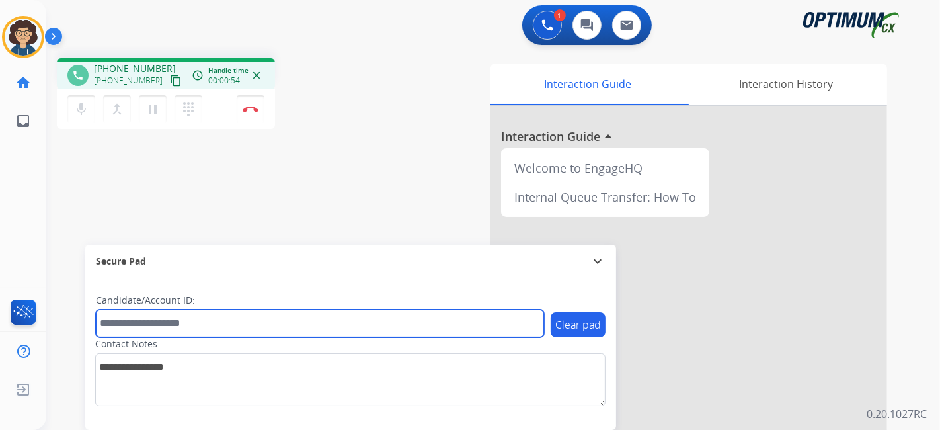
click at [207, 321] on input "text" at bounding box center [320, 323] width 448 height 28
paste input "*******"
type input "*******"
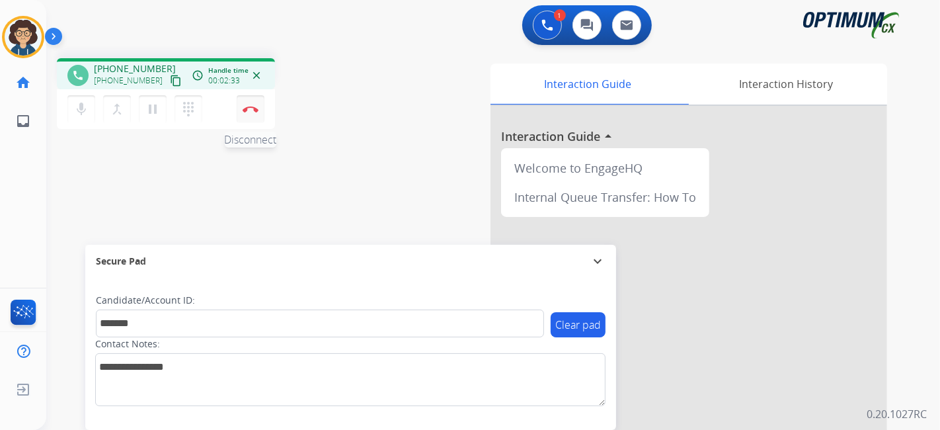
click at [251, 108] on img at bounding box center [251, 109] width 16 height 7
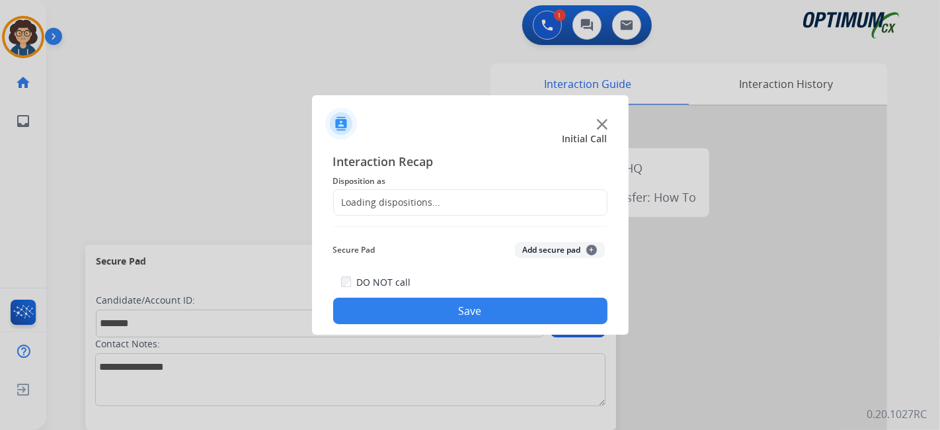
click at [496, 204] on div "Loading dispositions..." at bounding box center [470, 202] width 274 height 26
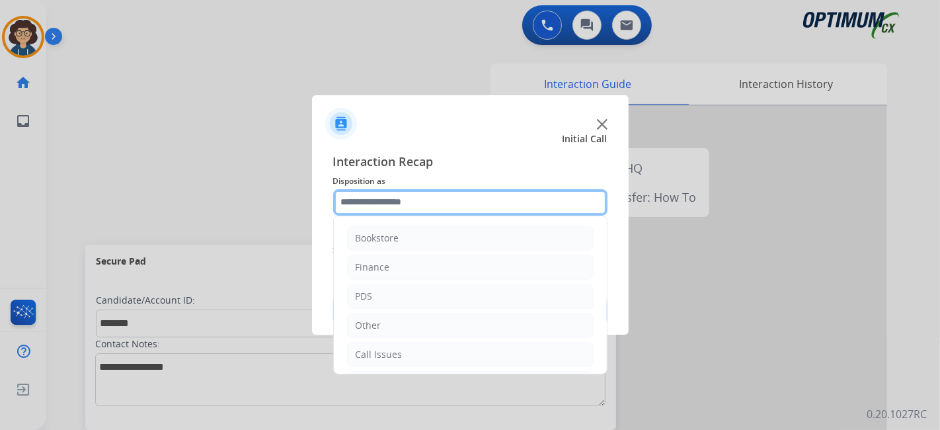
click at [496, 204] on input "text" at bounding box center [470, 202] width 274 height 26
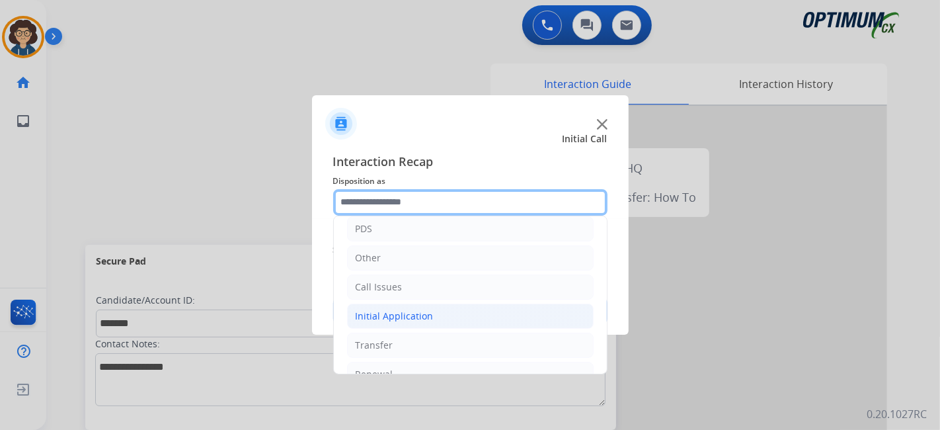
scroll to position [87, 0]
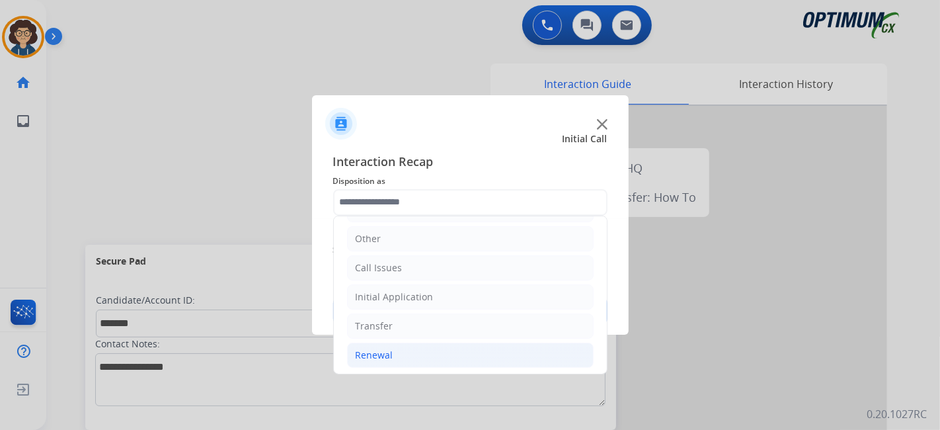
click at [437, 350] on li "Renewal" at bounding box center [470, 354] width 247 height 25
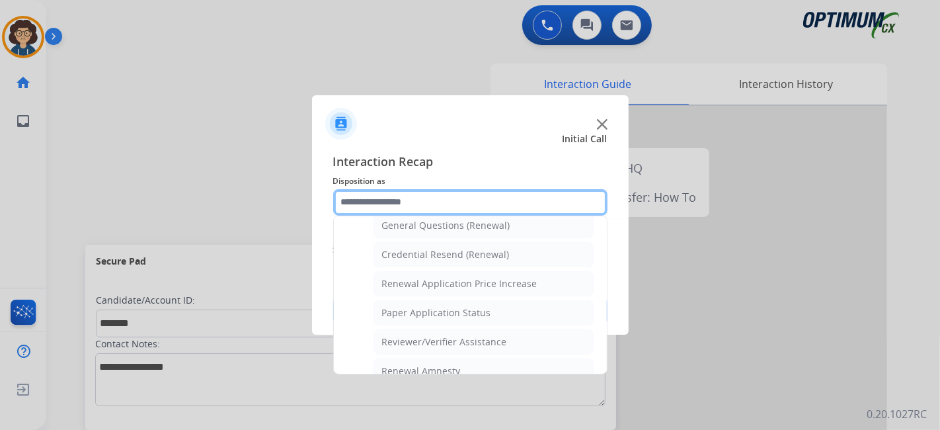
scroll to position [379, 0]
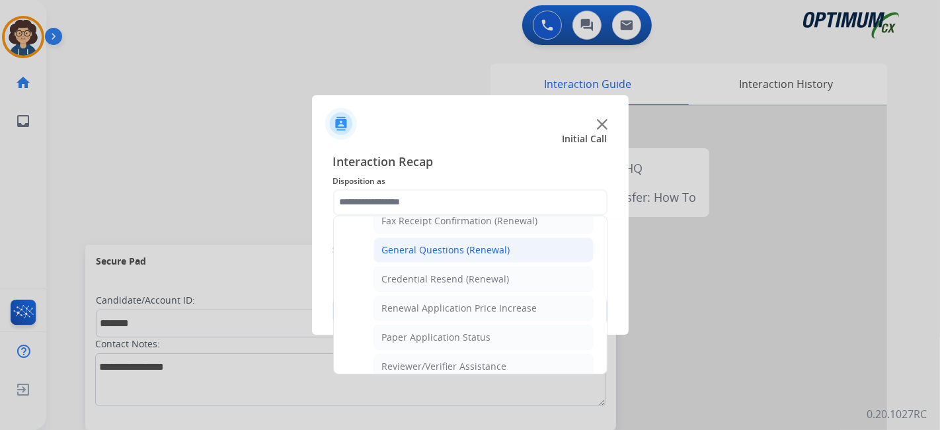
click at [510, 248] on li "General Questions (Renewal)" at bounding box center [483, 249] width 220 height 25
type input "**********"
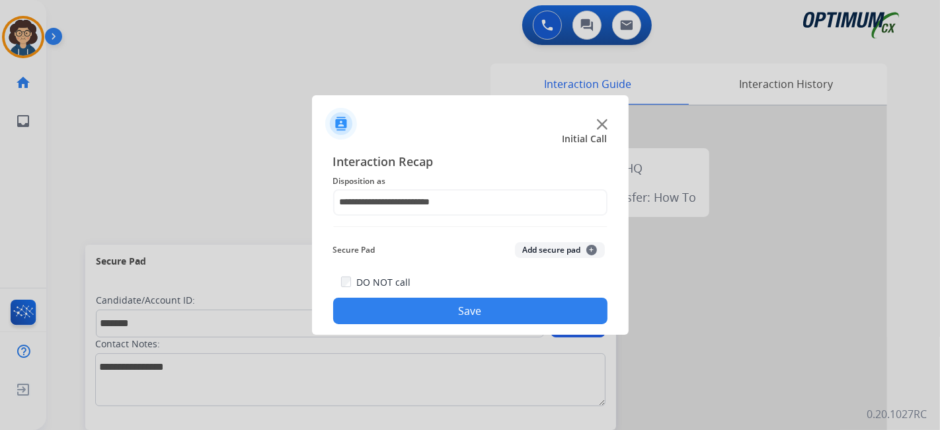
click at [533, 242] on div "Secure Pad Add secure pad +" at bounding box center [470, 250] width 274 height 26
click at [554, 245] on button "Add secure pad +" at bounding box center [560, 250] width 90 height 16
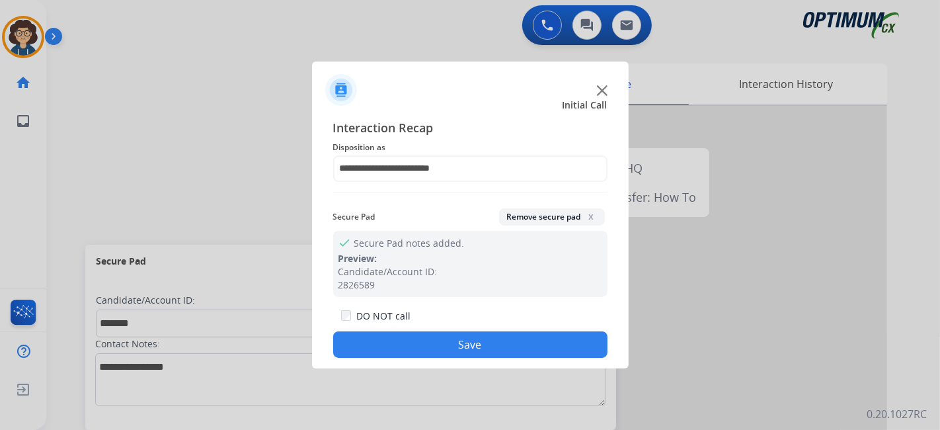
click at [494, 338] on button "Save" at bounding box center [470, 344] width 274 height 26
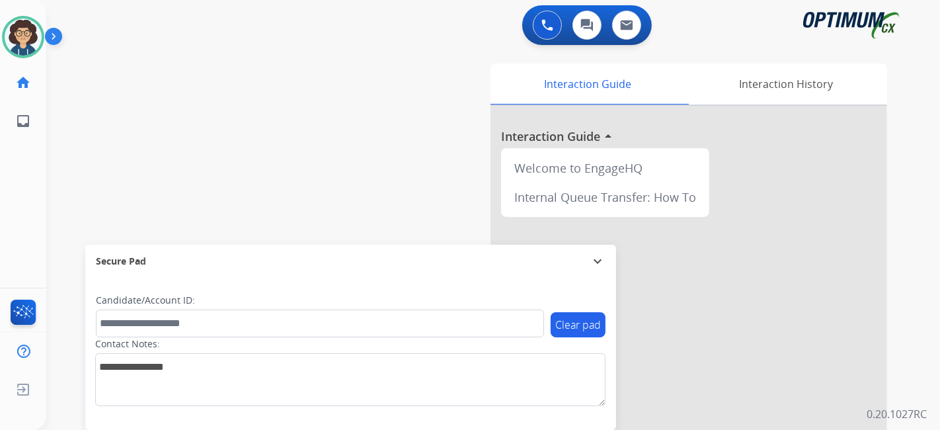
click at [366, 157] on div "swap_horiz Break voice bridge close_fullscreen Connect 3-Way Call merge_type Se…" at bounding box center [477, 323] width 862 height 551
click at [27, 36] on img at bounding box center [23, 37] width 37 height 37
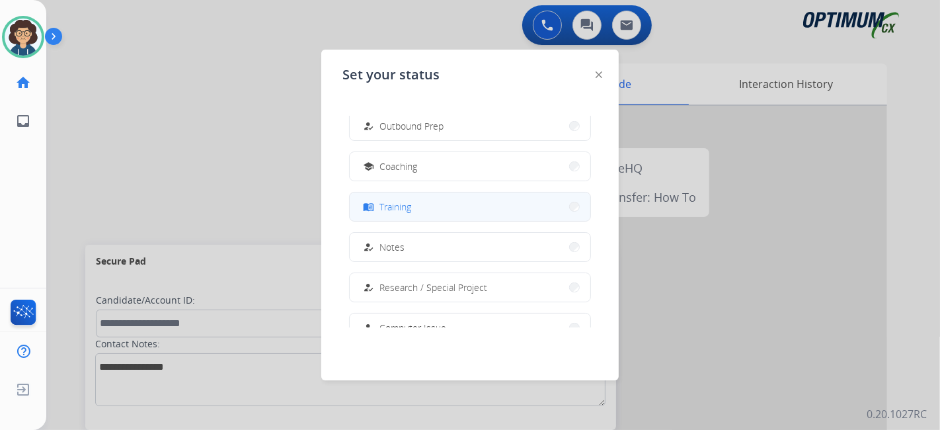
scroll to position [171, 0]
click at [517, 214] on button "menu_book Training" at bounding box center [470, 212] width 241 height 28
